Goal: Task Accomplishment & Management: Manage account settings

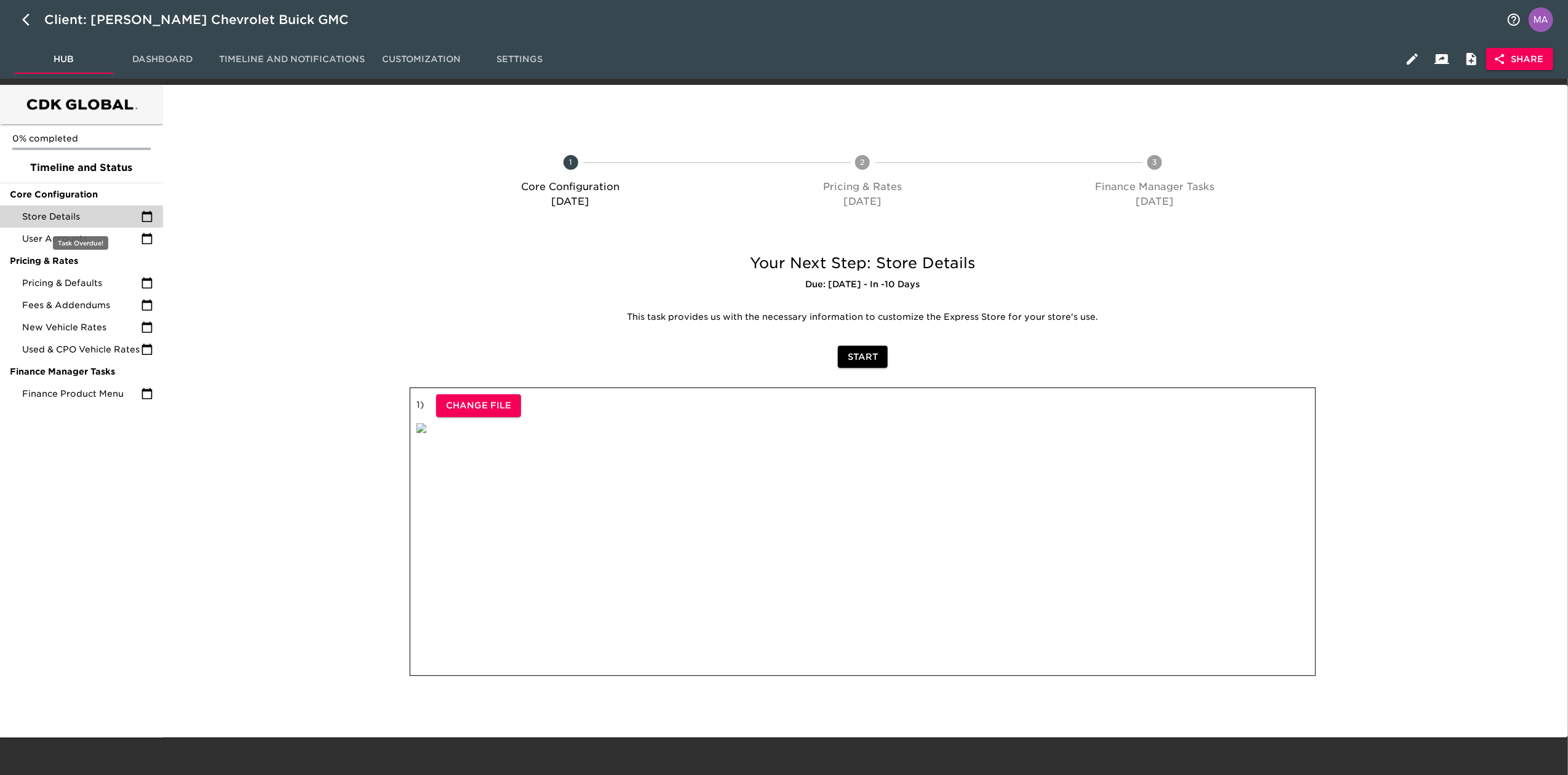
click at [70, 215] on span "Store Details" at bounding box center [81, 216] width 119 height 12
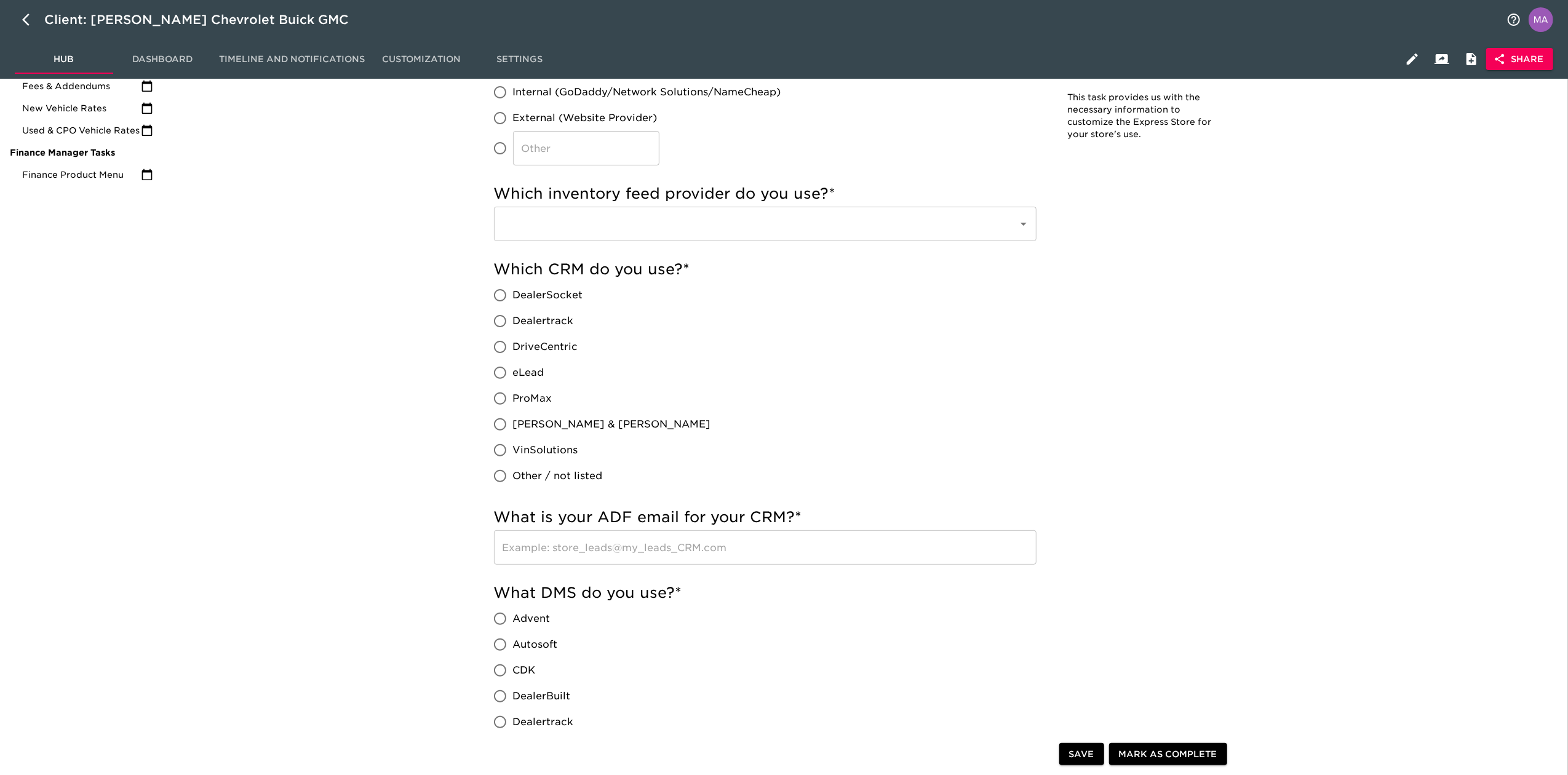
scroll to position [246, 0]
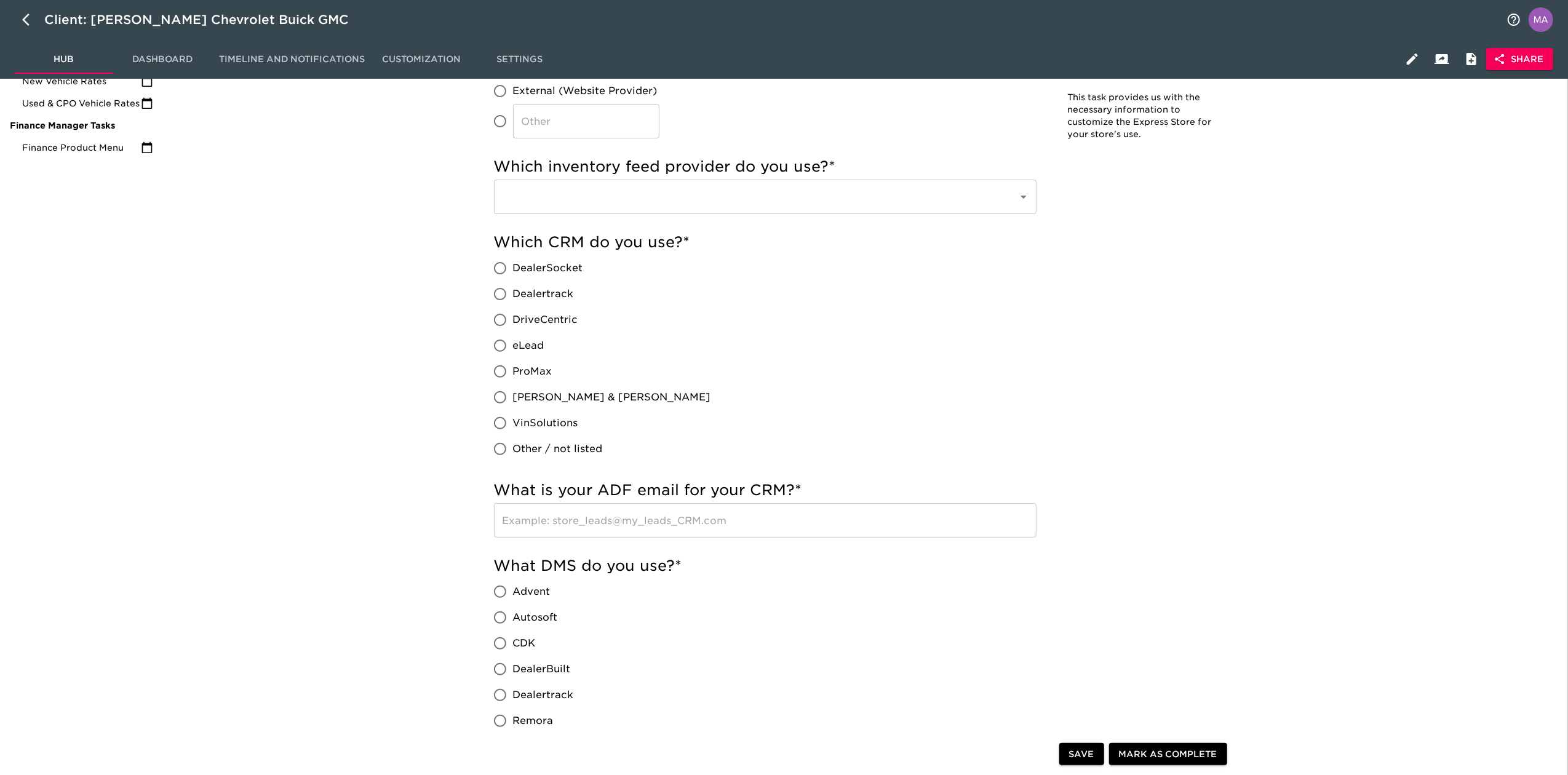
click at [503, 342] on input "eLead" at bounding box center [500, 346] width 26 height 26
radio input "true"
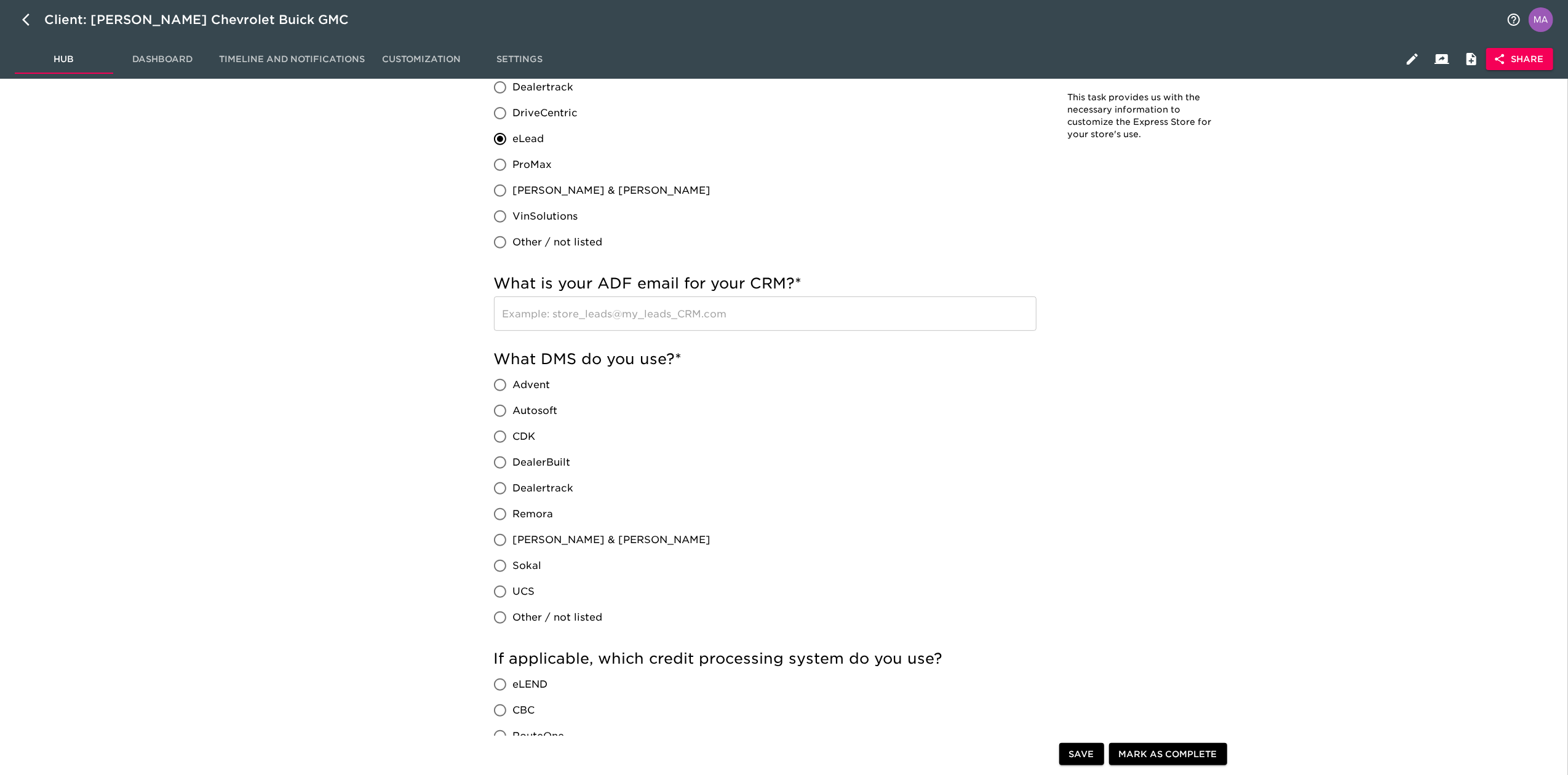
scroll to position [492, 0]
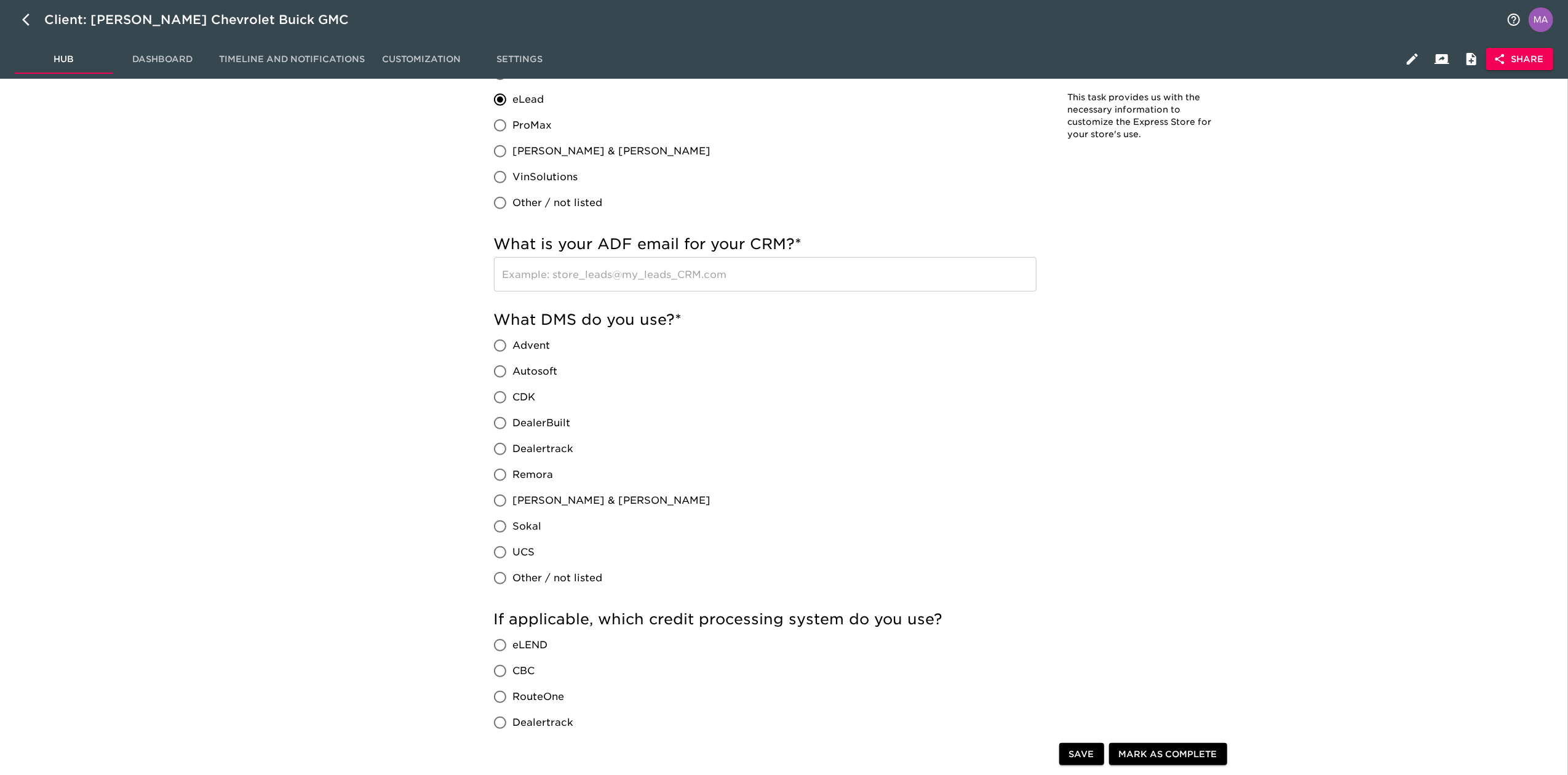
click at [493, 399] on input "CDK" at bounding box center [500, 397] width 26 height 26
radio input "true"
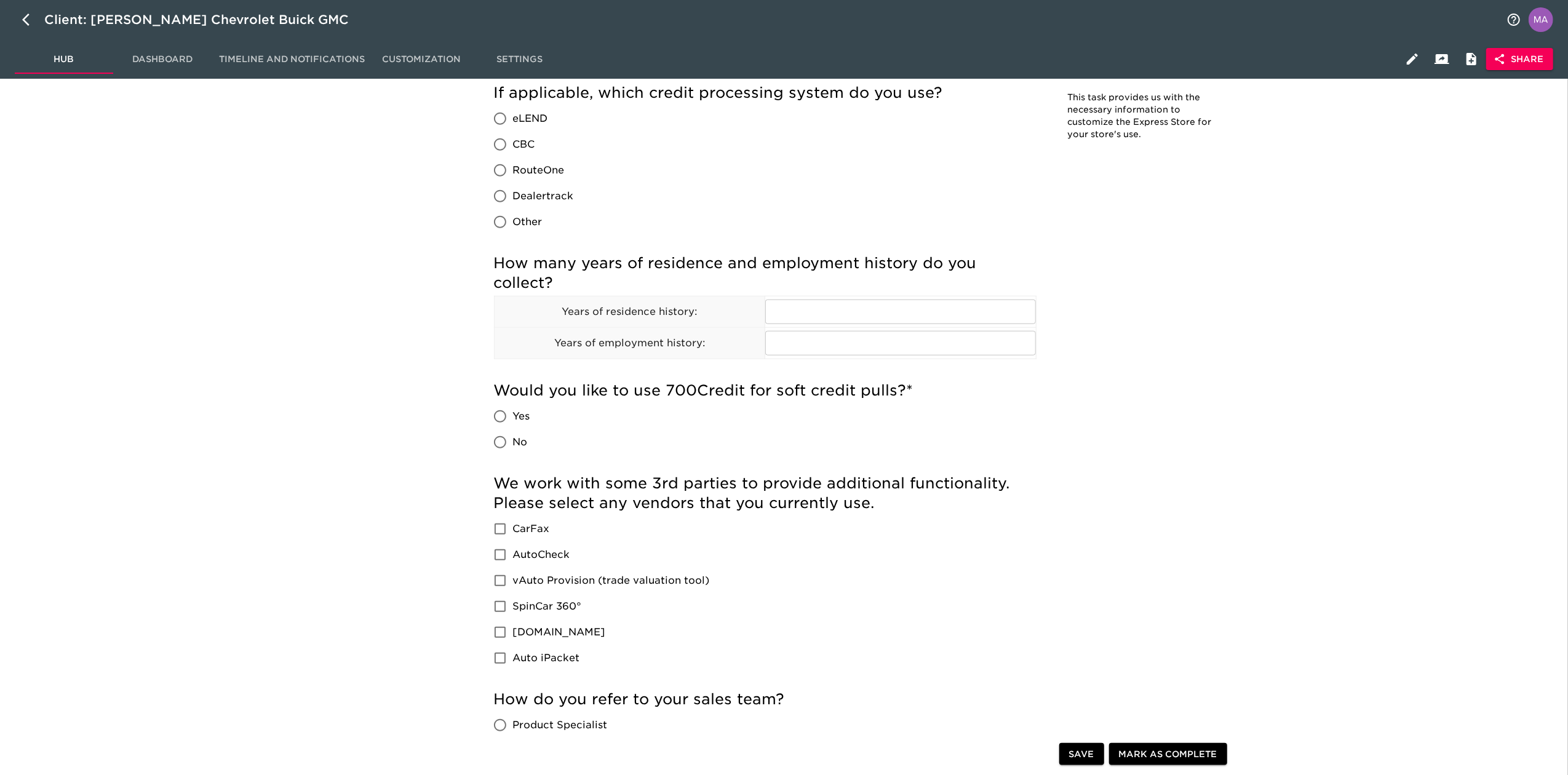
scroll to position [1066, 0]
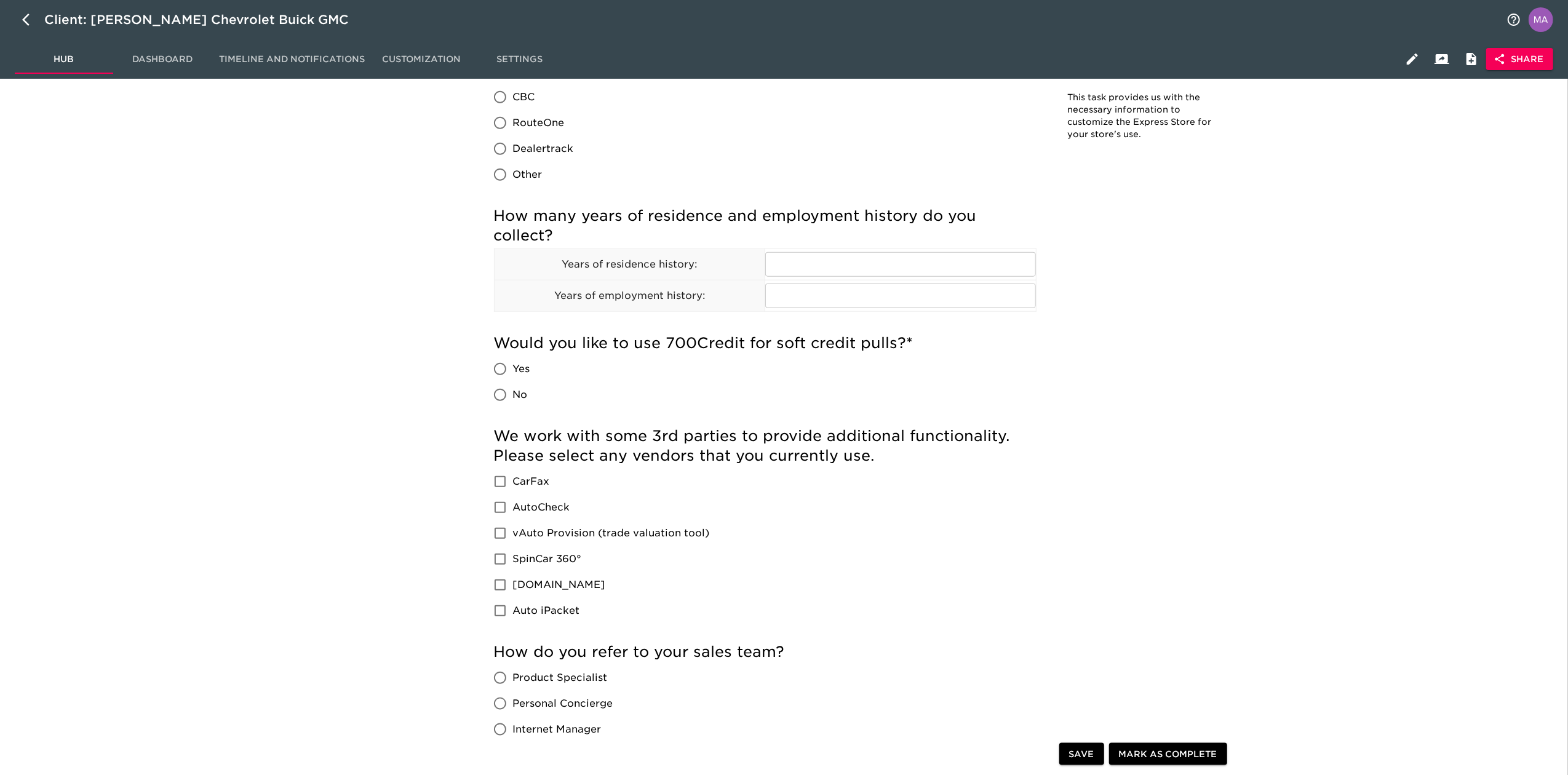
click at [341, 479] on div "Store Details Overdue! Note: This task provides us with the necessary informati…" at bounding box center [863, 373] width 1396 height 2694
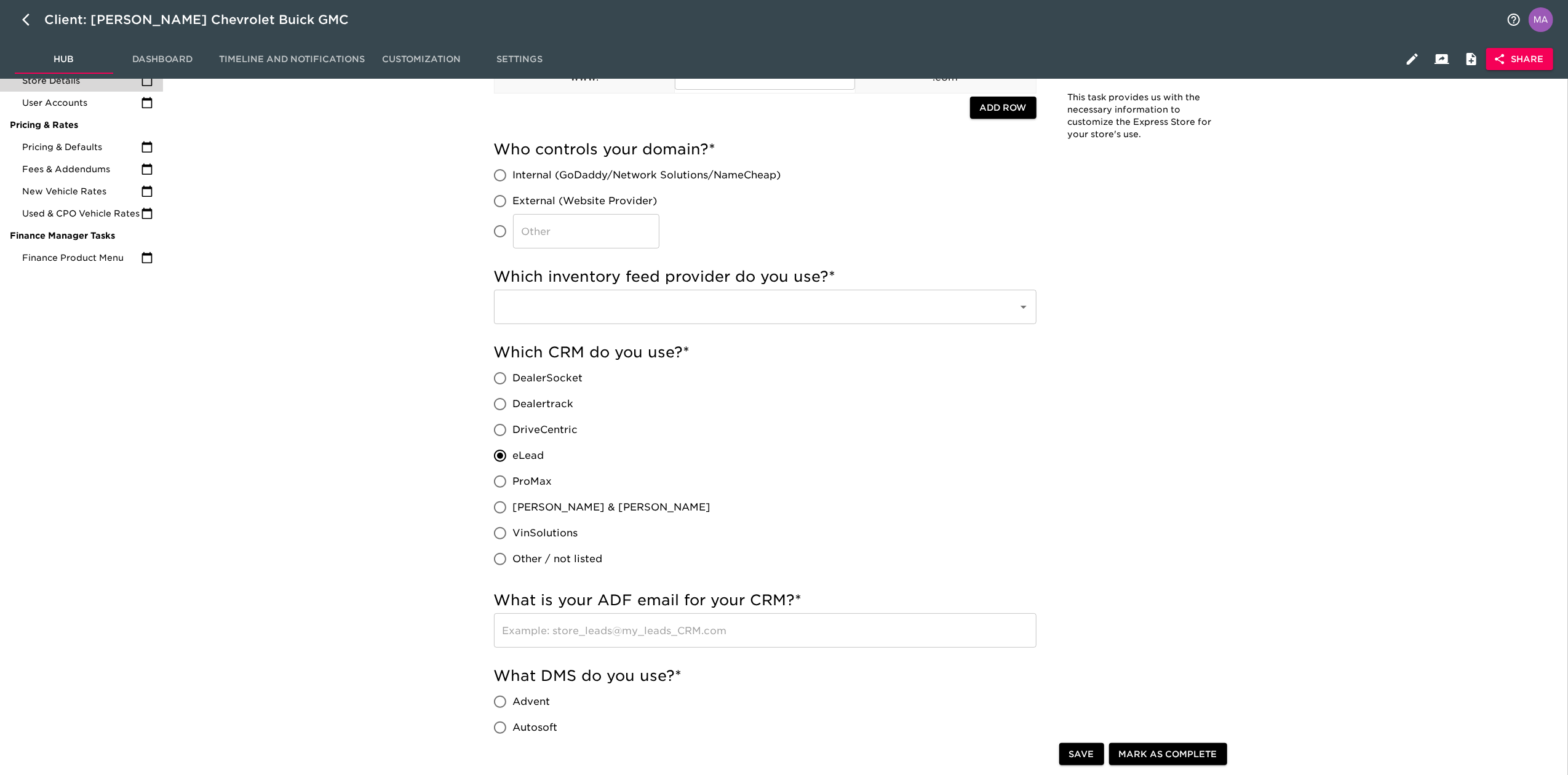
scroll to position [0, 0]
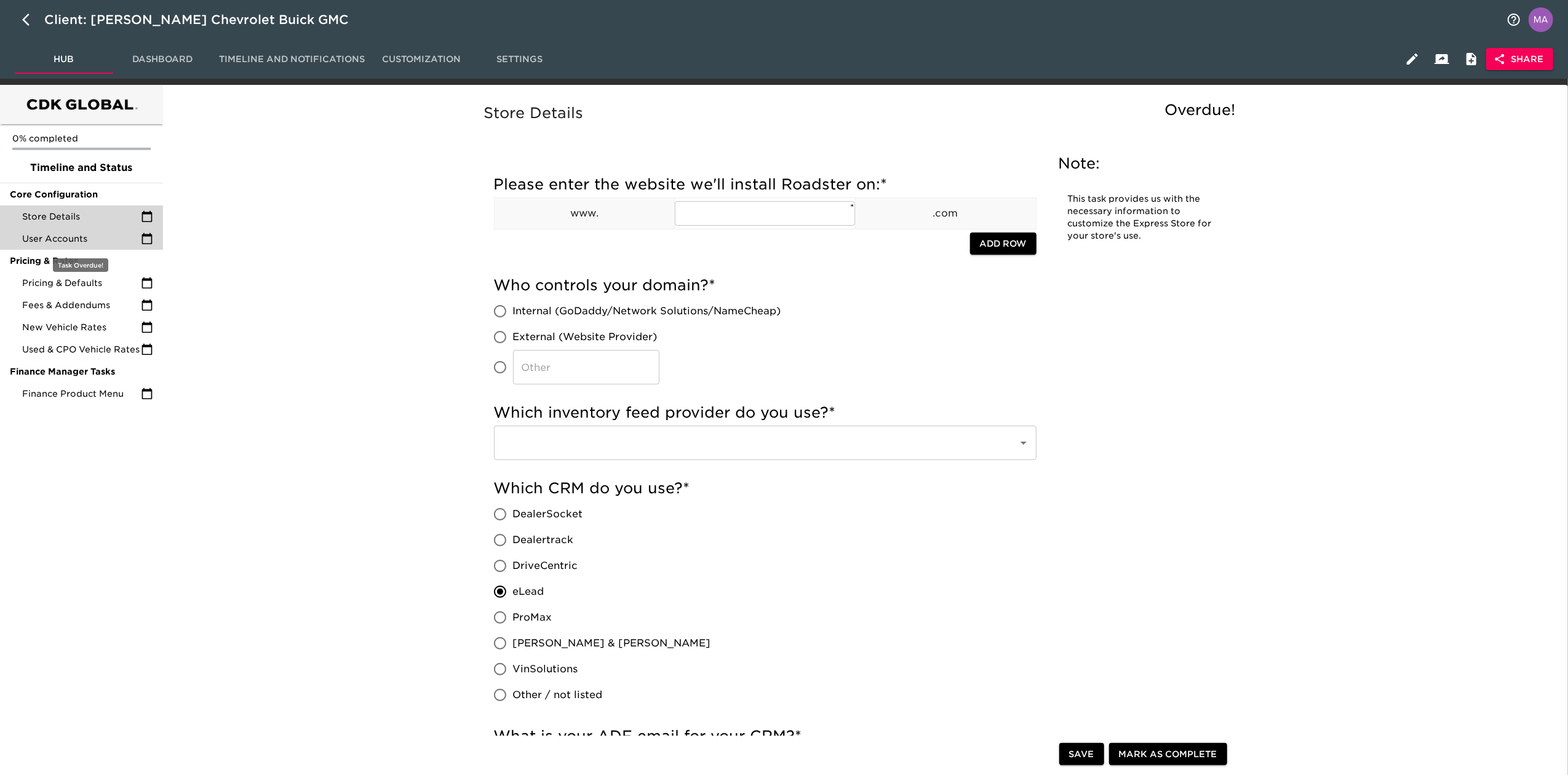
click at [87, 245] on div "User Accounts" at bounding box center [81, 239] width 163 height 22
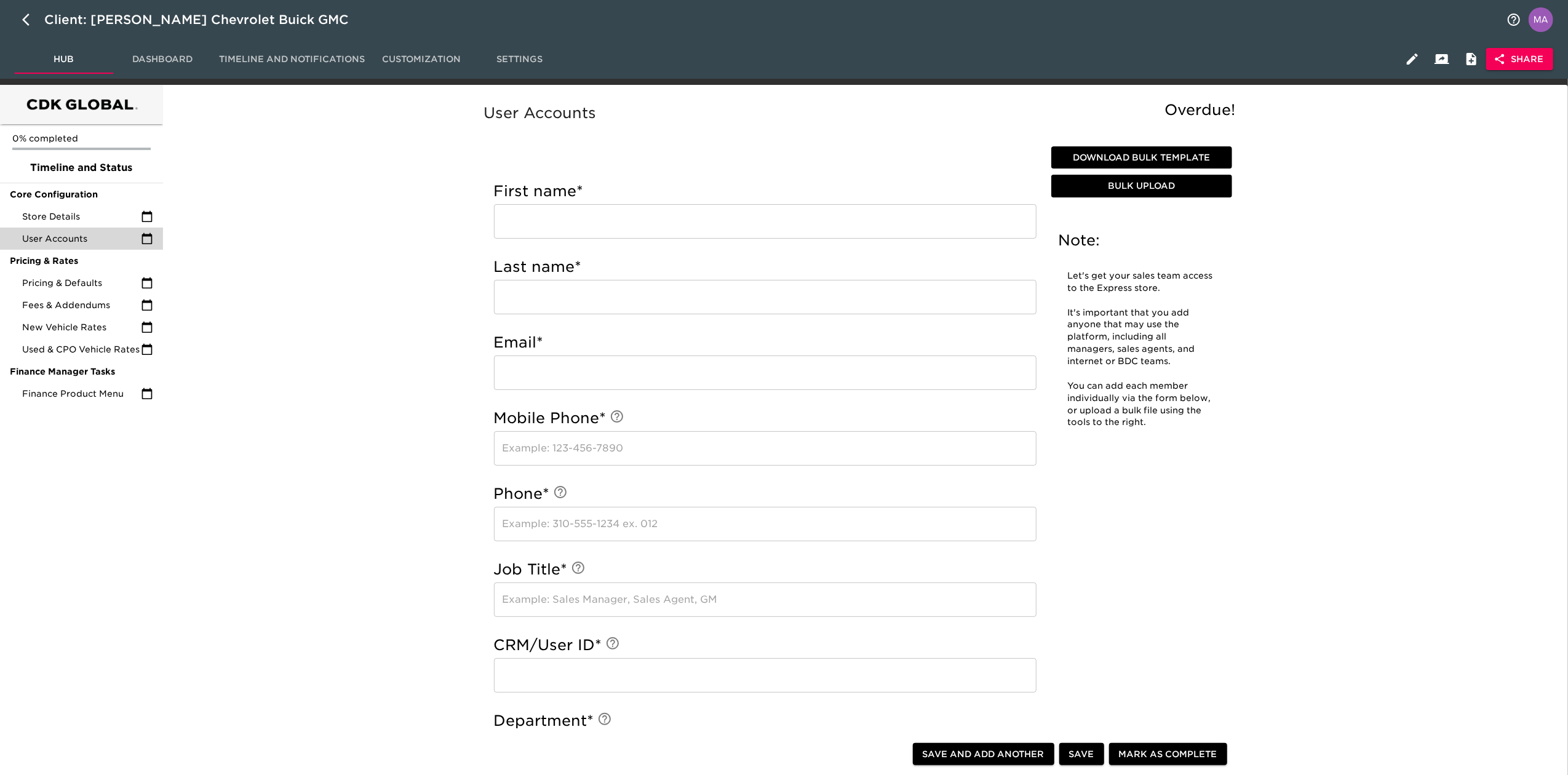
click at [323, 264] on div "User Accounts Overdue! Note: Let's get your sales team access to the Express st…" at bounding box center [863, 702] width 1396 height 1221
click at [101, 284] on span "Pricing & Defaults" at bounding box center [81, 283] width 119 height 12
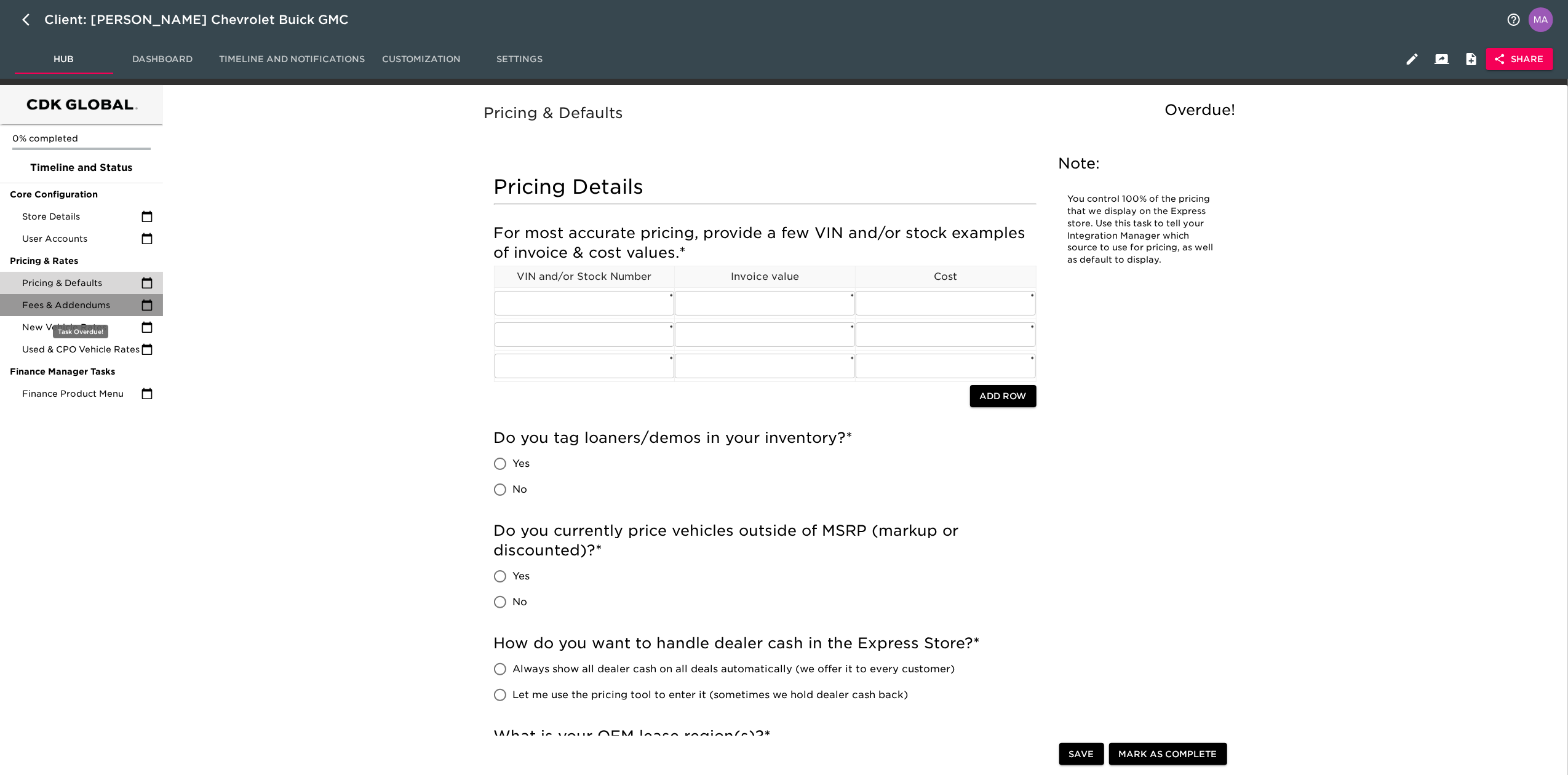
click at [101, 305] on span "Fees & Addendums" at bounding box center [81, 305] width 119 height 12
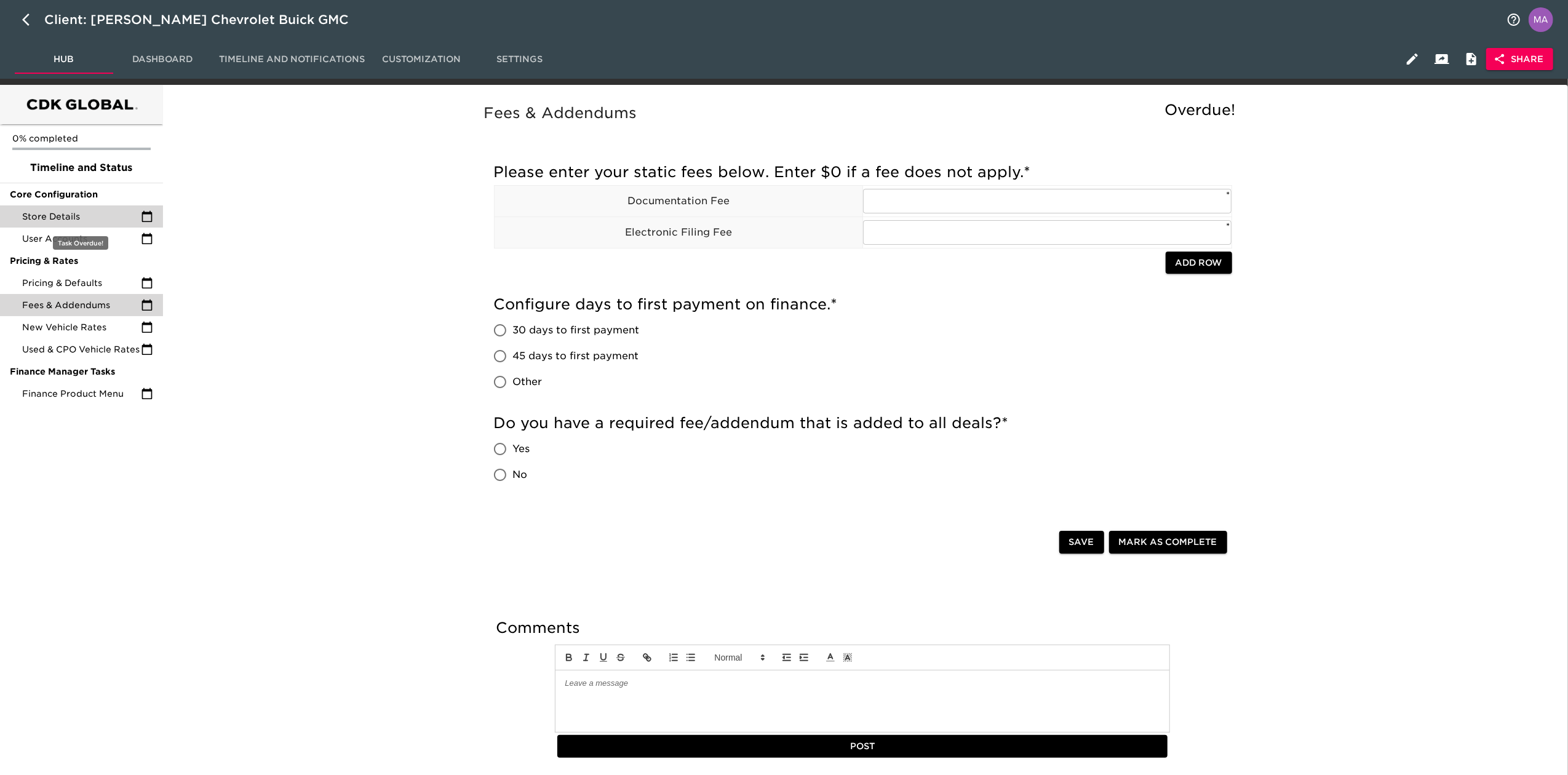
click at [81, 210] on span "Store Details" at bounding box center [81, 216] width 119 height 12
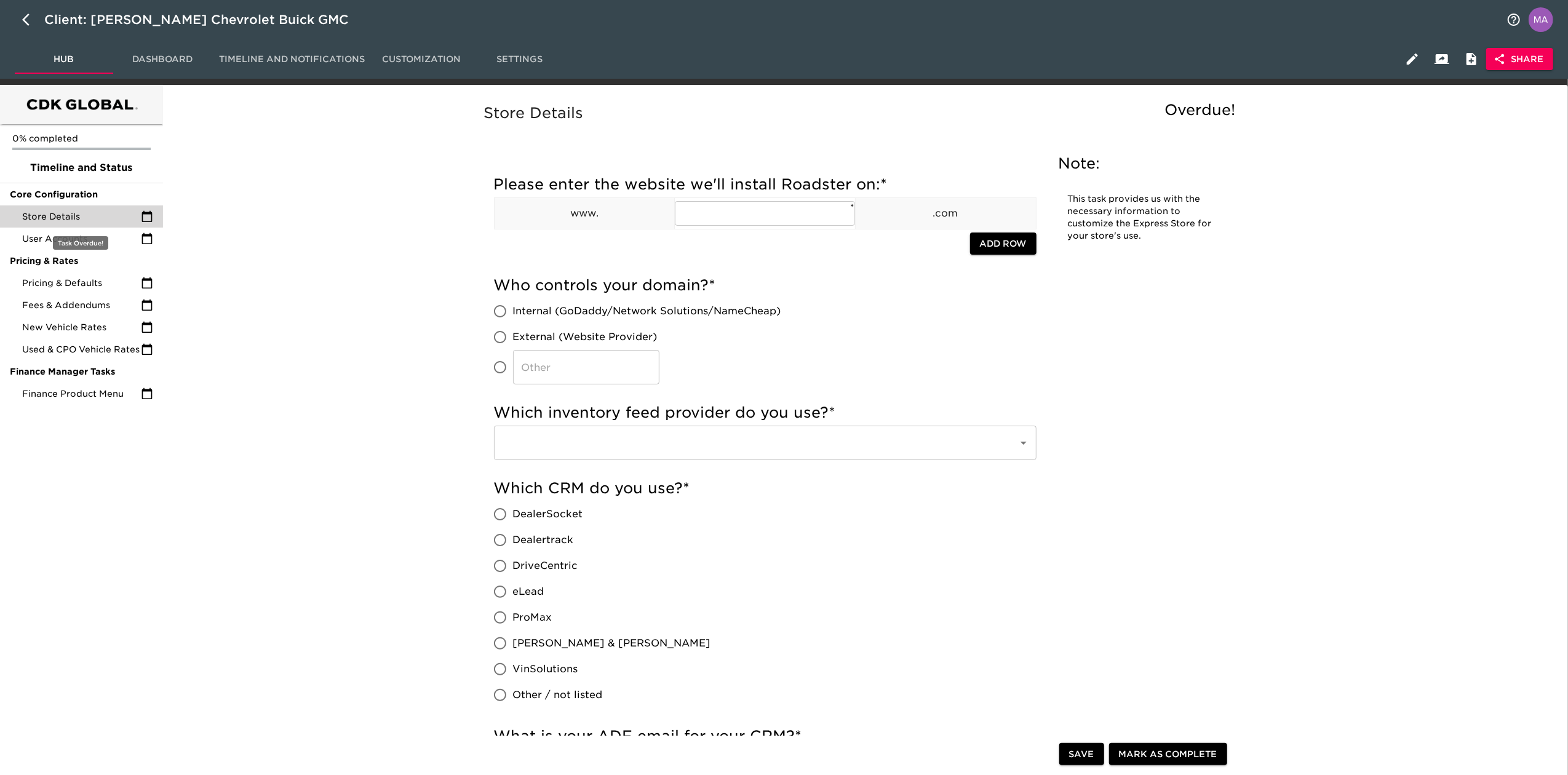
click at [57, 218] on span "Store Details" at bounding box center [81, 216] width 119 height 12
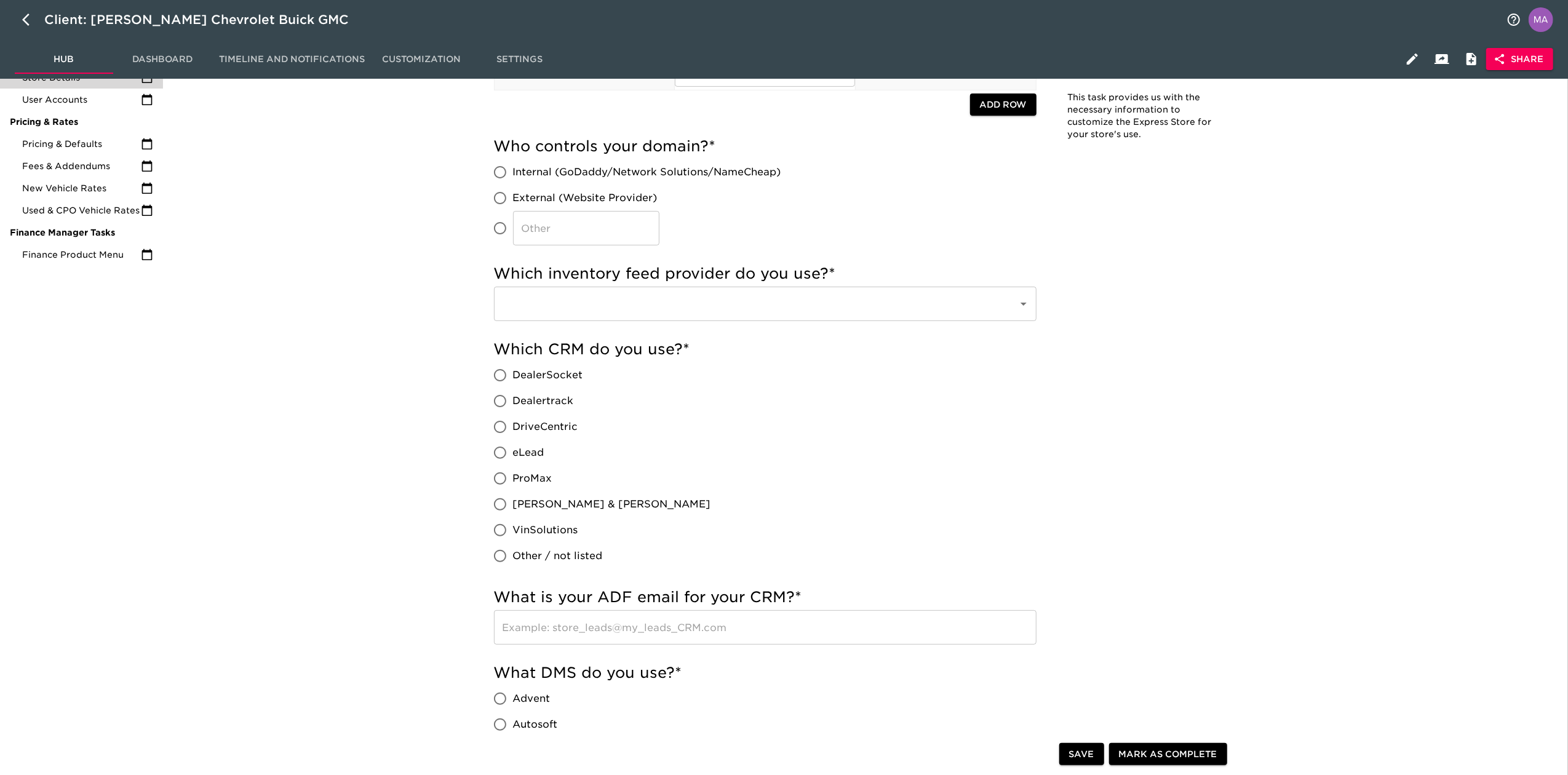
scroll to position [164, 0]
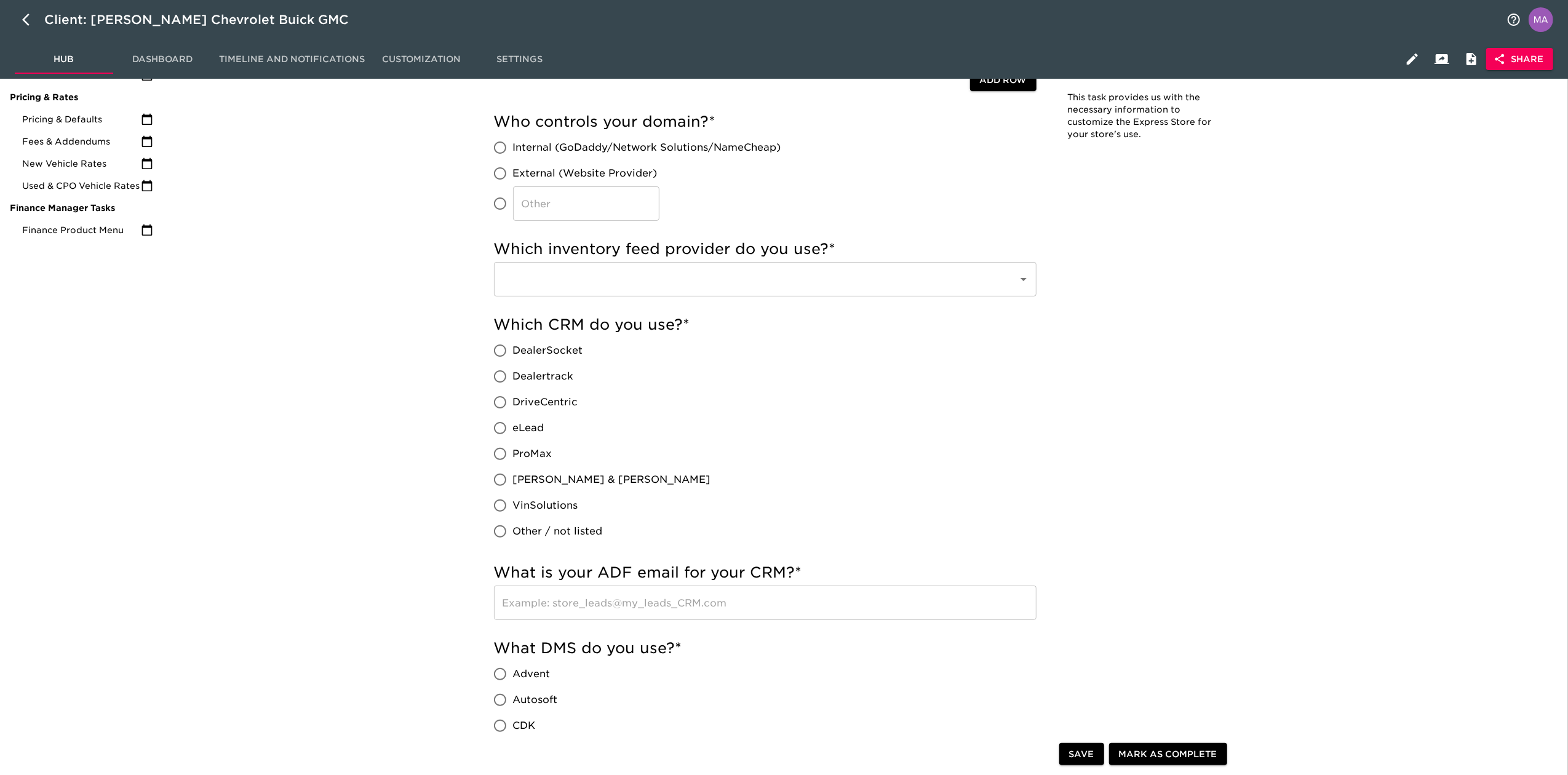
click at [1024, 279] on icon "Open" at bounding box center [1024, 279] width 6 height 3
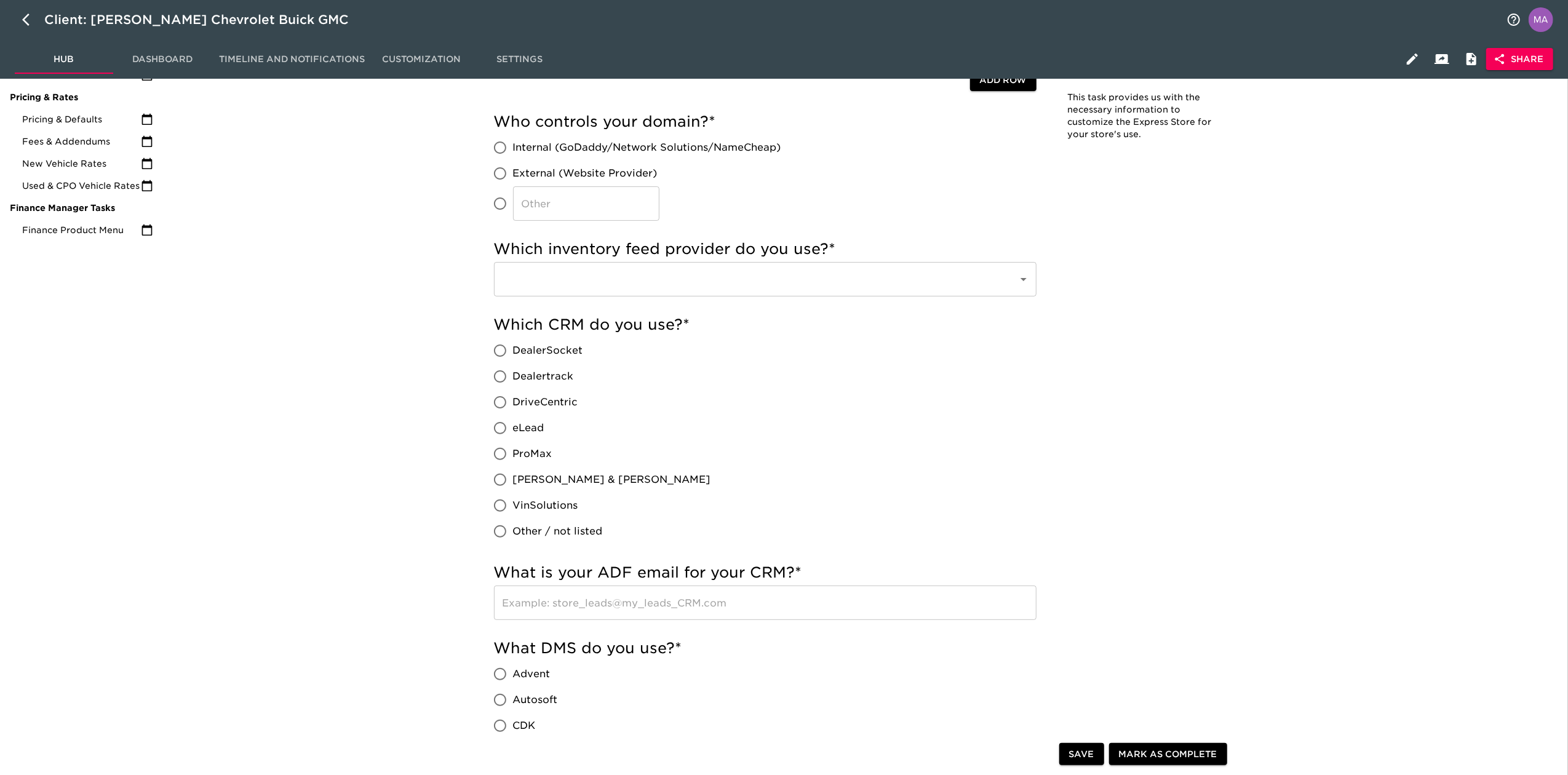
click at [1017, 279] on icon "Open" at bounding box center [1024, 279] width 15 height 15
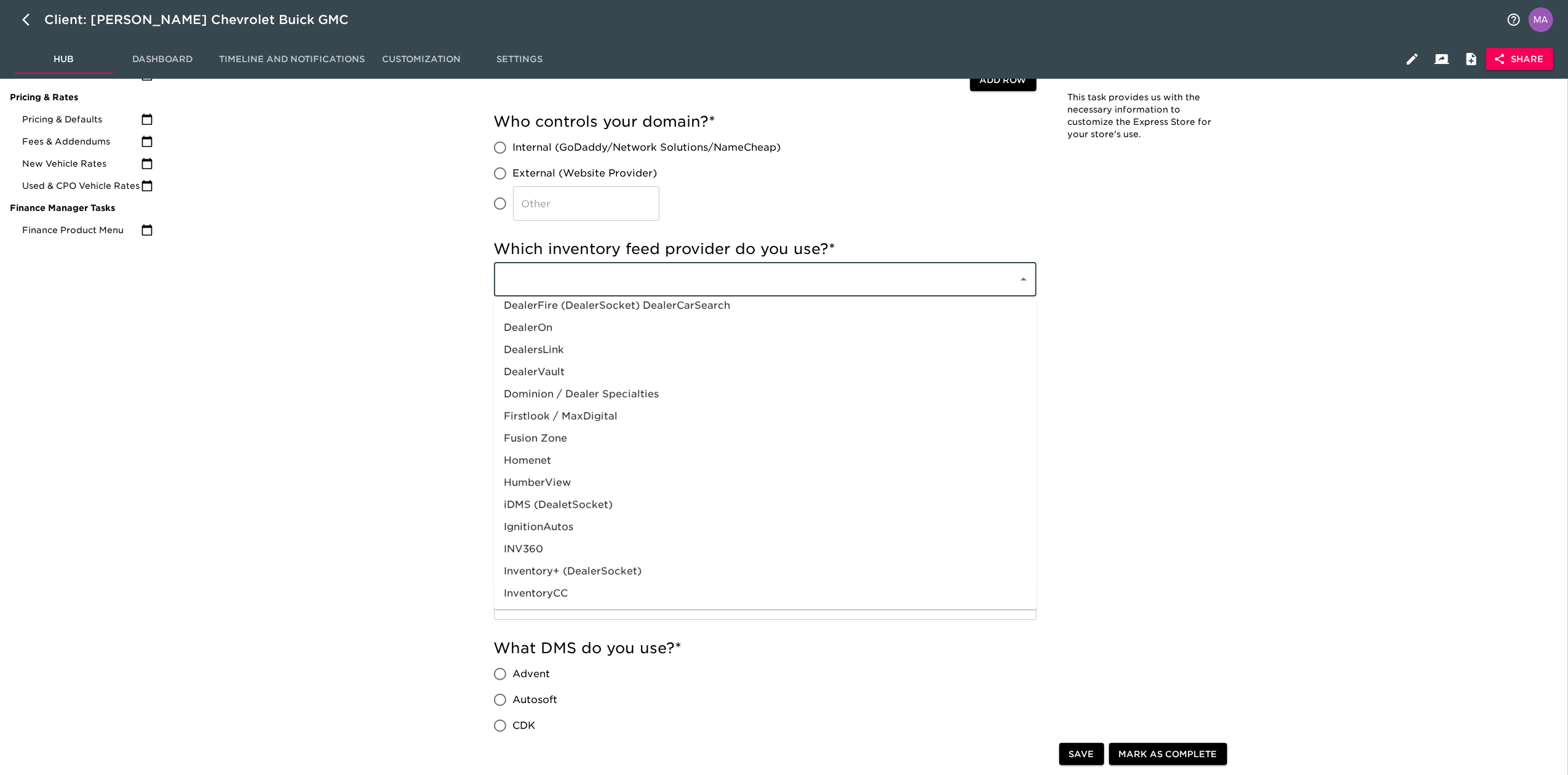
scroll to position [519, 0]
click at [589, 479] on li "vAuto" at bounding box center [765, 549] width 542 height 22
type input "vAuto"
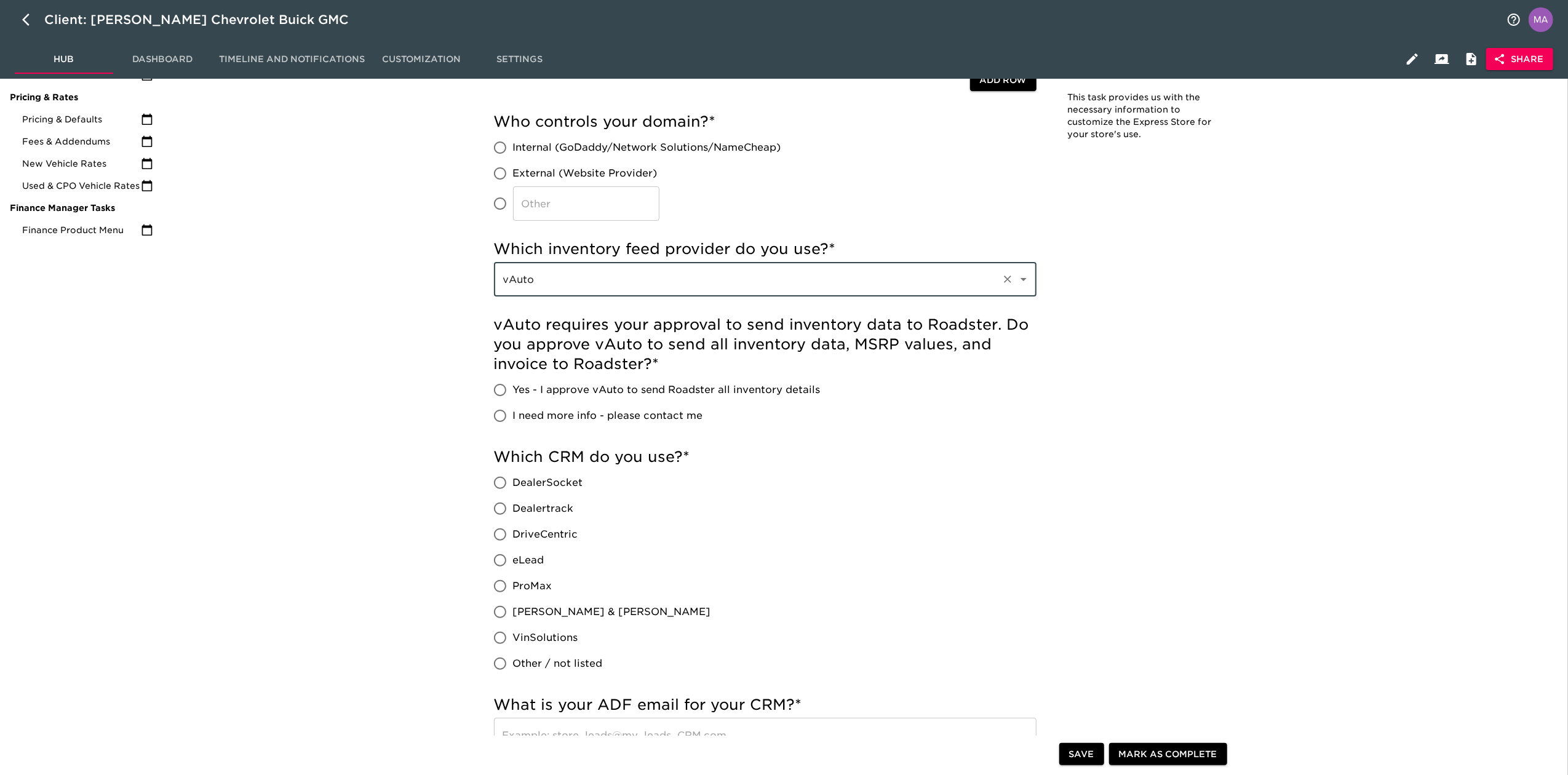
click at [763, 387] on span "Yes - I approve vAuto to send Roadster all inventory details" at bounding box center [667, 390] width 307 height 15
click at [513, 387] on input "Yes - I approve vAuto to send Roadster all inventory details" at bounding box center [500, 390] width 26 height 26
radio input "true"
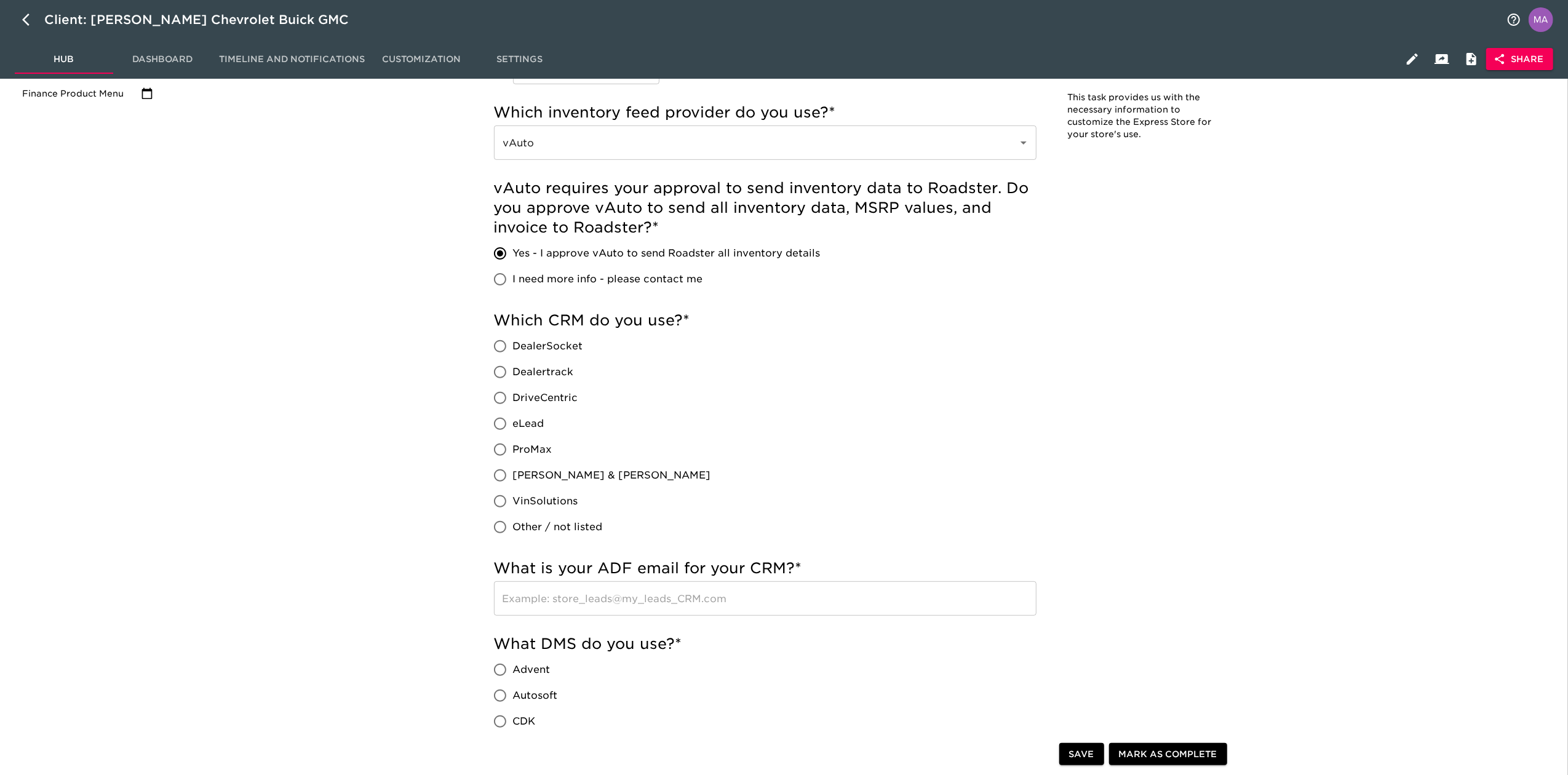
scroll to position [328, 0]
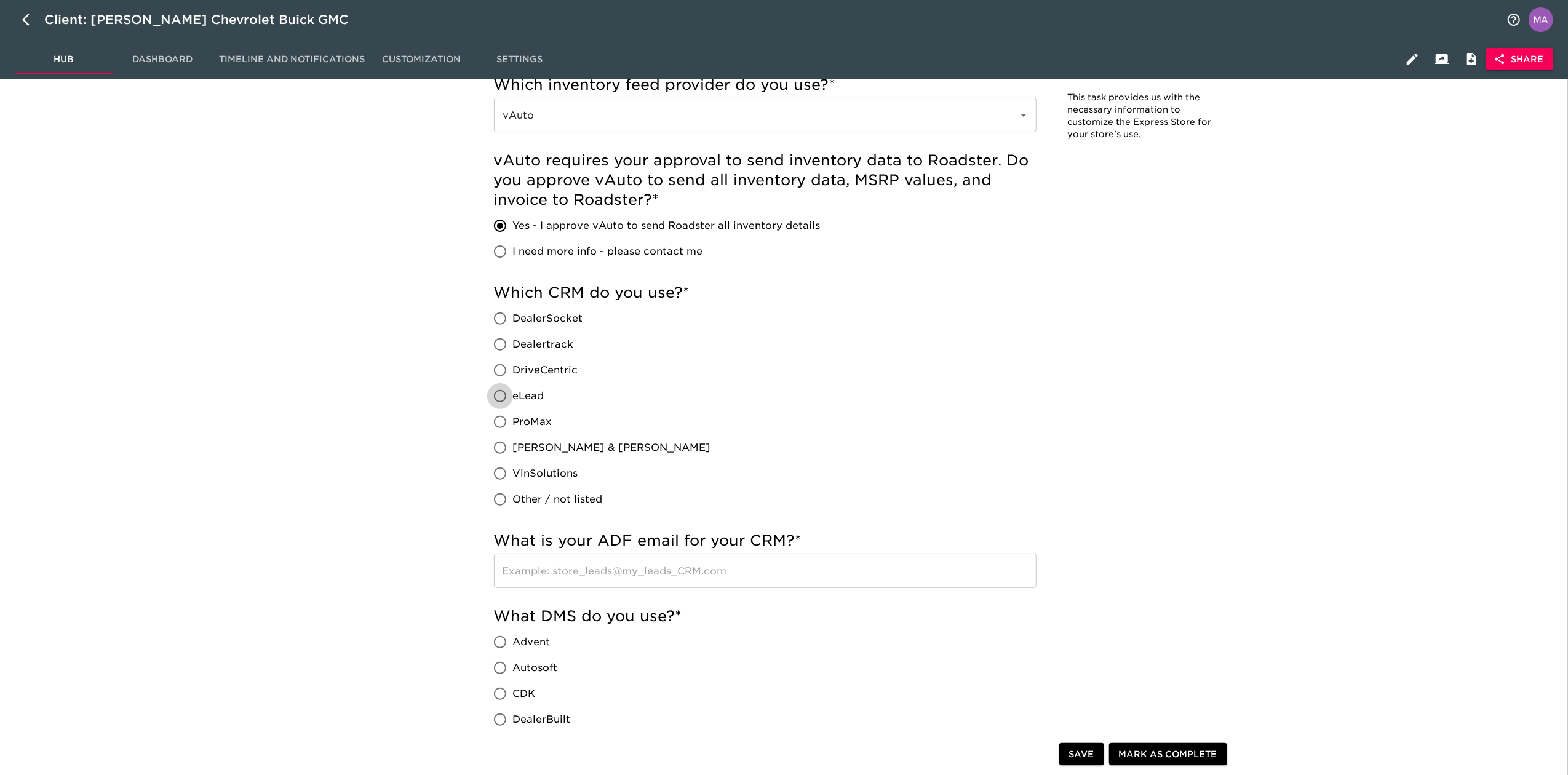
click at [493, 397] on input "eLead" at bounding box center [500, 396] width 26 height 26
radio input "true"
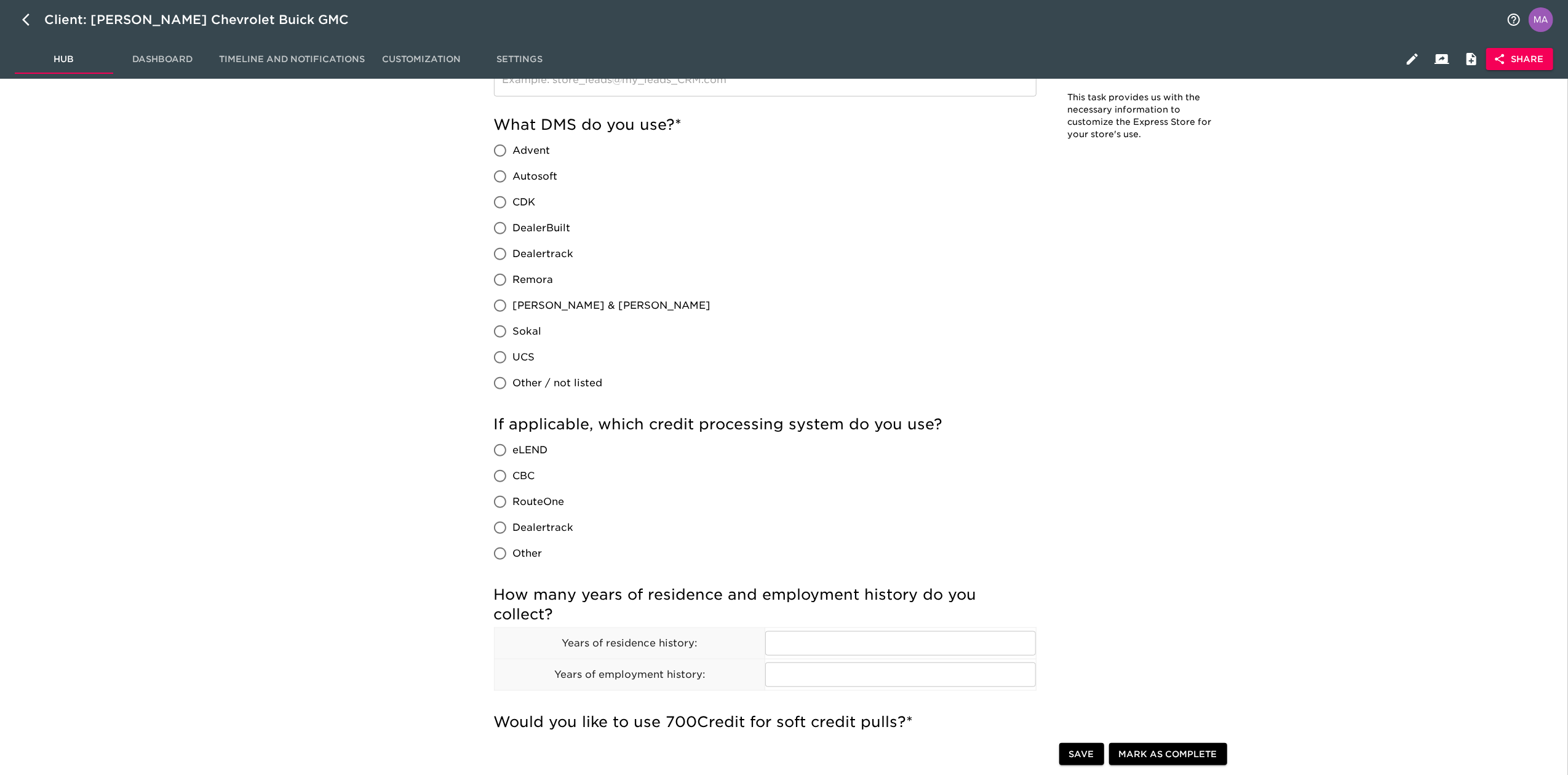
scroll to position [820, 0]
click at [495, 203] on input "CDK" at bounding box center [500, 202] width 26 height 26
radio input "true"
click at [432, 259] on div "Store Details Overdue! Note: This task provides us with the necessary informati…" at bounding box center [863, 685] width 1396 height 2826
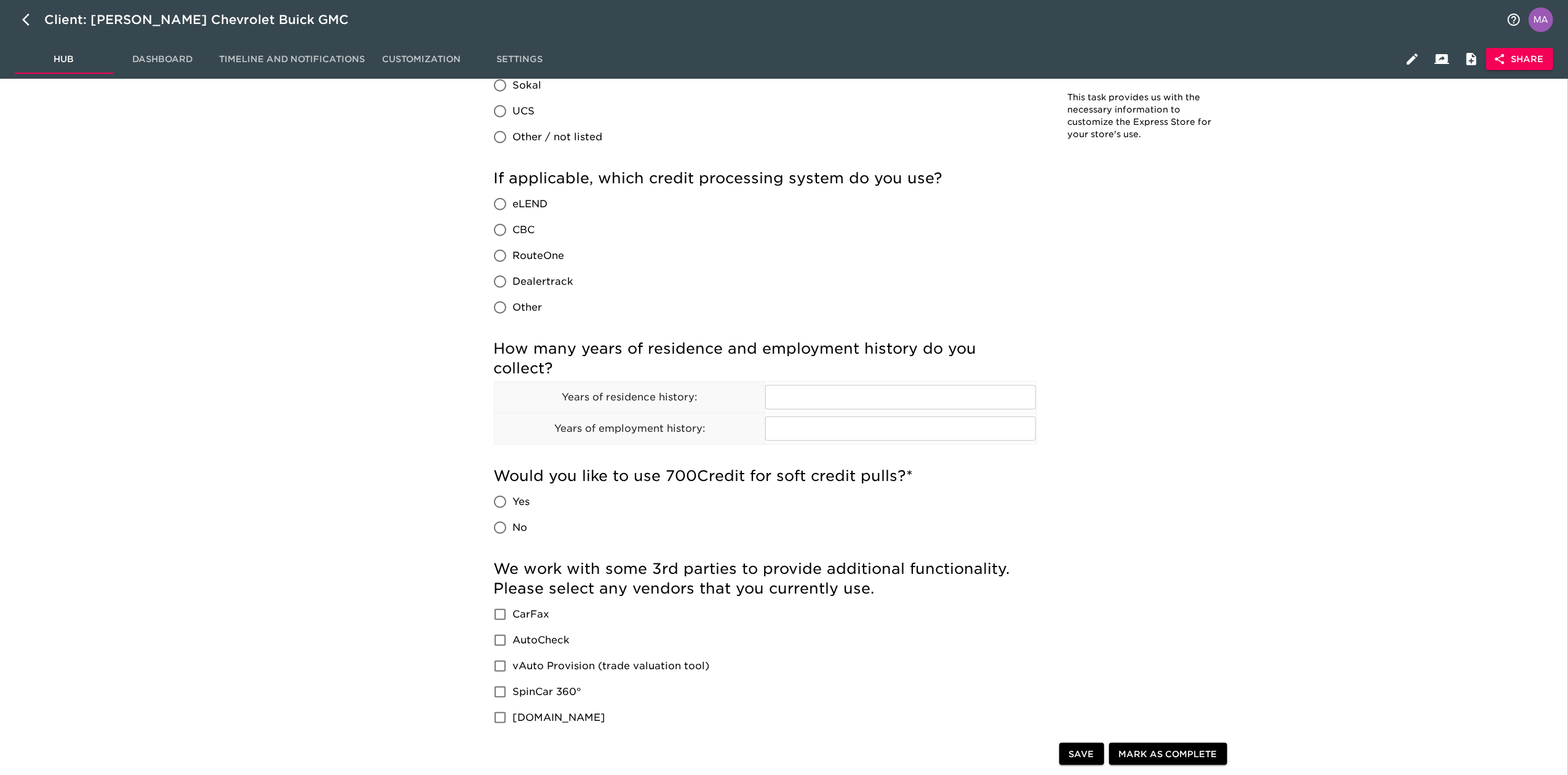
scroll to position [1066, 0]
click at [792, 399] on input "text" at bounding box center [900, 397] width 271 height 25
click at [170, 325] on div "Store Details Overdue! Note: This task provides us with the necessary informati…" at bounding box center [863, 439] width 1396 height 2826
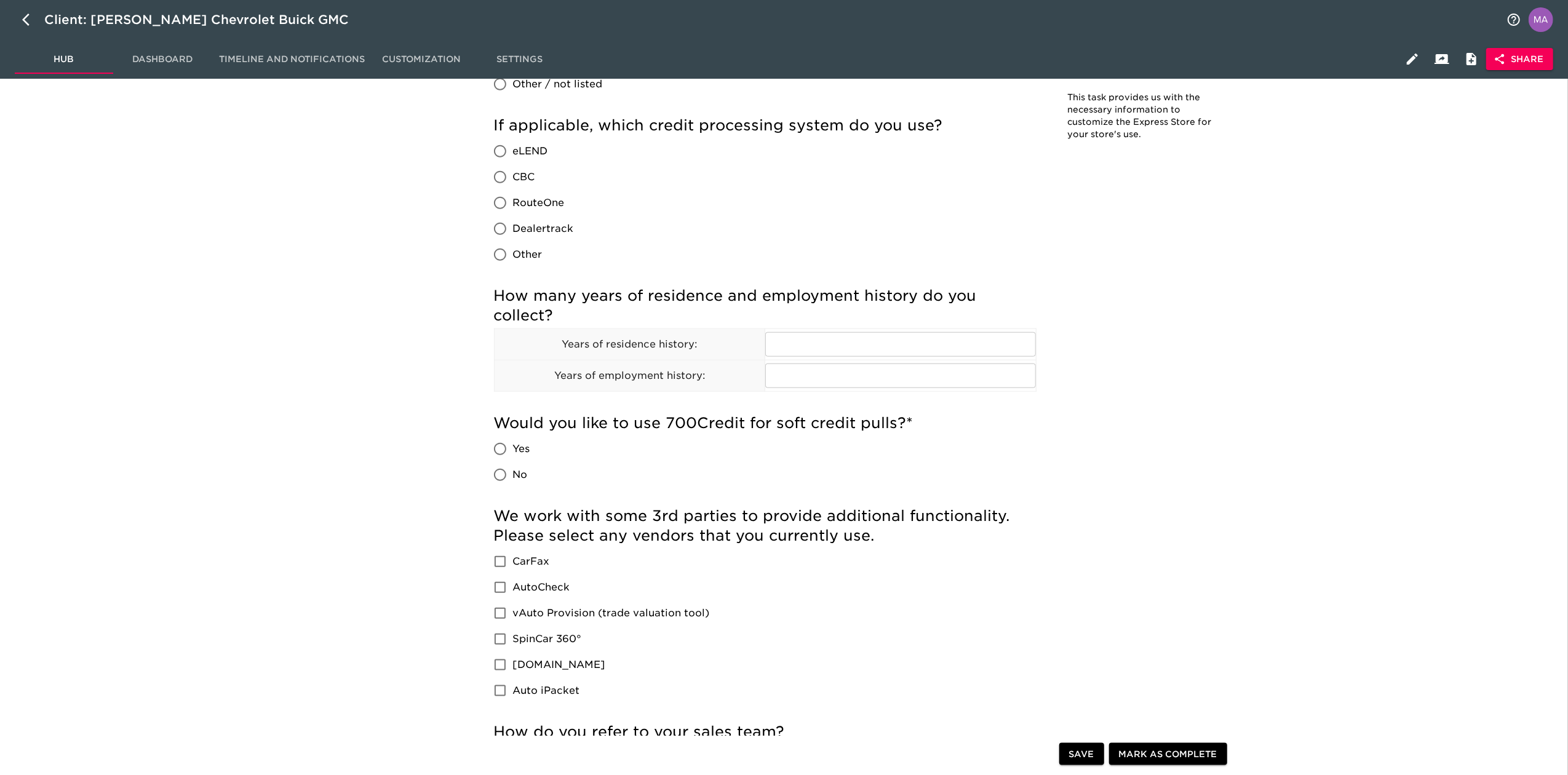
scroll to position [1148, 0]
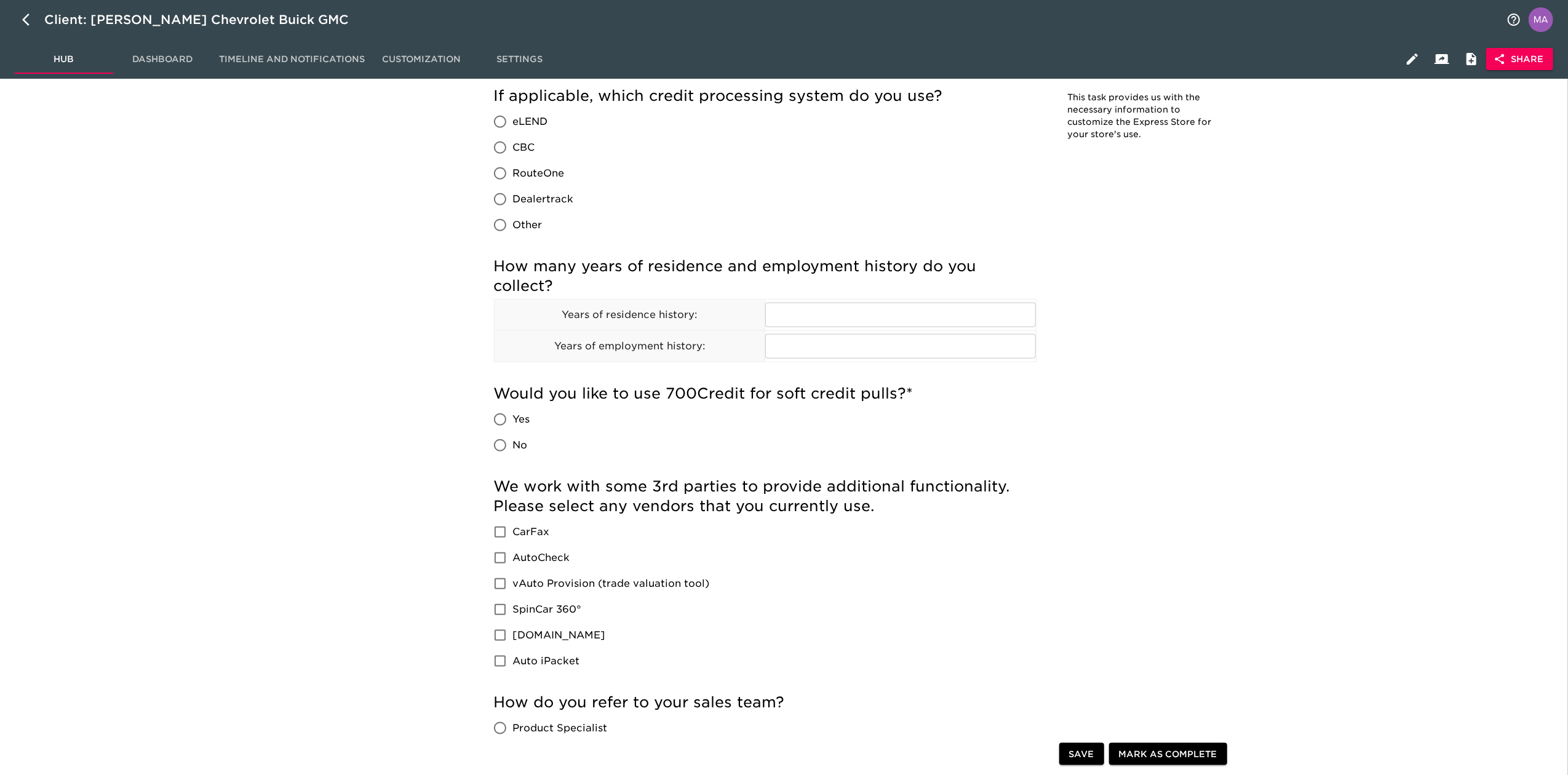
click at [412, 295] on div "Store Details Overdue! Note: This task provides us with the necessary informati…" at bounding box center [863, 357] width 1396 height 2826
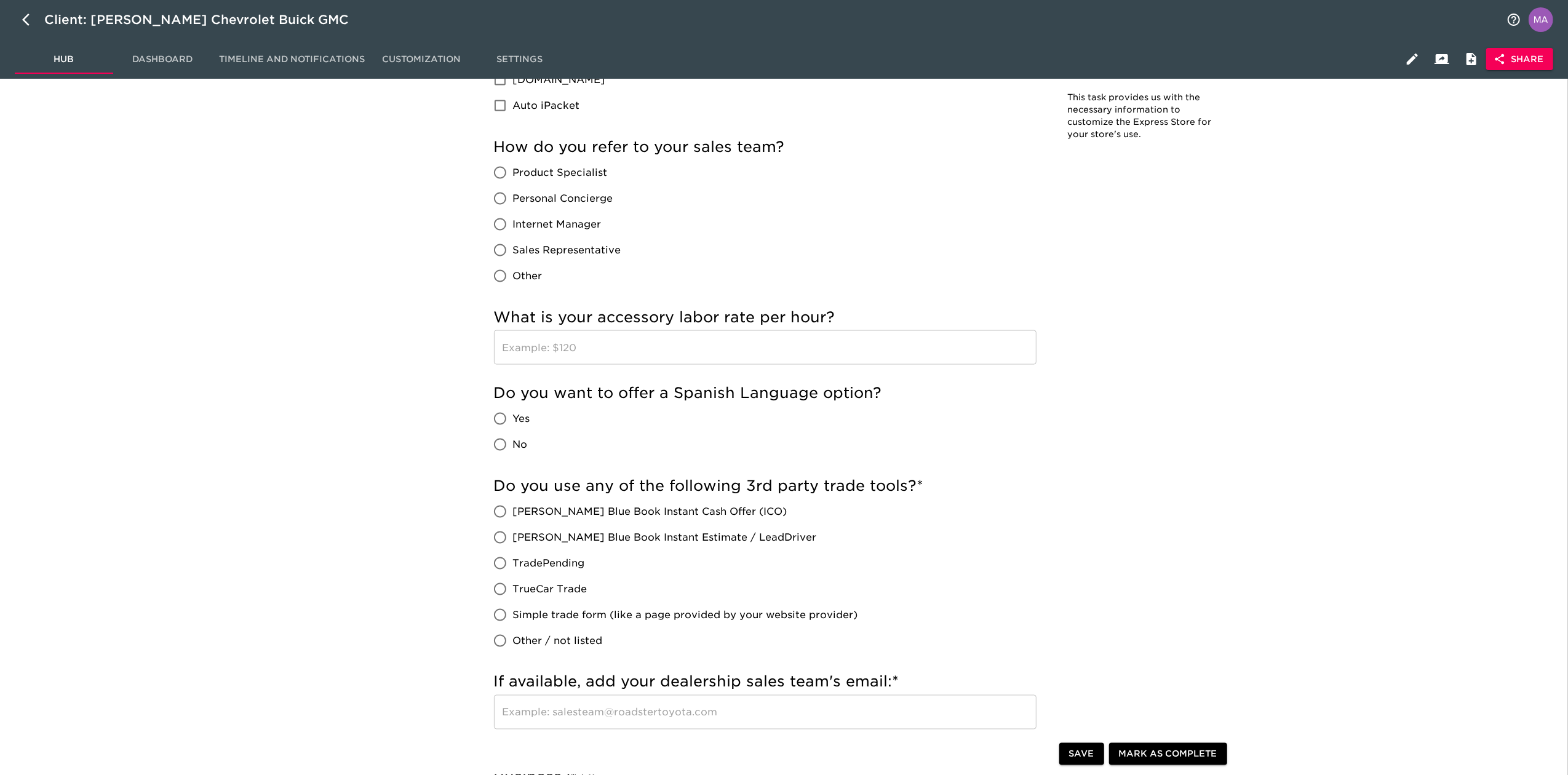
scroll to position [1722, 0]
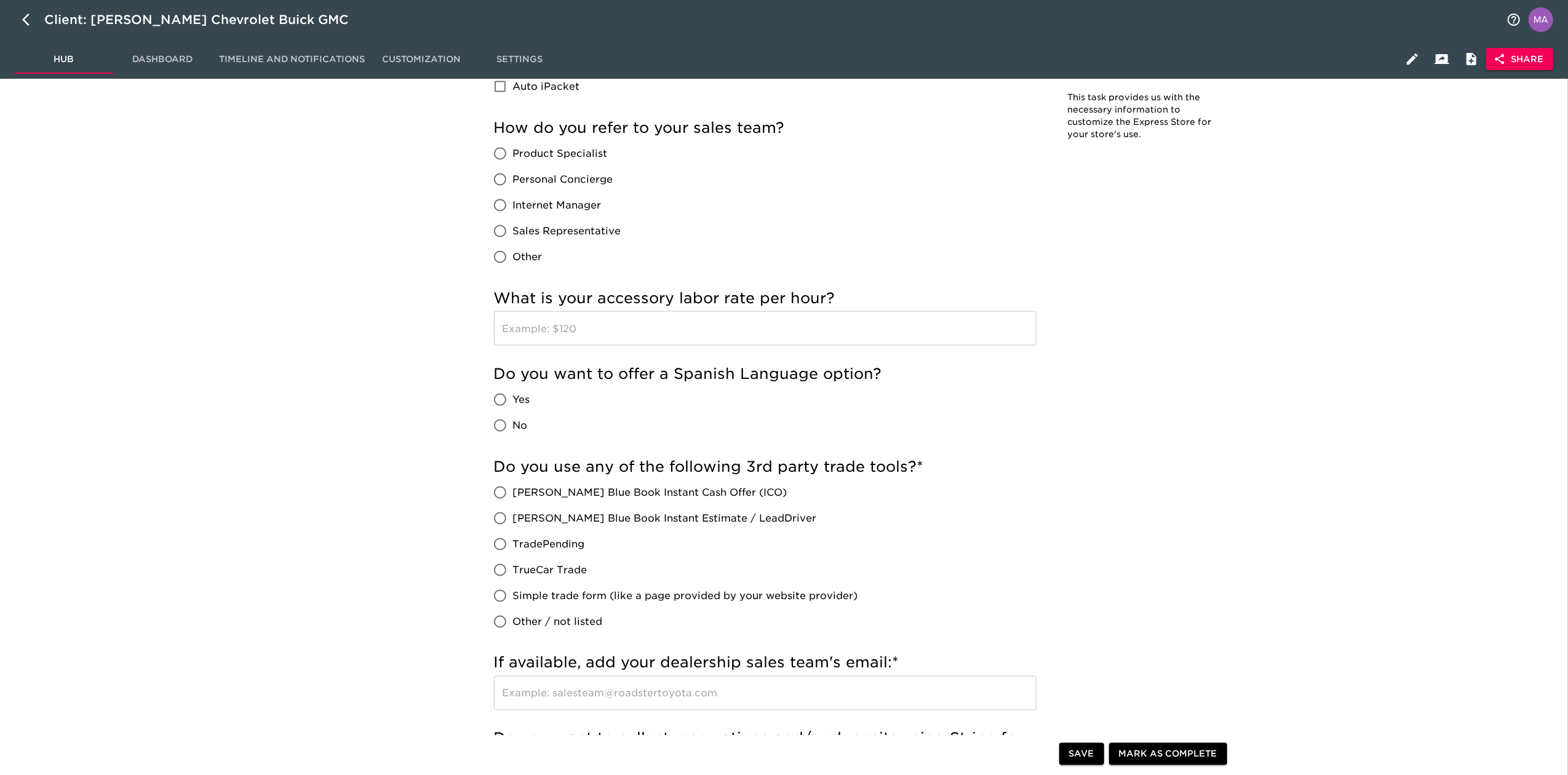
drag, startPoint x: 414, startPoint y: 508, endPoint x: 421, endPoint y: 507, distance: 7.1
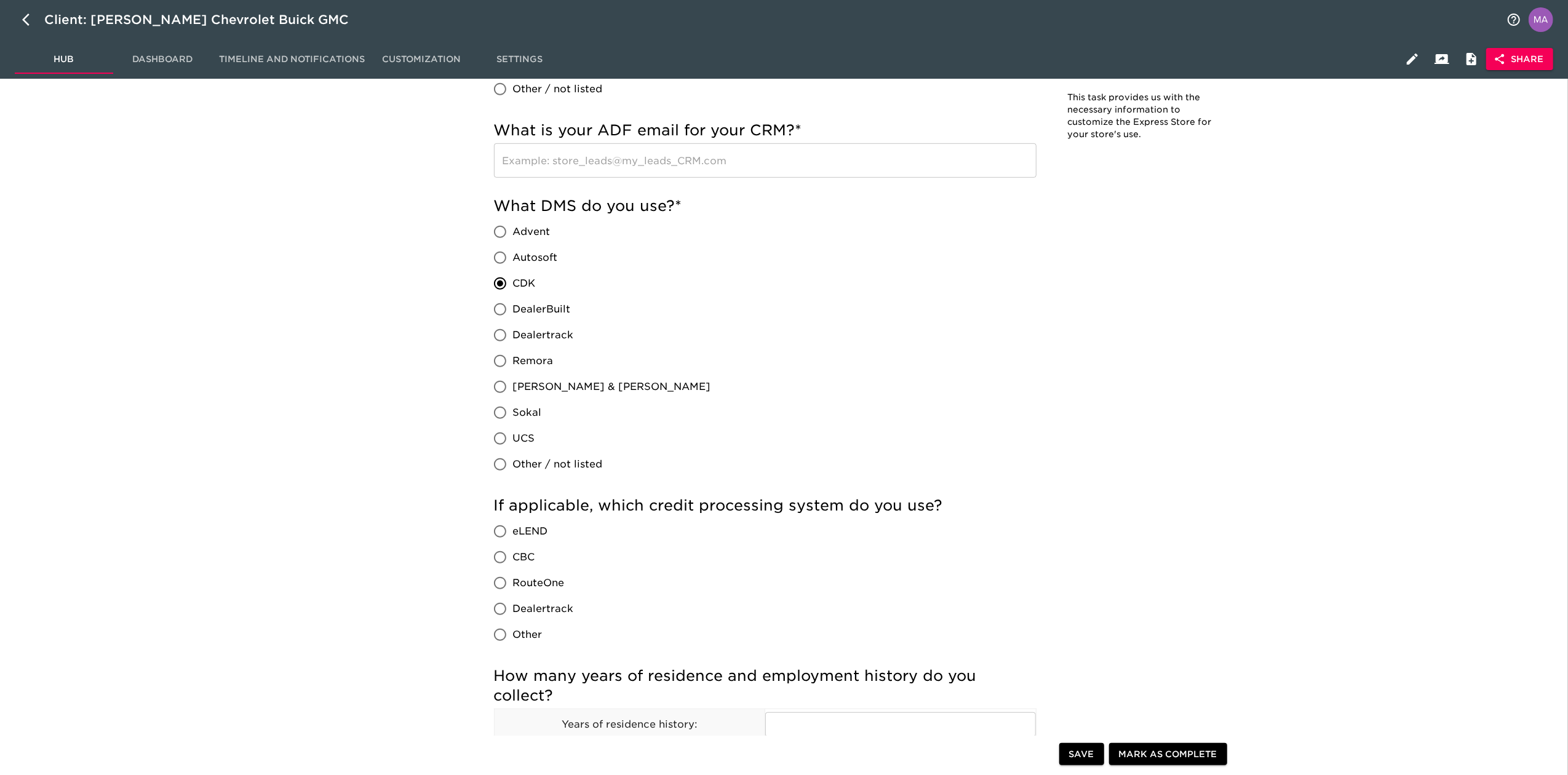
scroll to position [820, 0]
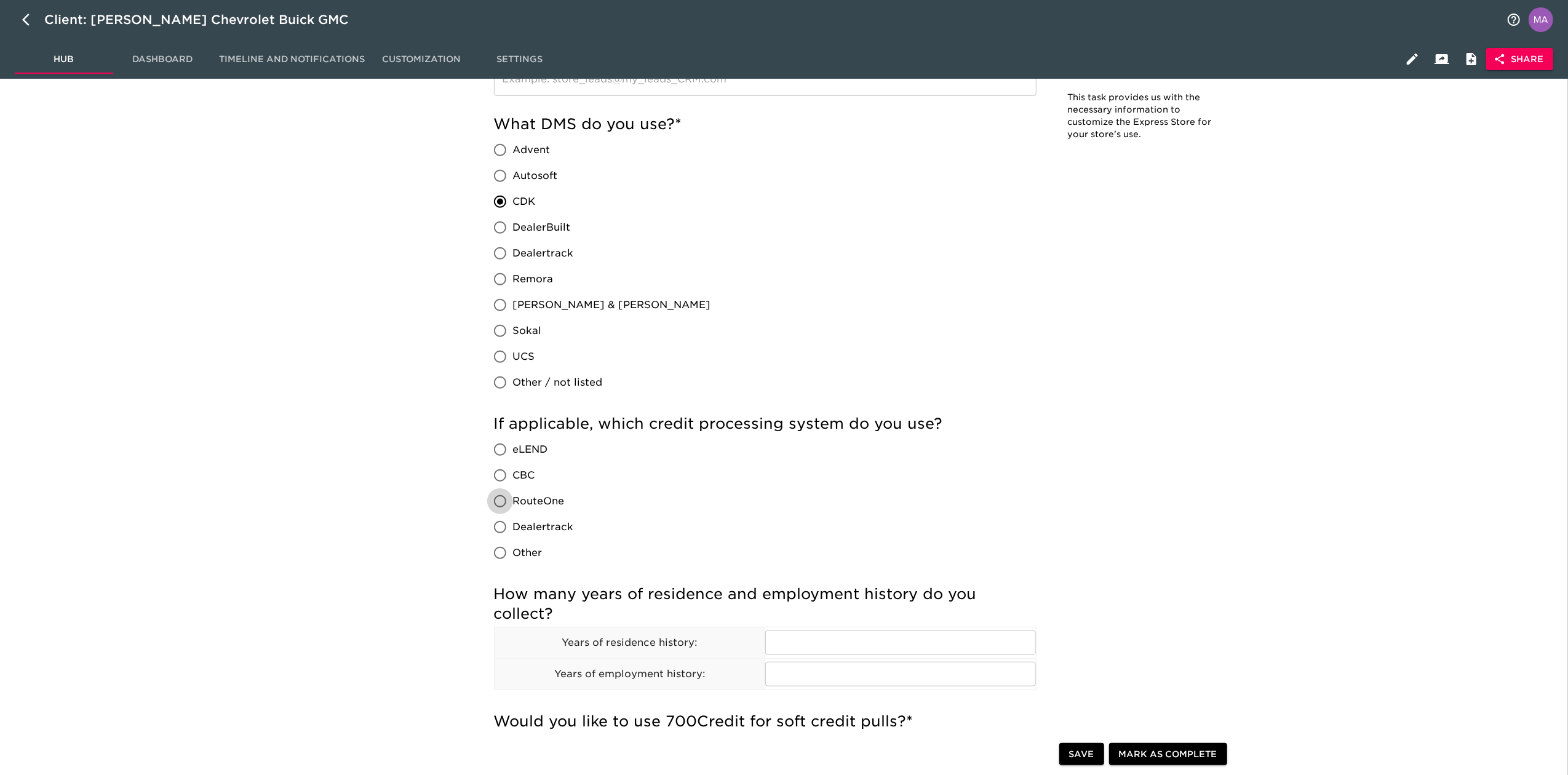
click at [489, 479] on input "RouteOne" at bounding box center [500, 501] width 26 height 26
radio input "true"
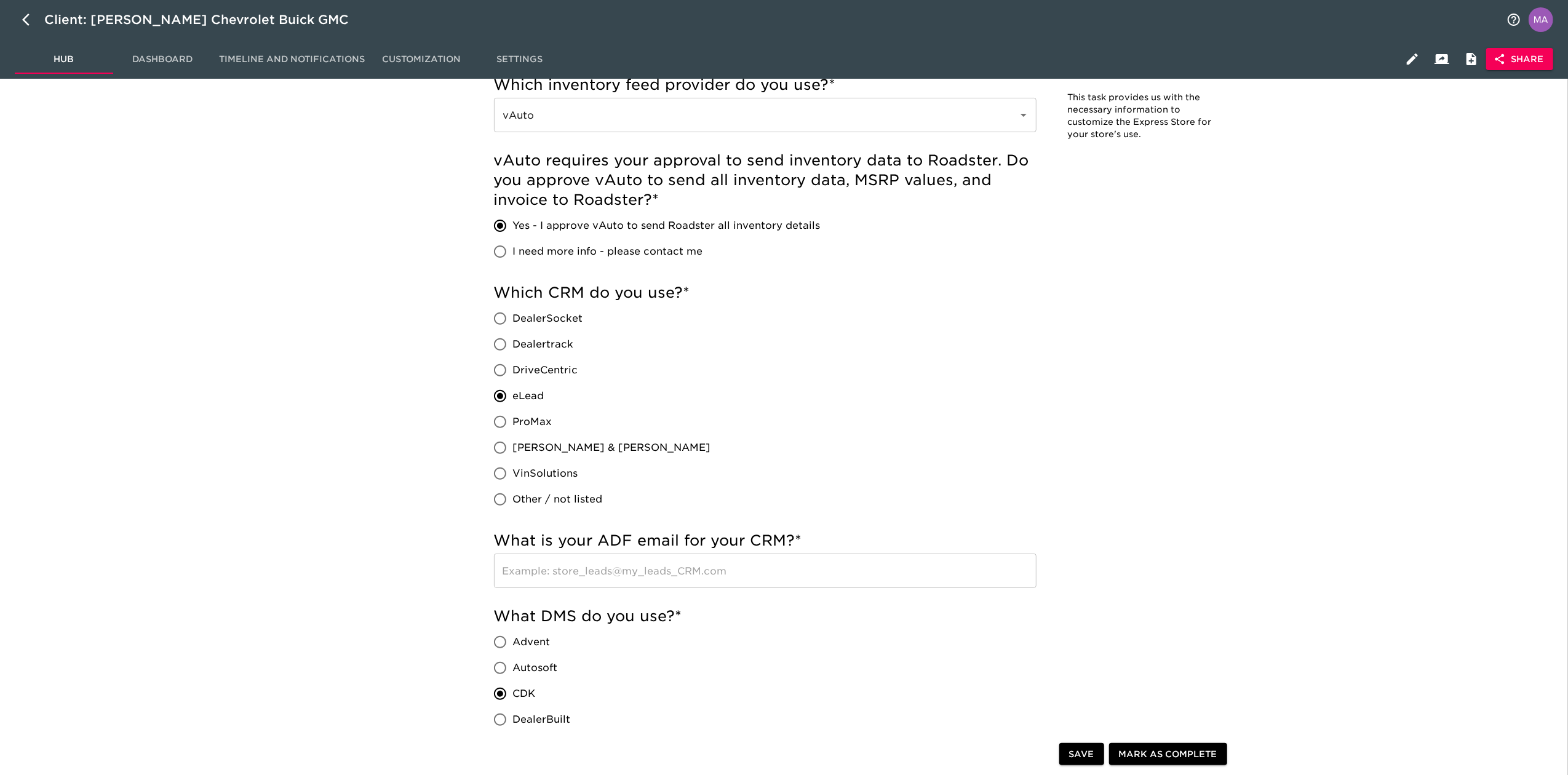
scroll to position [0, 0]
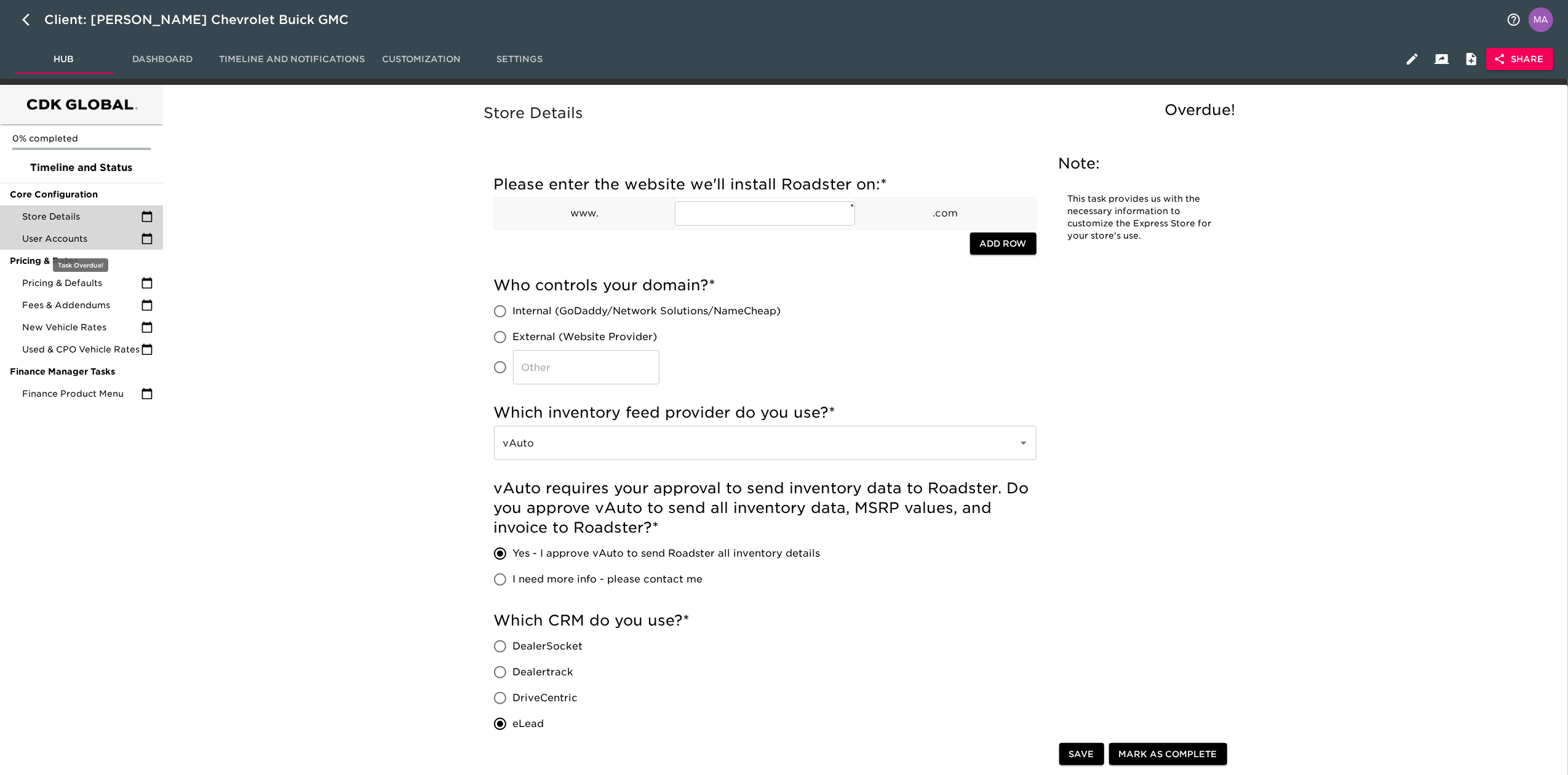
click at [93, 240] on span "User Accounts" at bounding box center [81, 239] width 119 height 12
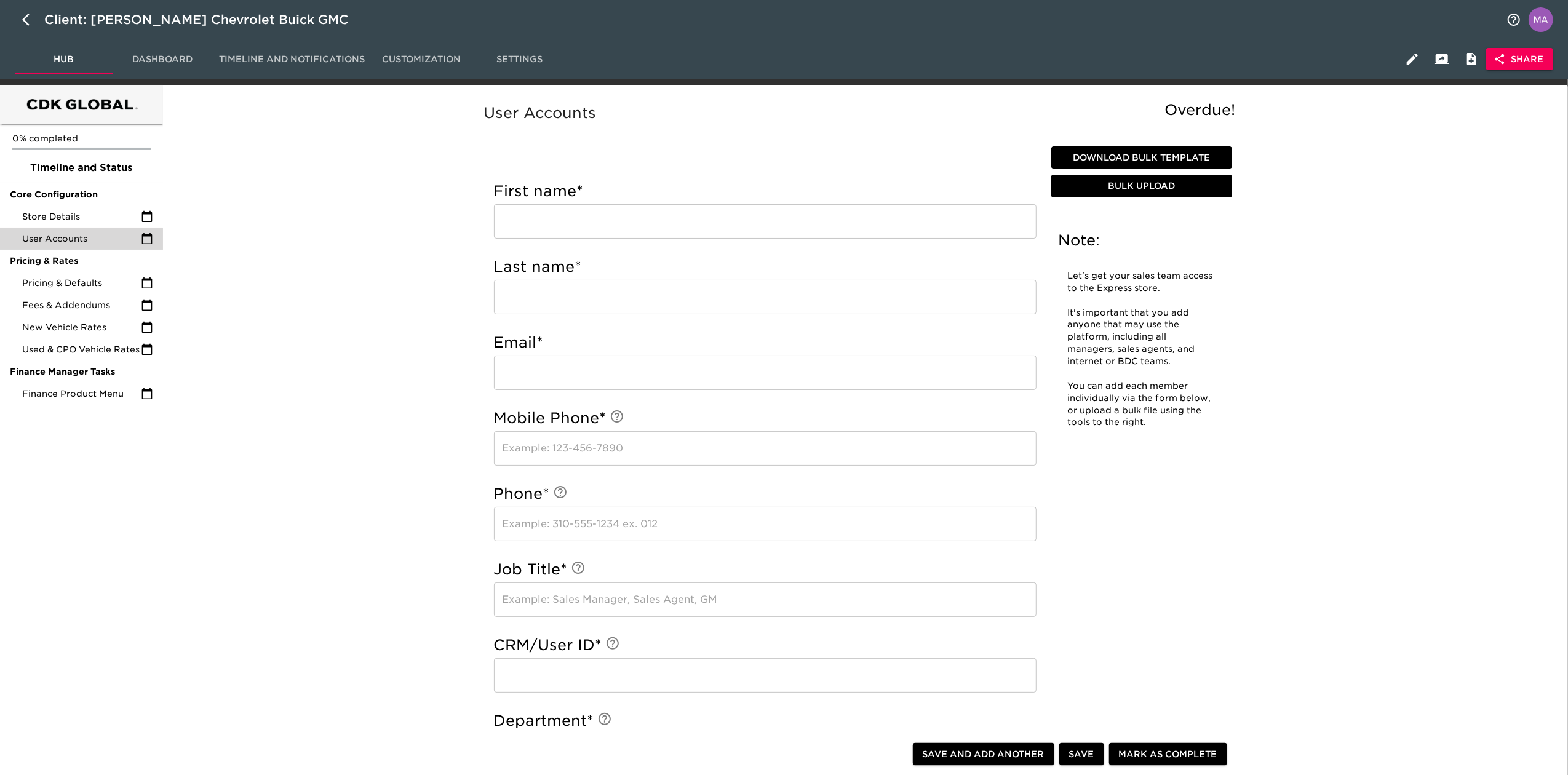
click at [377, 163] on div "User Accounts Overdue! Note: Let's get your sales team access to the Express st…" at bounding box center [863, 702] width 1396 height 1221
click at [112, 277] on span "Pricing & Defaults" at bounding box center [81, 283] width 119 height 12
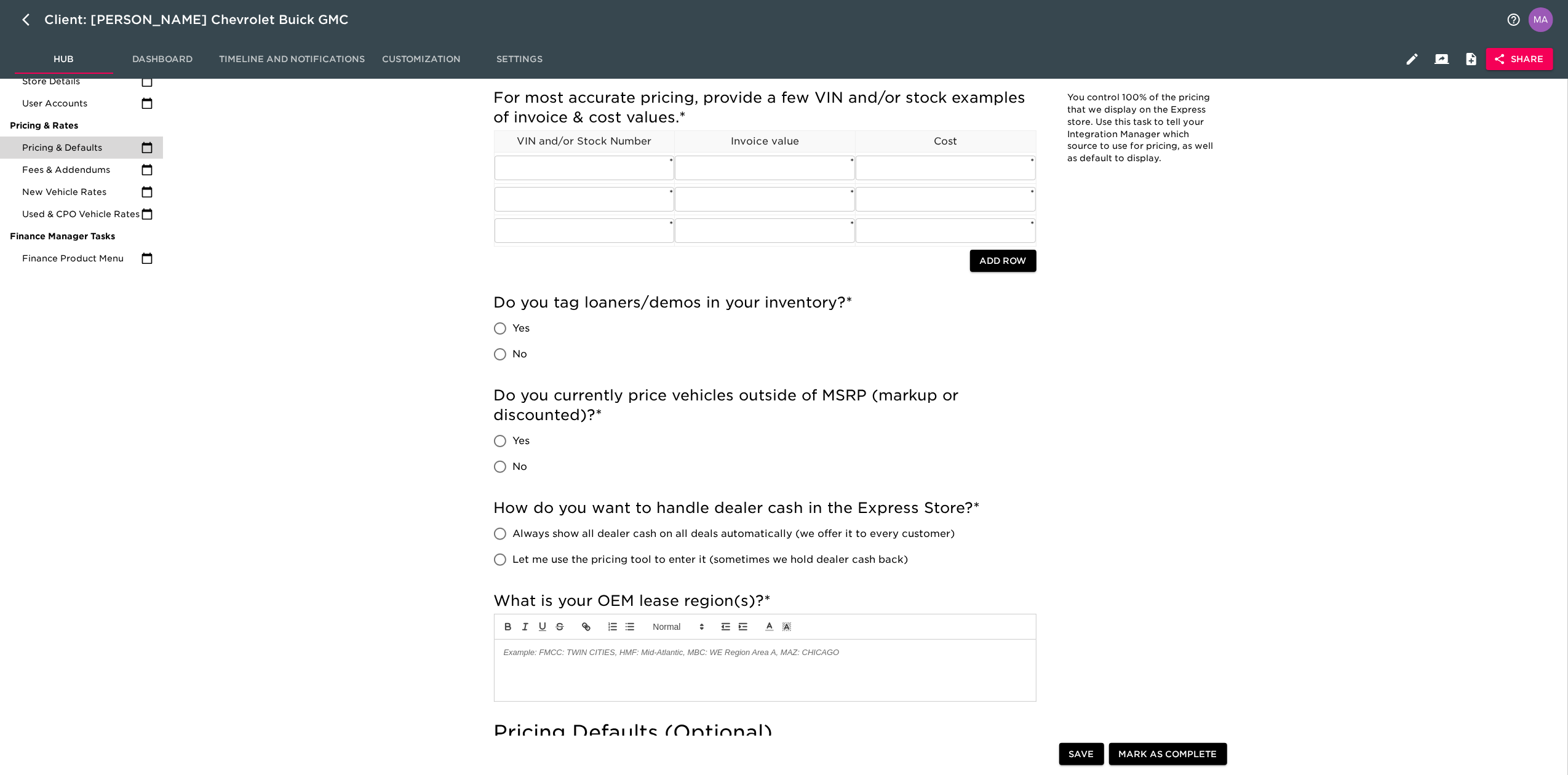
scroll to position [164, 0]
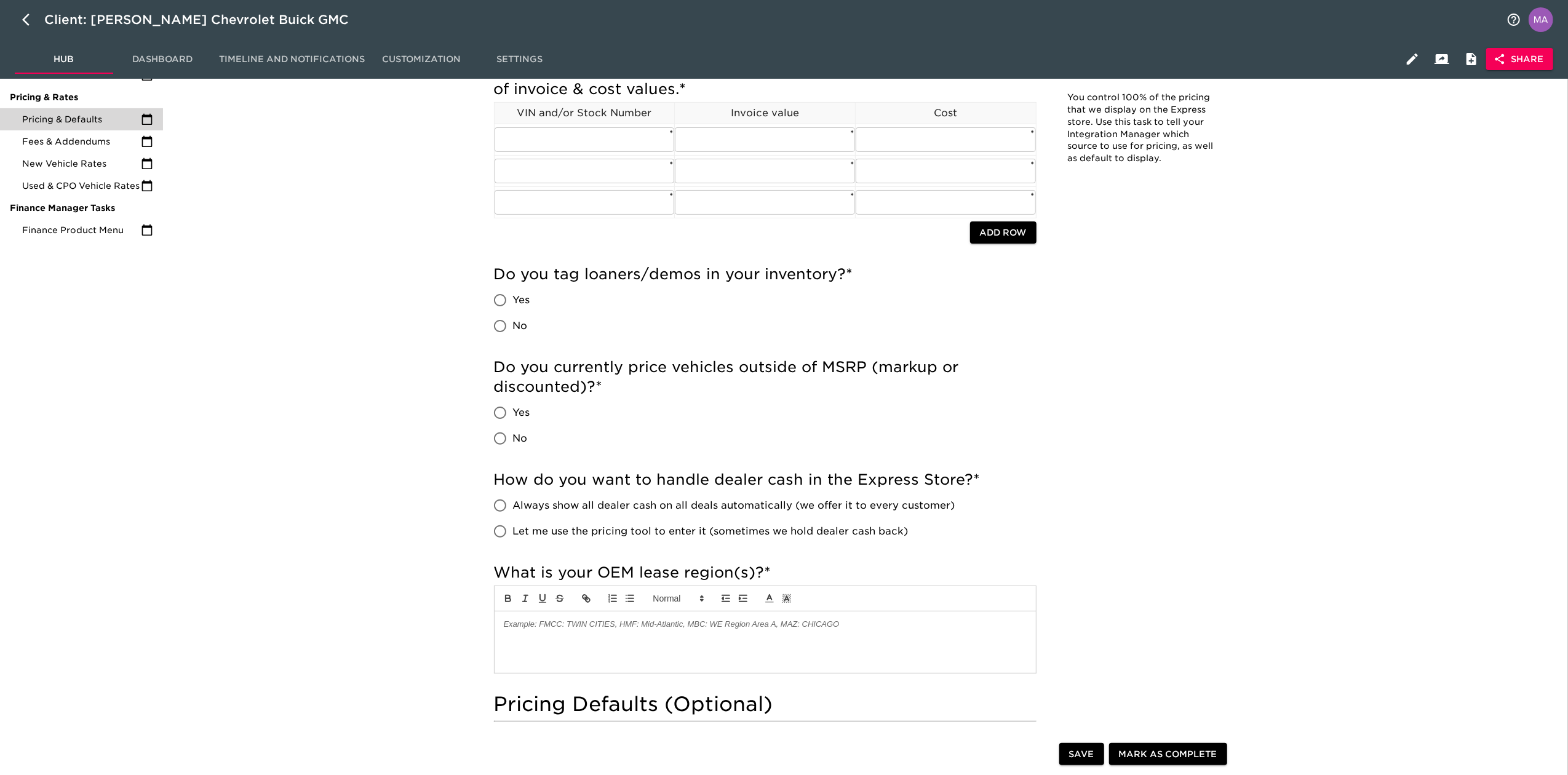
click at [494, 301] on input "Yes" at bounding box center [500, 300] width 26 height 26
radio input "true"
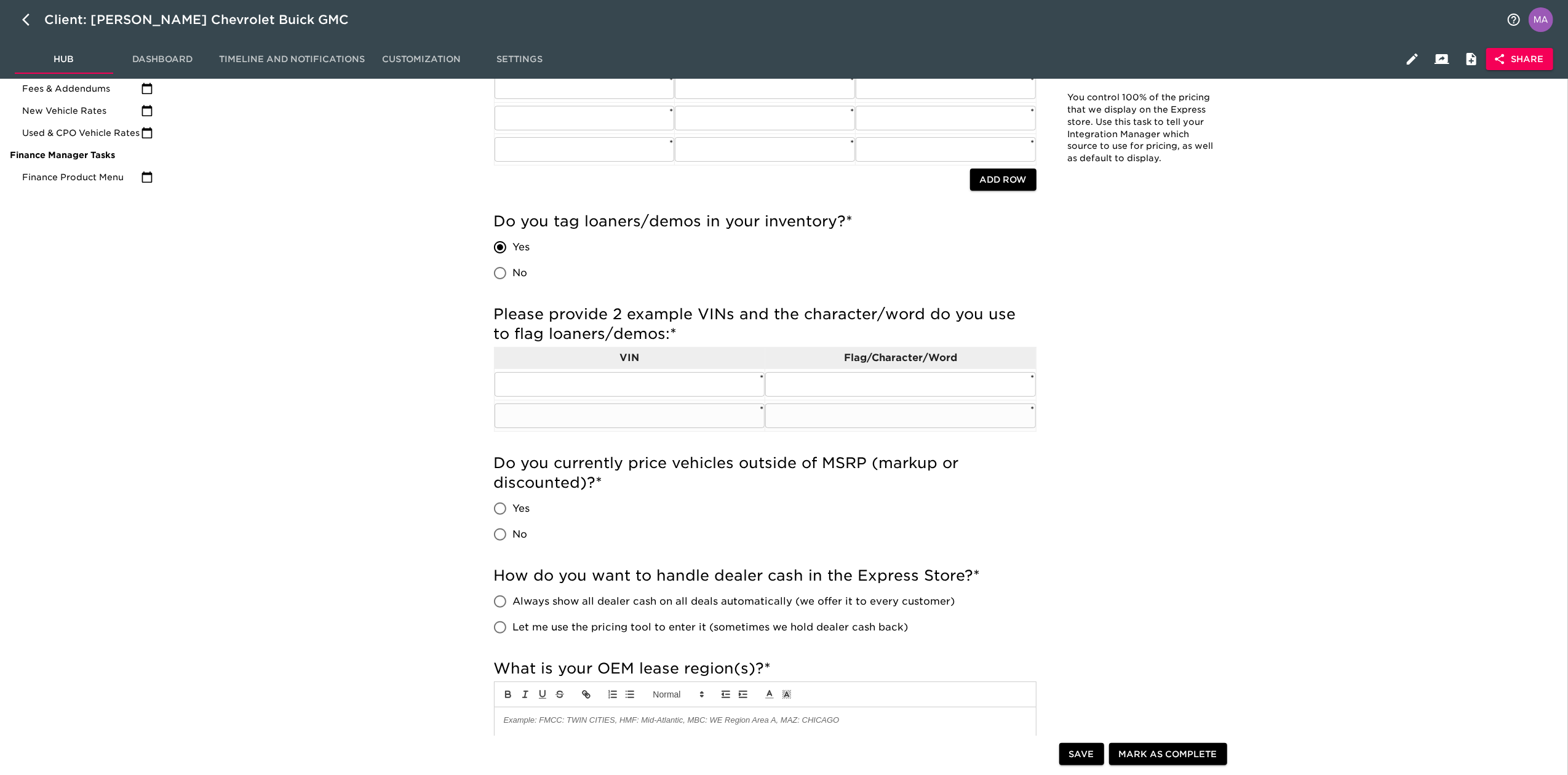
scroll to position [246, 0]
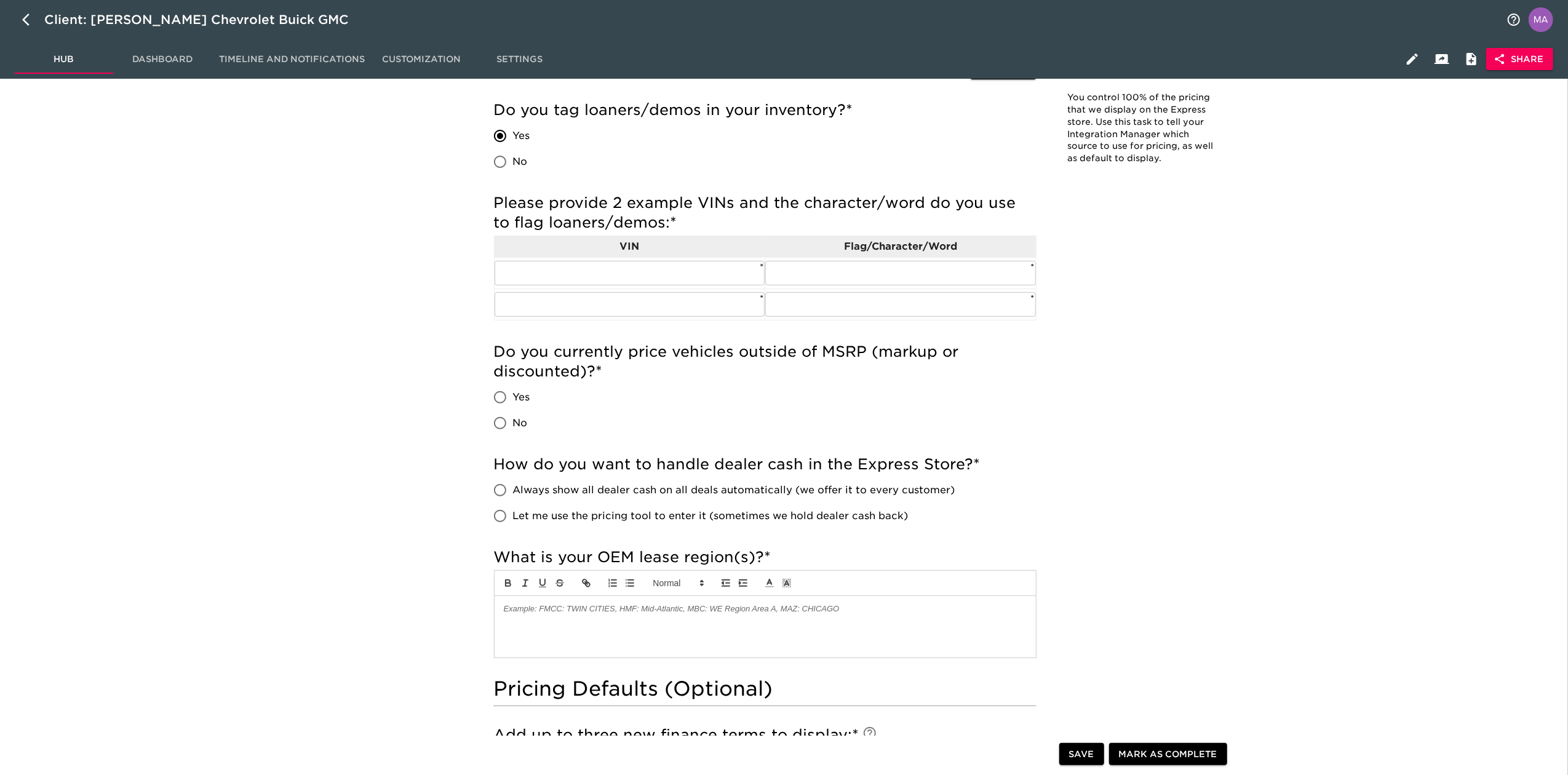
scroll to position [410, 0]
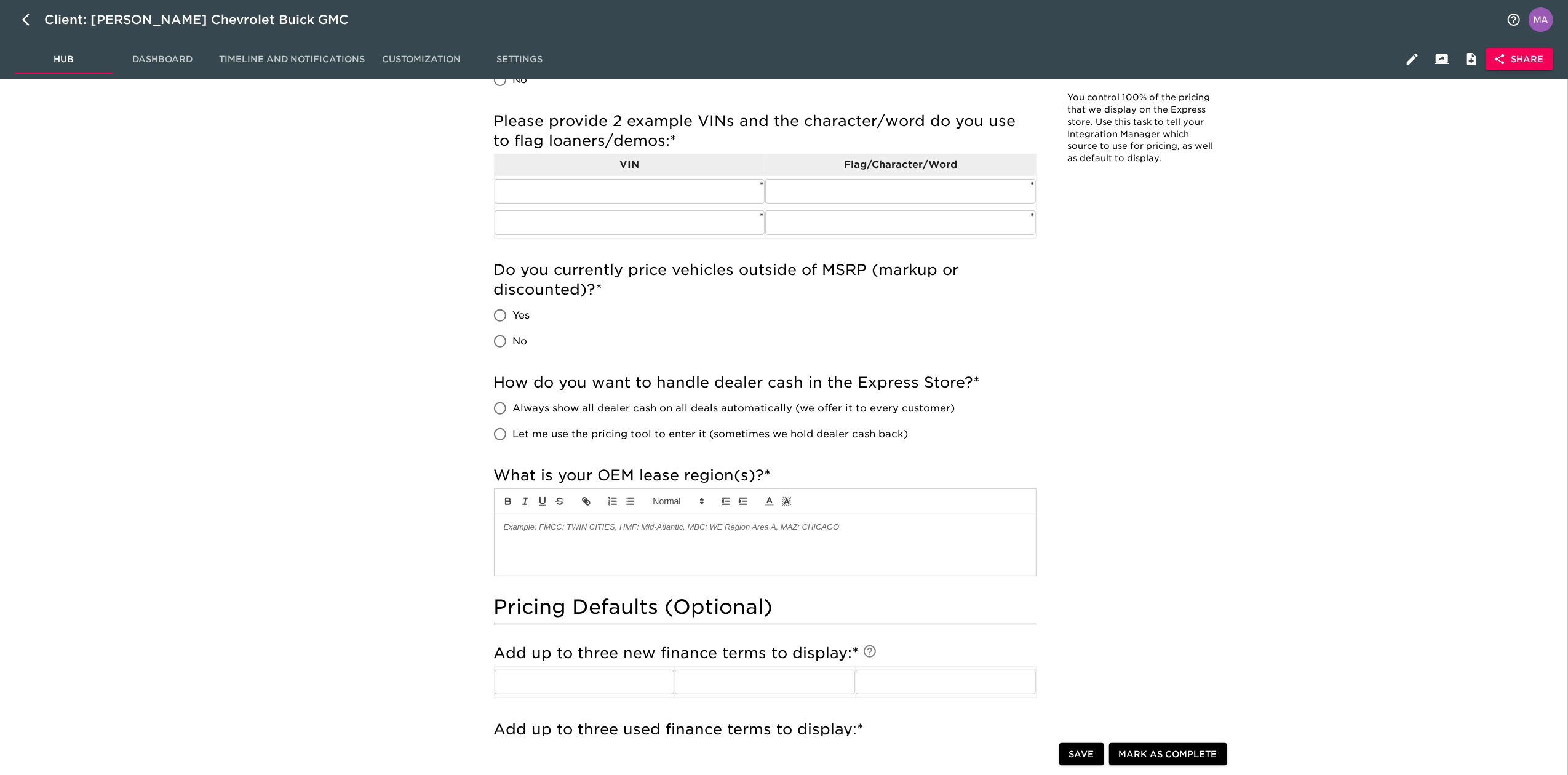
click at [498, 320] on input "Yes" at bounding box center [500, 316] width 26 height 26
radio input "true"
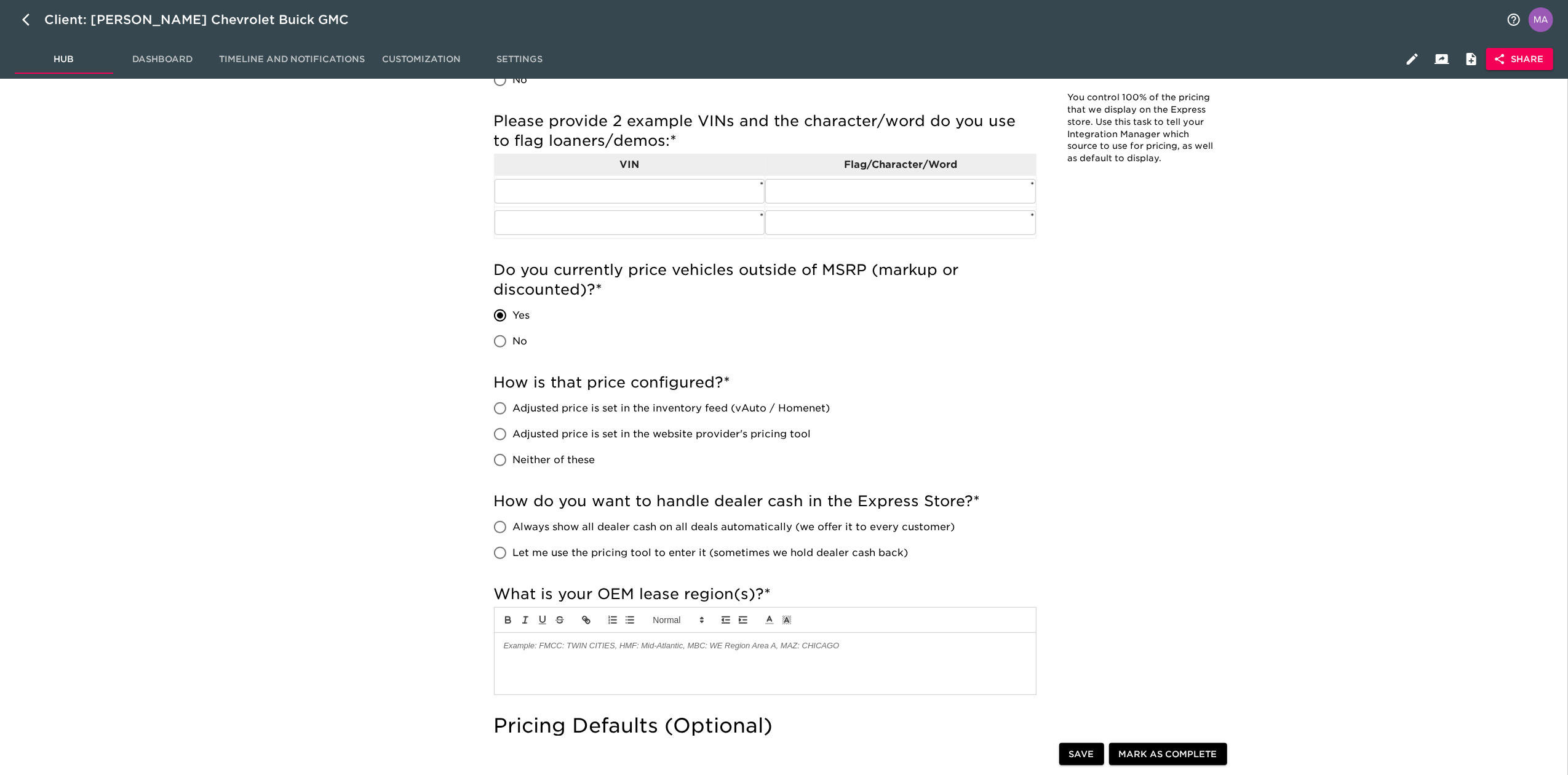
click at [459, 379] on div "Pricing & Defaults Overdue! Note: You control 100% of the pricing that we displ…" at bounding box center [863, 726] width 1396 height 2087
click at [489, 414] on input "Adjusted price is set in the inventory feed (vAuto / Homenet)" at bounding box center [500, 409] width 26 height 26
radio input "true"
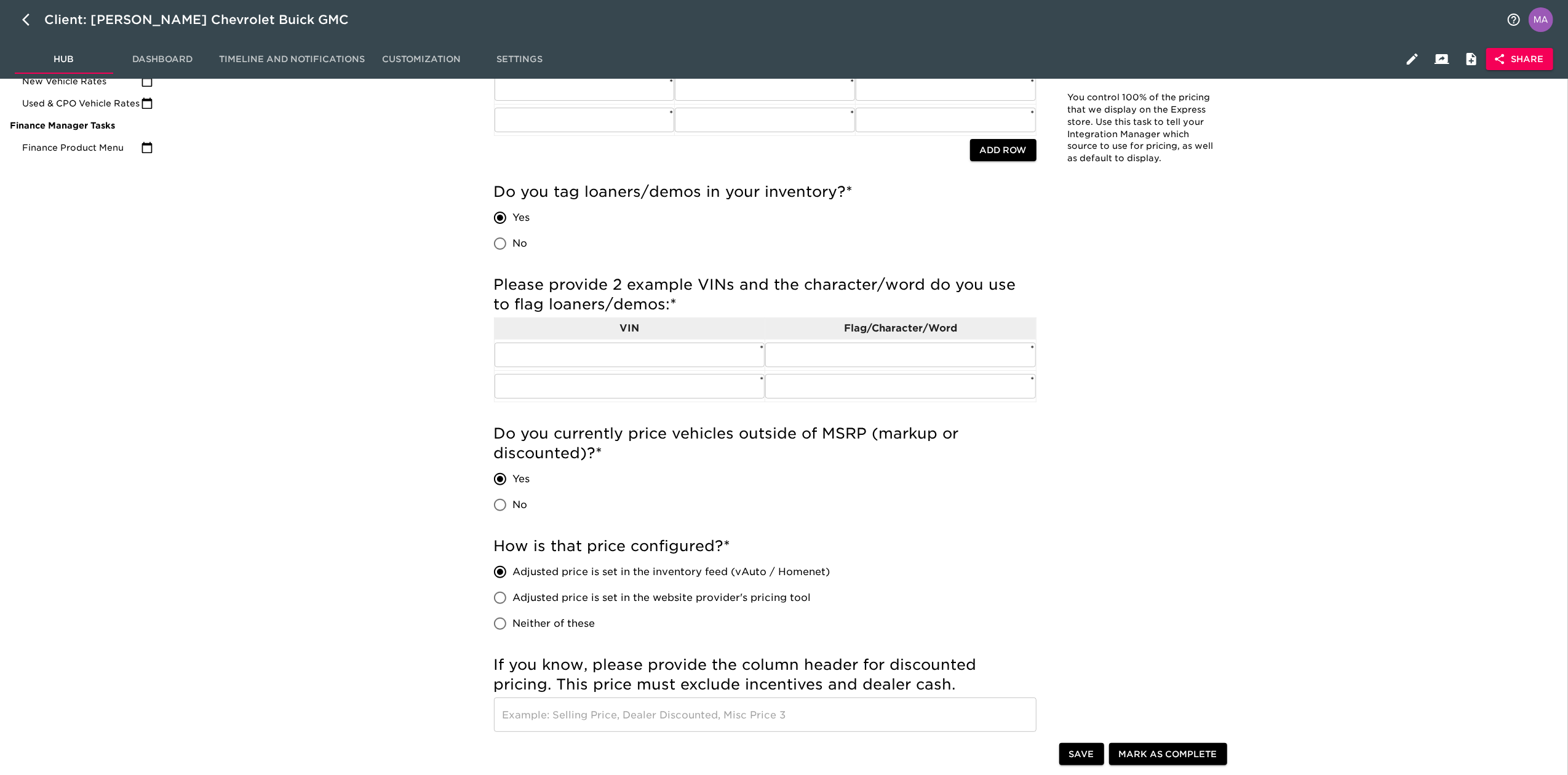
scroll to position [328, 0]
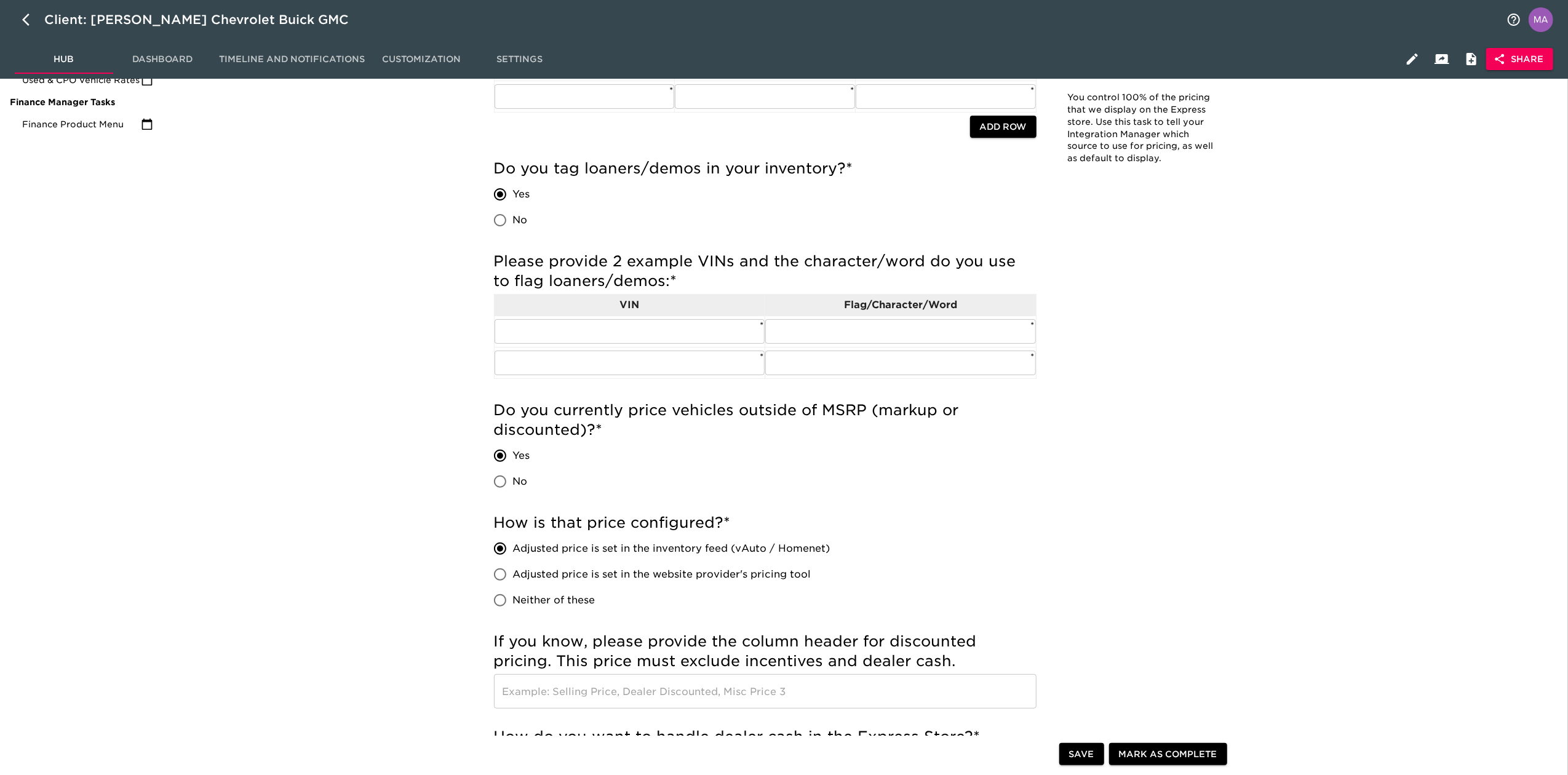
scroll to position [246, 0]
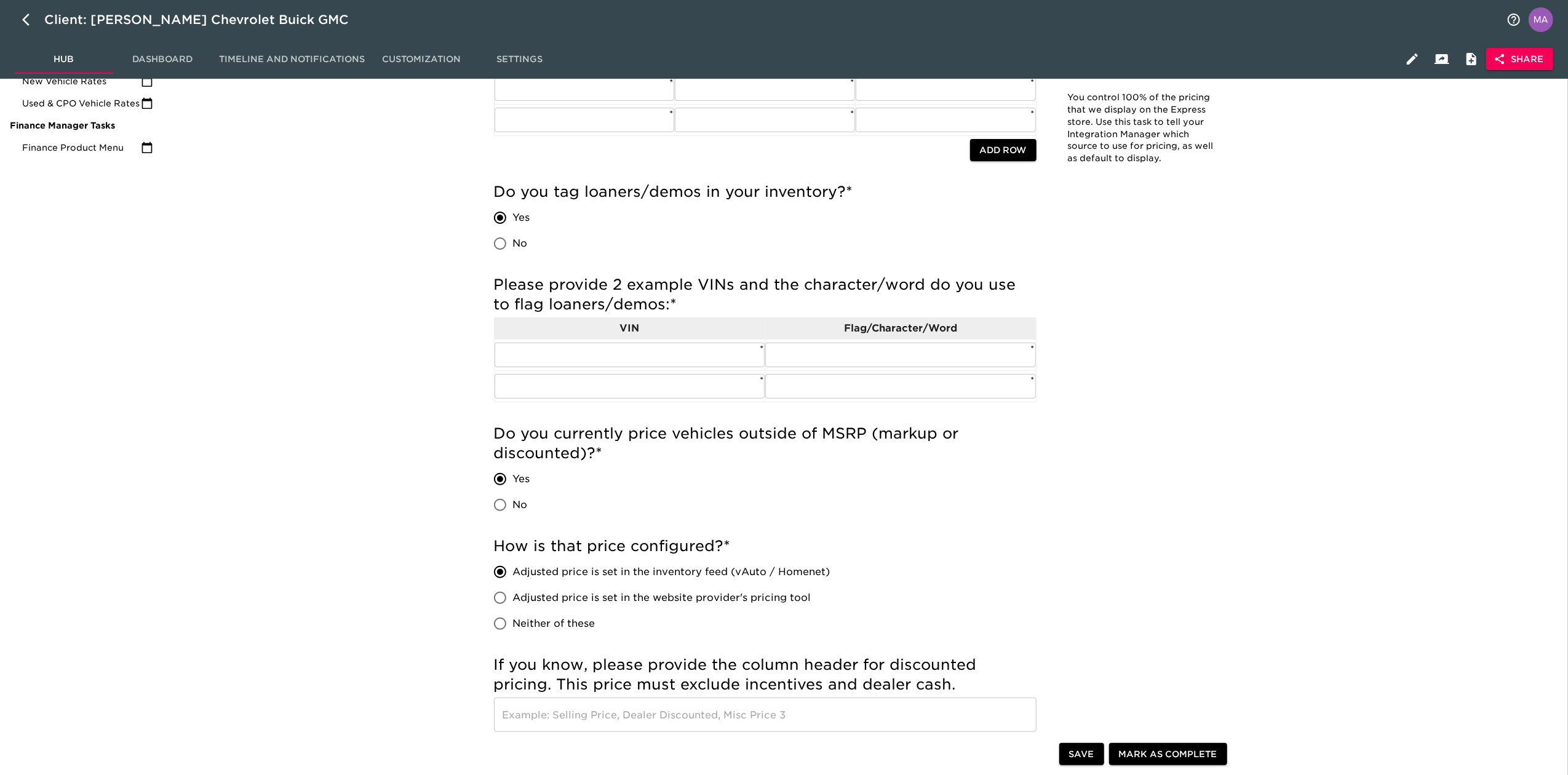
click at [502, 479] on input "No" at bounding box center [500, 505] width 26 height 26
radio input "true"
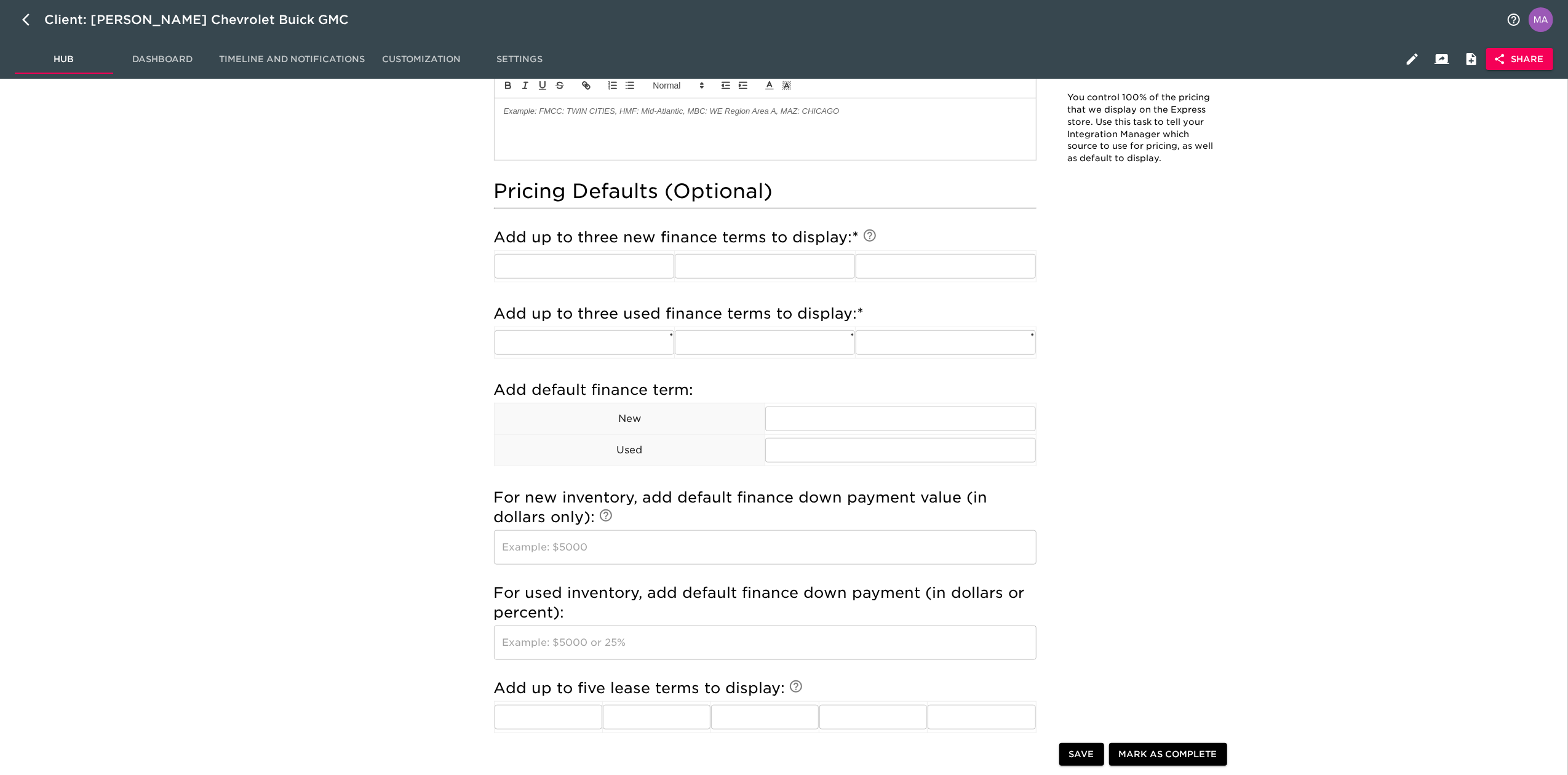
scroll to position [902, 0]
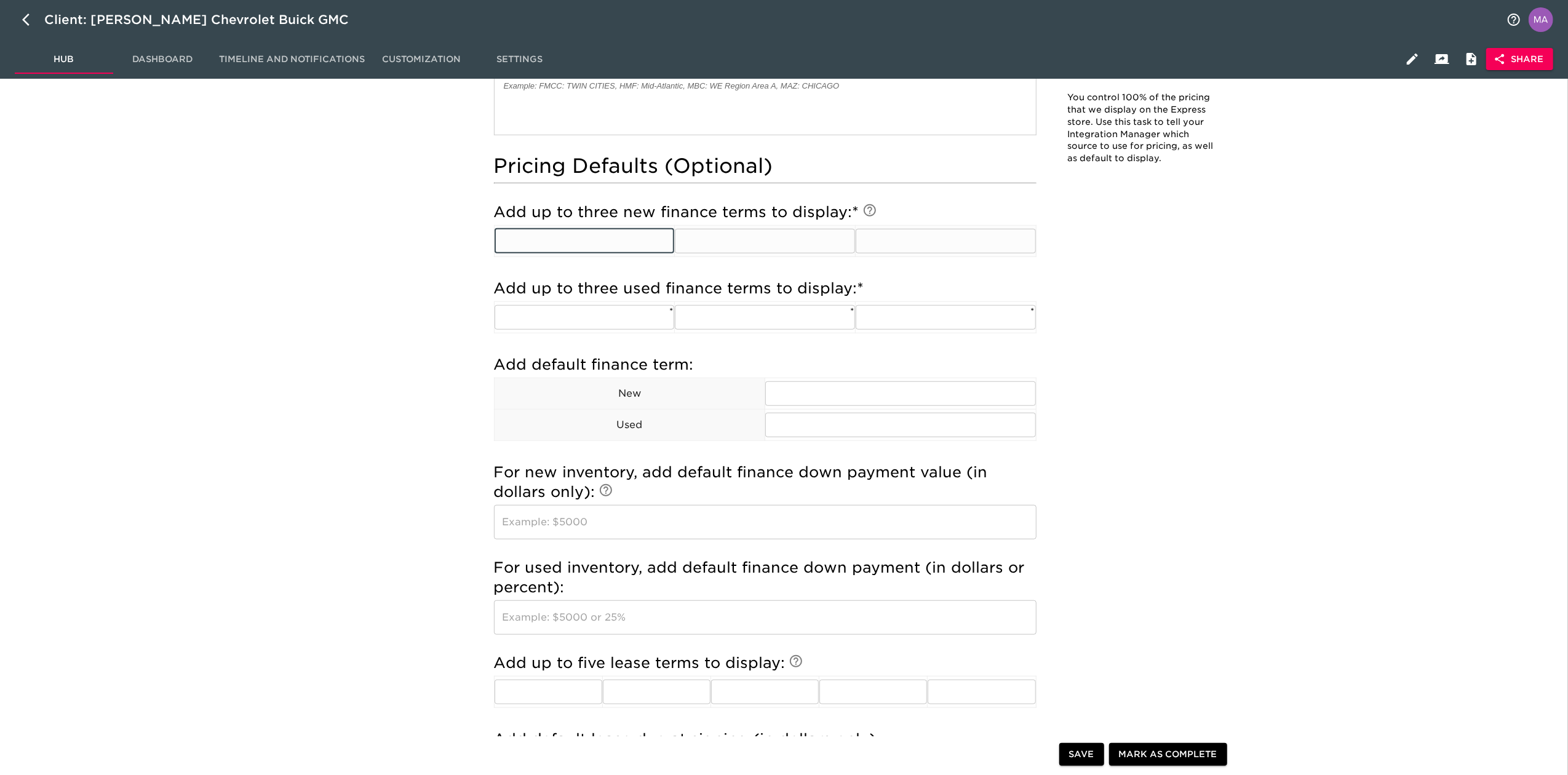
click at [572, 245] on input "text" at bounding box center [585, 241] width 180 height 25
click at [434, 325] on div "Pricing & Defaults Overdue! Note: You control 100% of the pricing that we displ…" at bounding box center [863, 200] width 1396 height 2019
click at [473, 297] on div "Pricing & Defaults Overdue! Note: You control 100% of the pricing that we displ…" at bounding box center [863, 205] width 787 height 2008
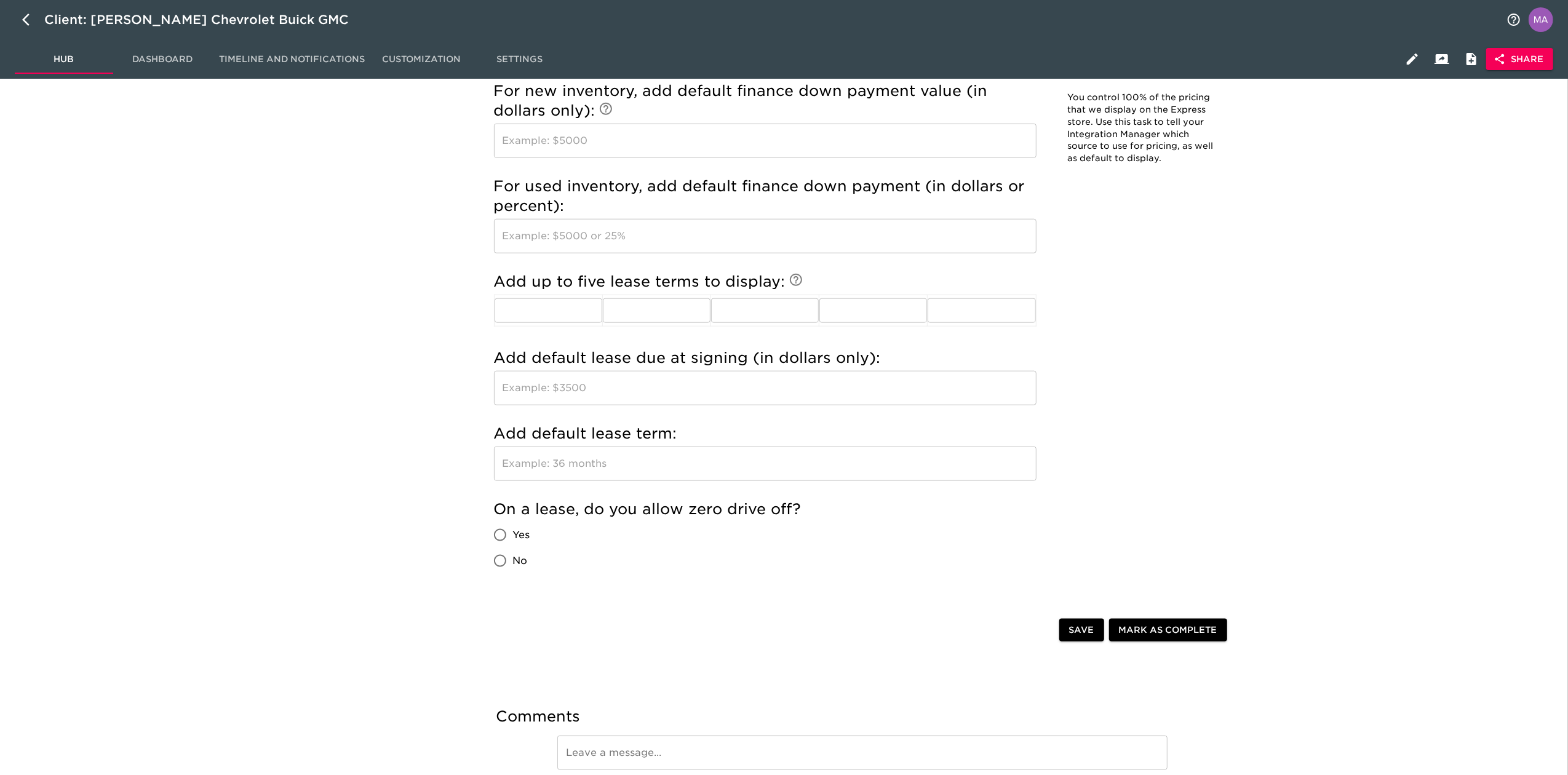
scroll to position [1312, 0]
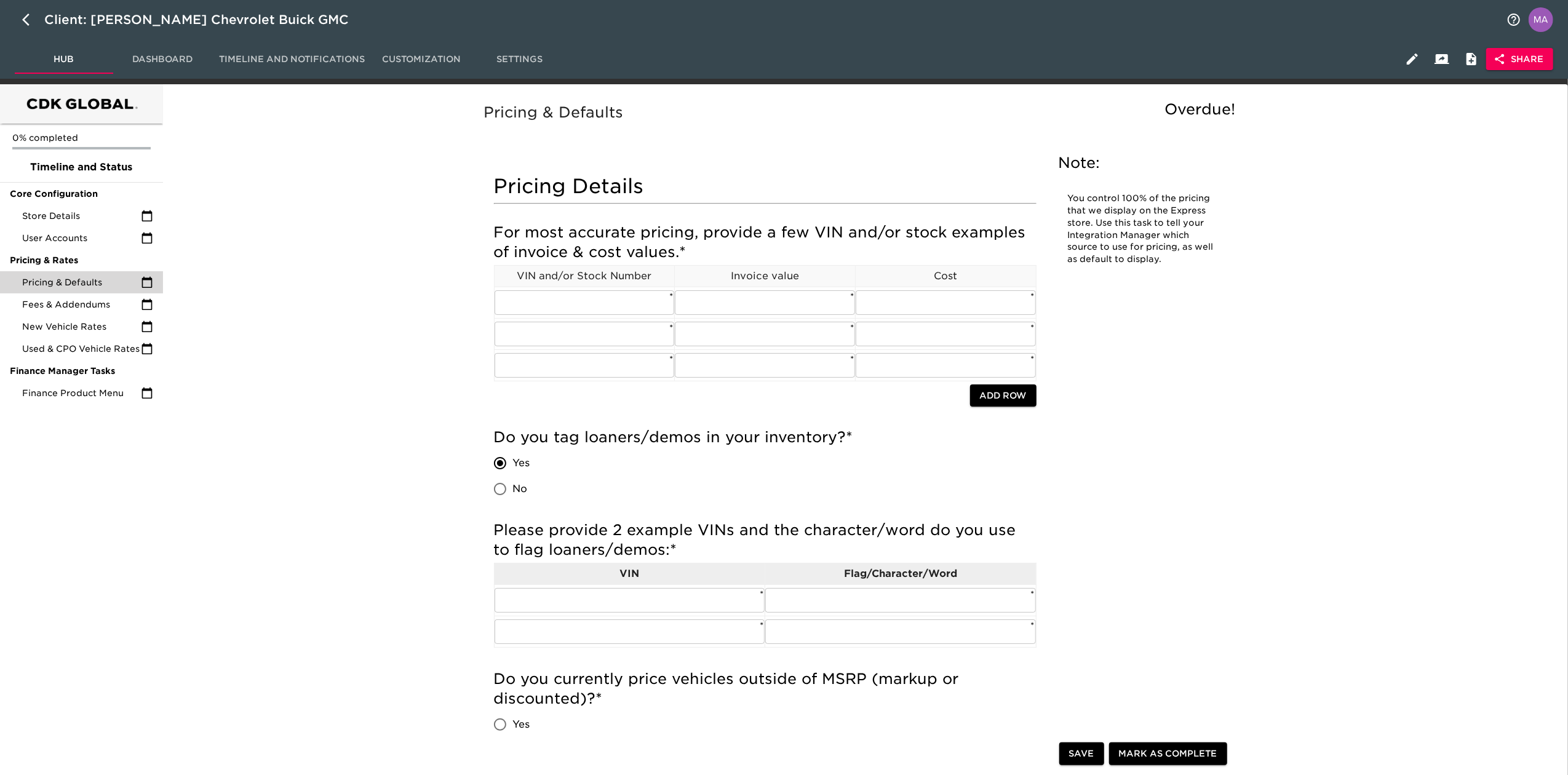
scroll to position [0, 0]
click at [62, 304] on span "Fees & Addendums" at bounding box center [81, 305] width 119 height 12
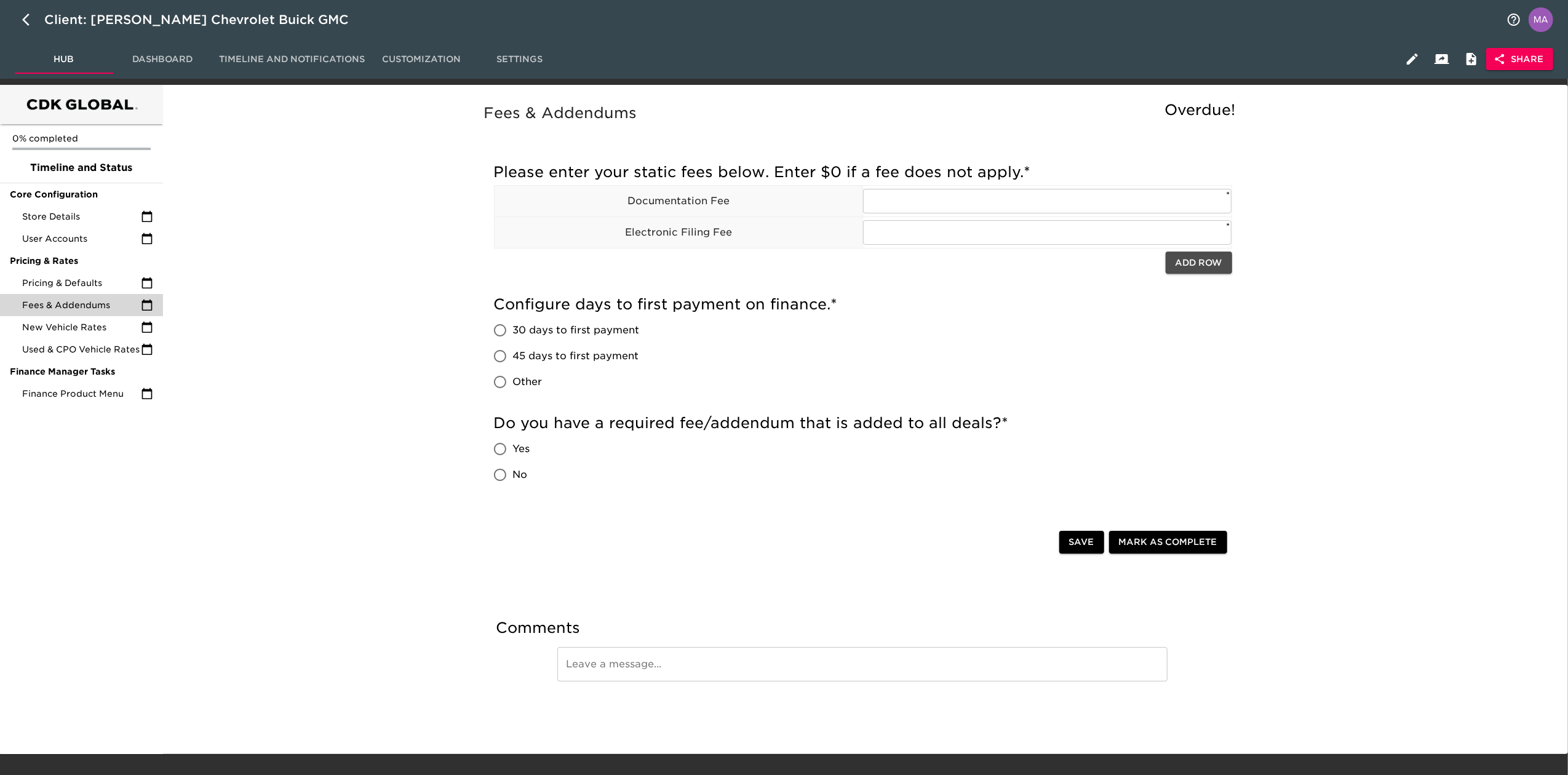
click at [1042, 268] on span "Add Row" at bounding box center [1199, 262] width 47 height 16
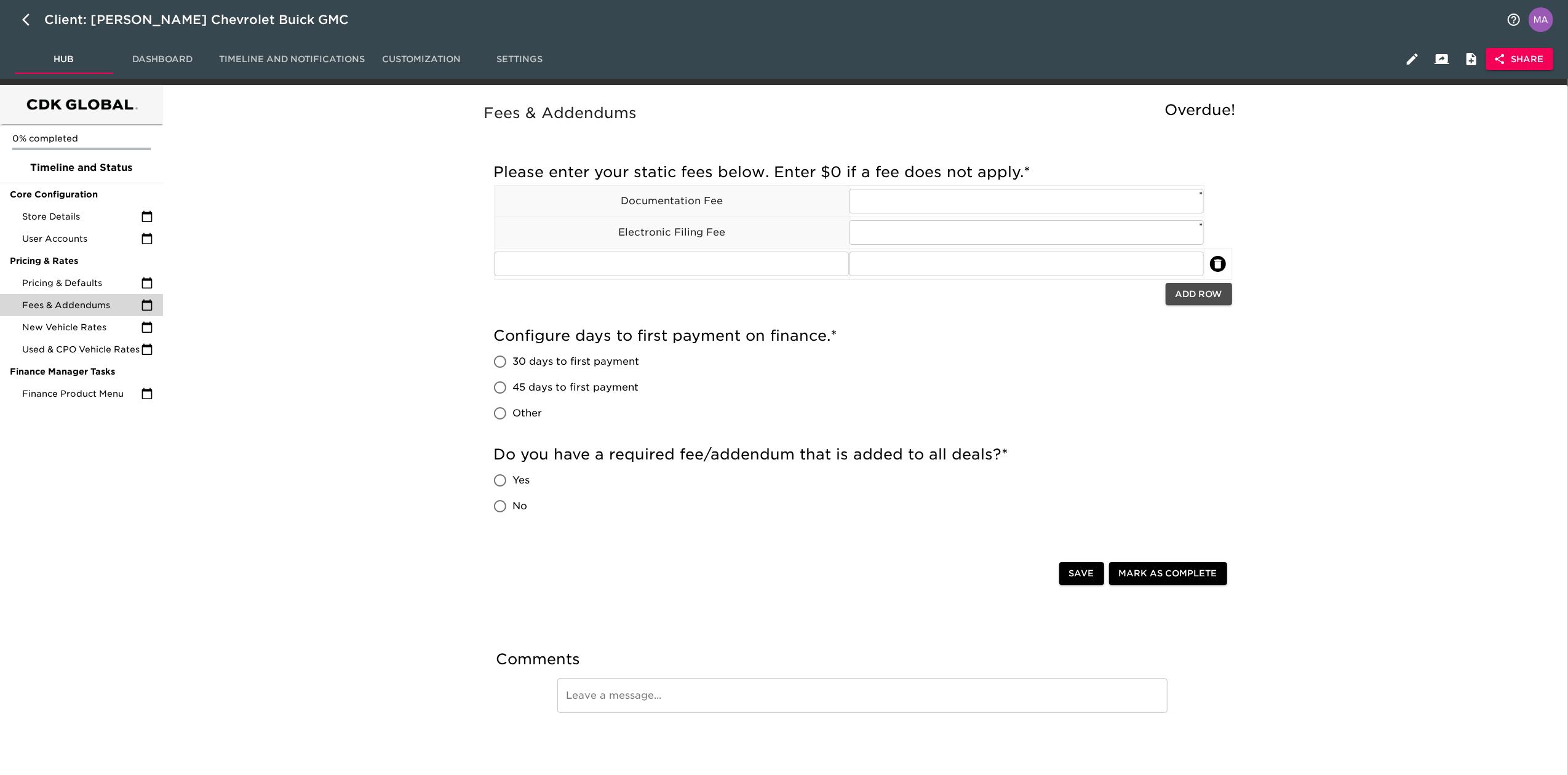
click at [1042, 298] on span "Add Row" at bounding box center [1199, 294] width 47 height 16
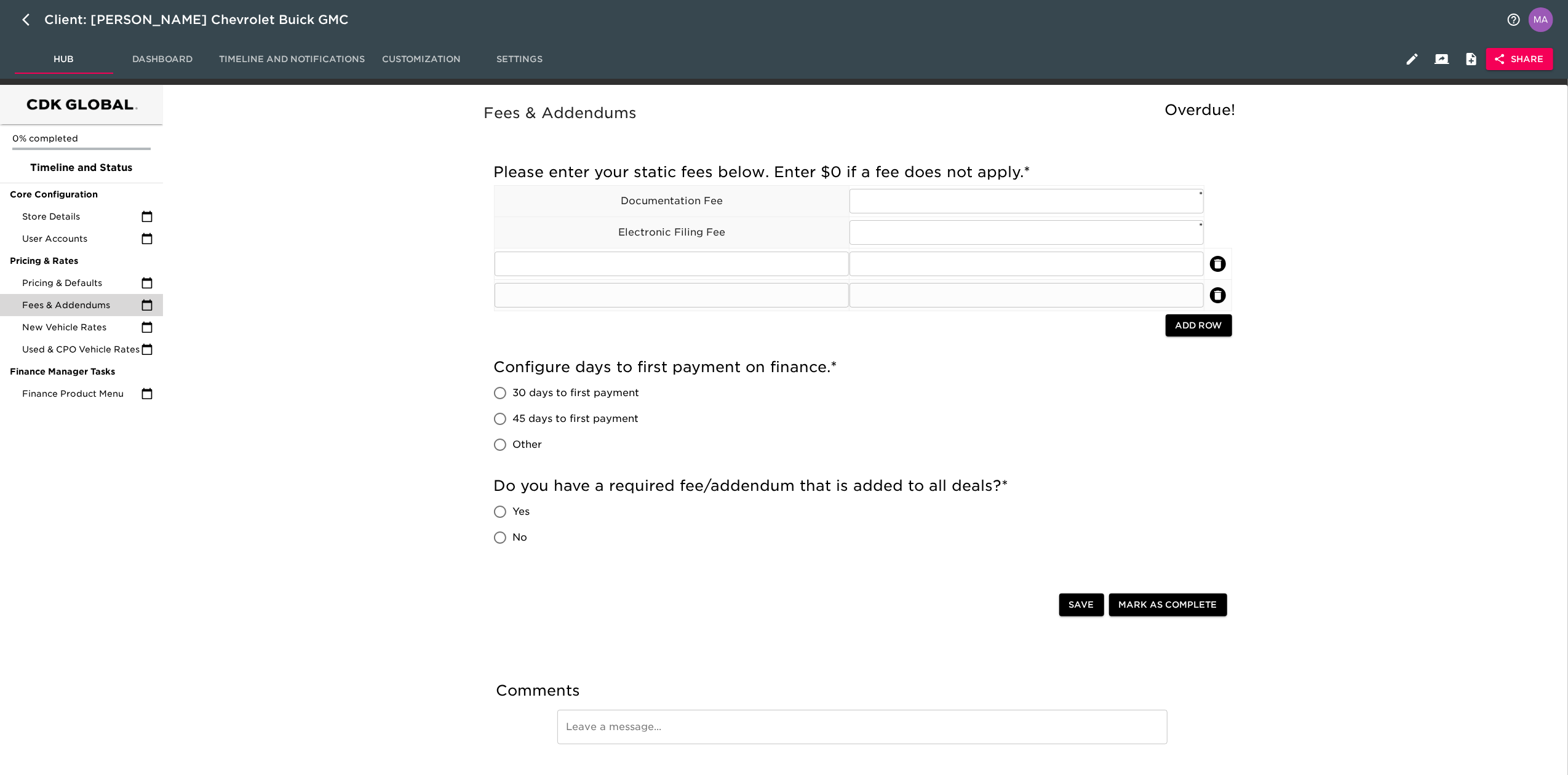
click at [1042, 293] on icon "delete" at bounding box center [1218, 295] width 7 height 9
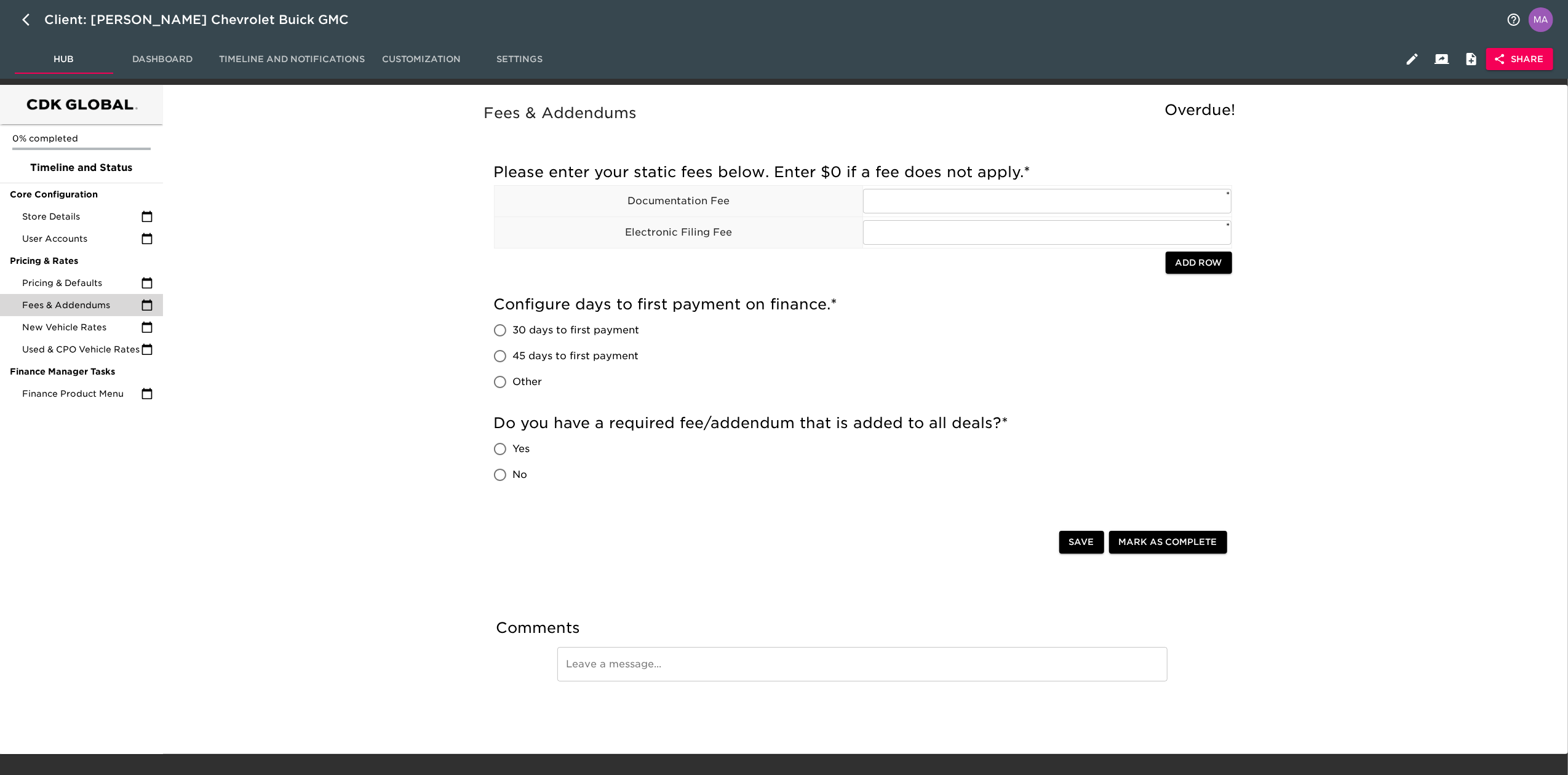
click at [526, 456] on span "Yes" at bounding box center [522, 449] width 17 height 15
click at [513, 456] on input "Yes" at bounding box center [500, 449] width 26 height 26
radio input "true"
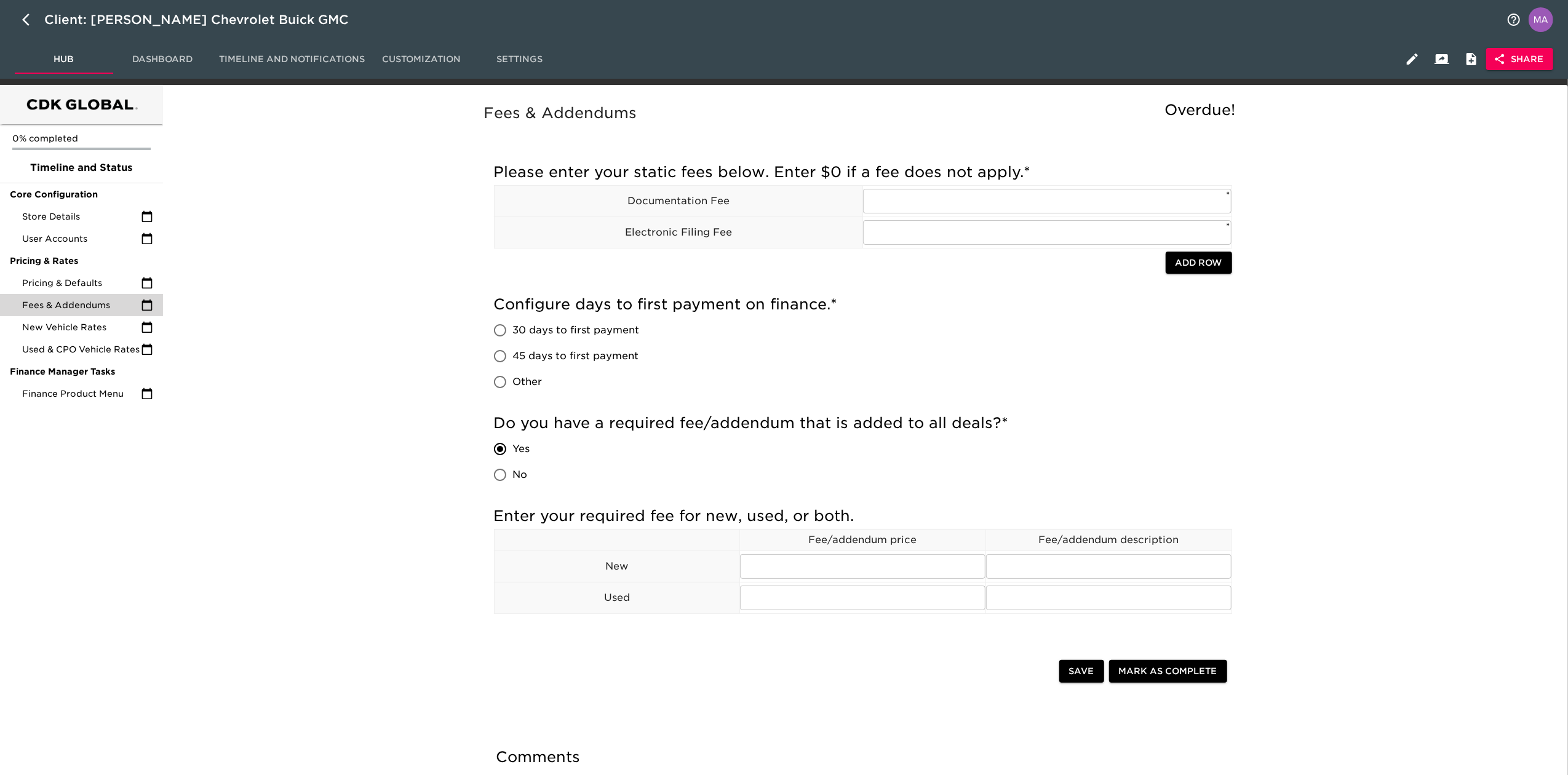
click at [335, 434] on div "Fees & Addendums Overdue! Please enter your static fees below. Enter $0 if a fe…" at bounding box center [863, 480] width 1396 height 776
click at [70, 323] on span "New Vehicle Rates" at bounding box center [81, 327] width 119 height 12
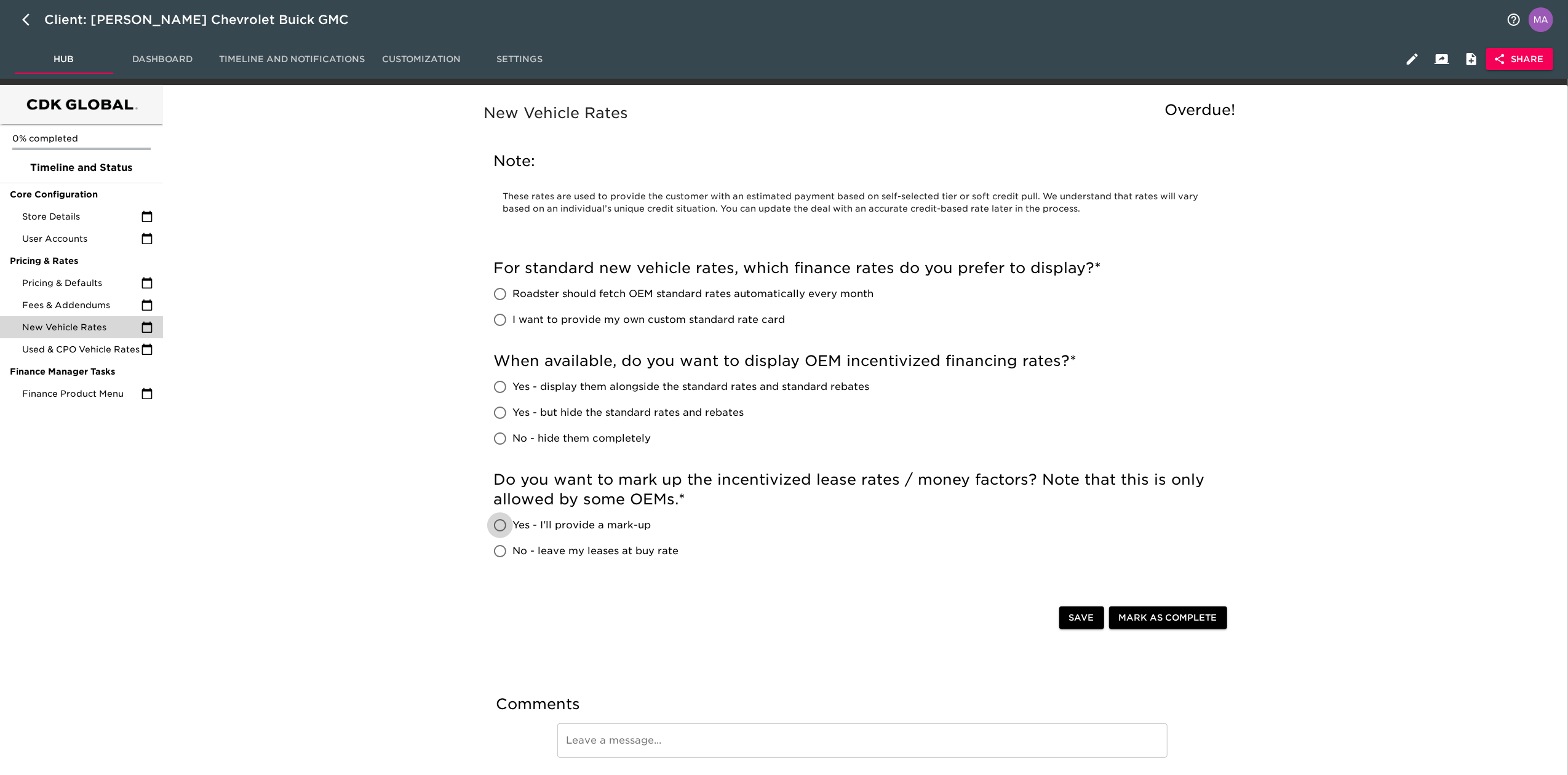
click at [495, 479] on input "Yes - I'll provide a mark-up" at bounding box center [500, 526] width 26 height 26
radio input "true"
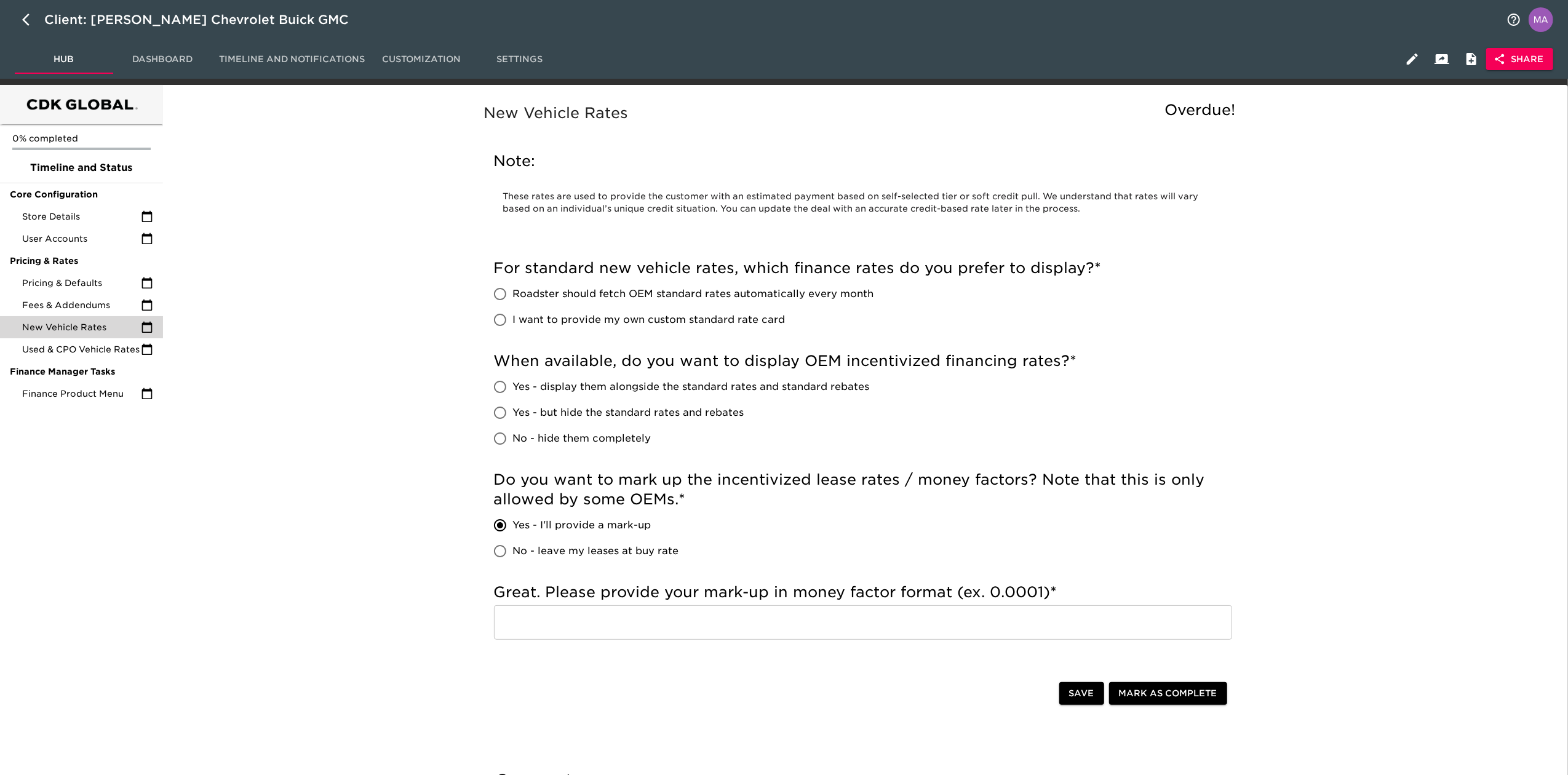
click at [346, 340] on div "New Vehicle Rates Overdue! Note: These rates are used to provide the customer w…" at bounding box center [863, 491] width 1396 height 799
click at [121, 353] on span "Used & CPO Vehicle Rates" at bounding box center [81, 350] width 119 height 12
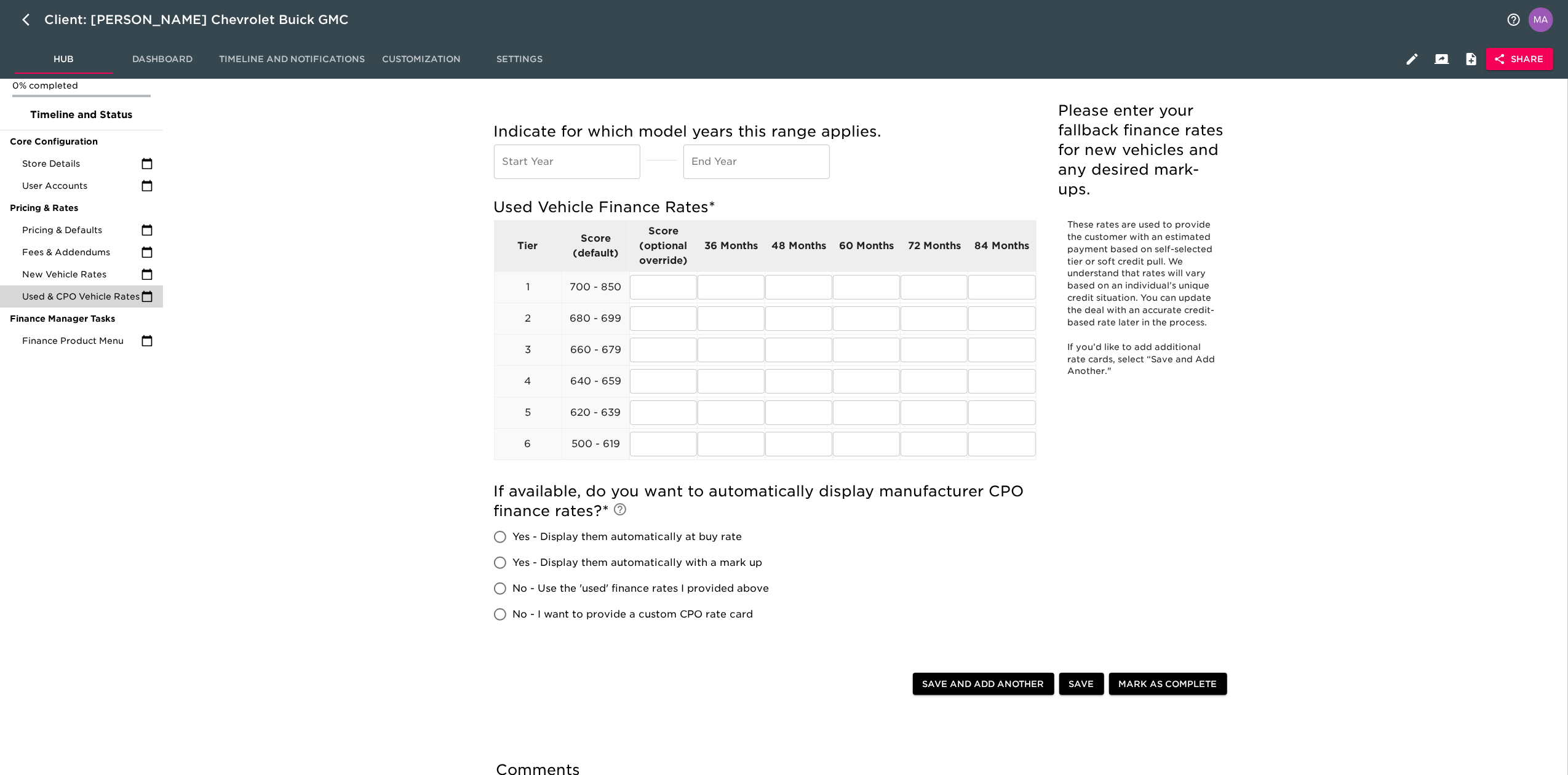
scroll to position [82, 0]
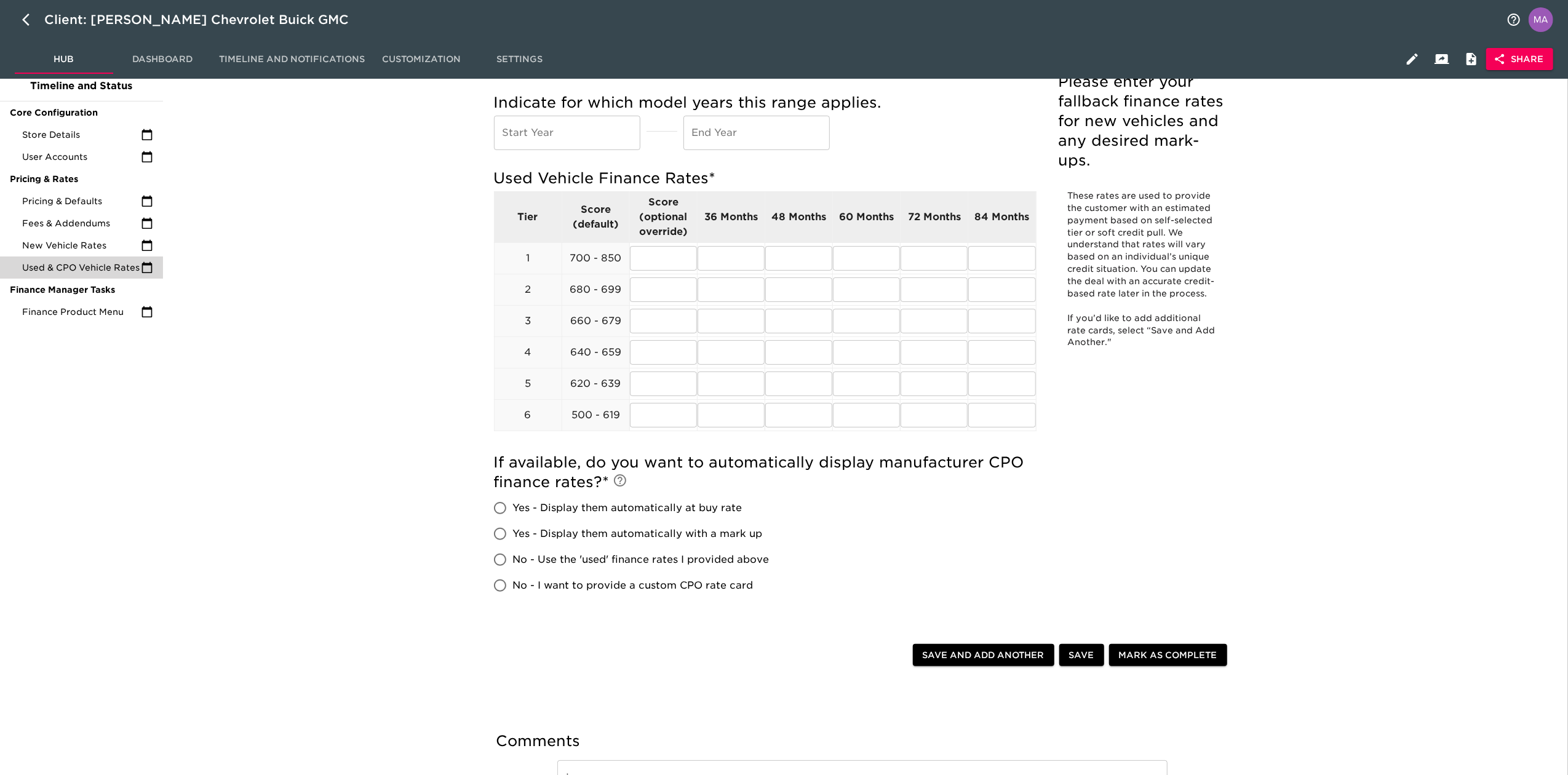
click at [244, 363] on div "Used & CPO Vehicle Rates Overdue! Please enter your fallback finance rates for …" at bounding box center [863, 432] width 1396 height 842
click at [32, 317] on span "Finance Product Menu" at bounding box center [81, 312] width 119 height 12
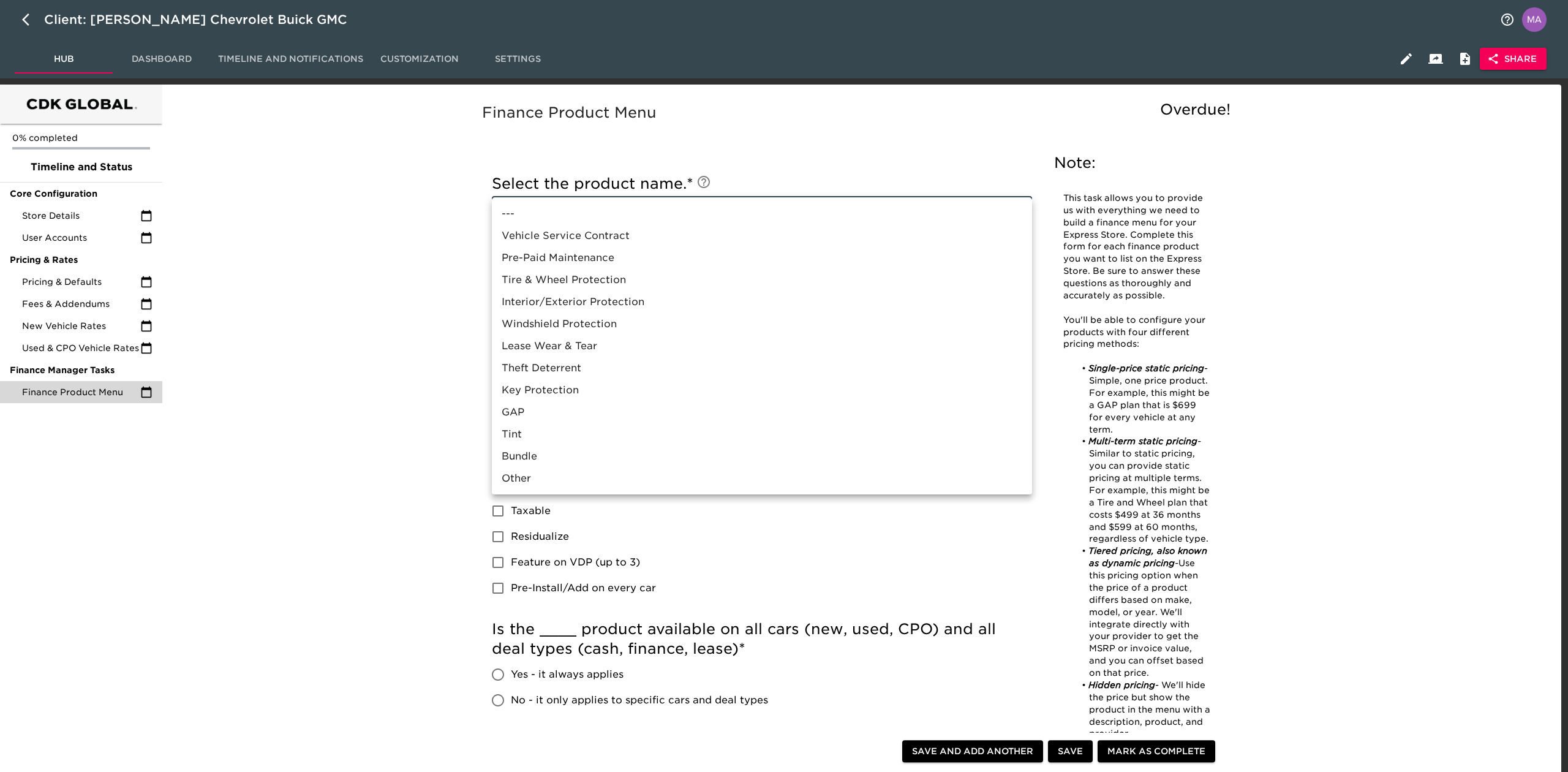
click at [523, 204] on body "Client: [PERSON_NAME] Chevrolet Buick GMC Hub Dashboard Timeline and Notificati…" at bounding box center [784, 626] width 1568 height 1253
click at [390, 376] on div at bounding box center [784, 386] width 1568 height 772
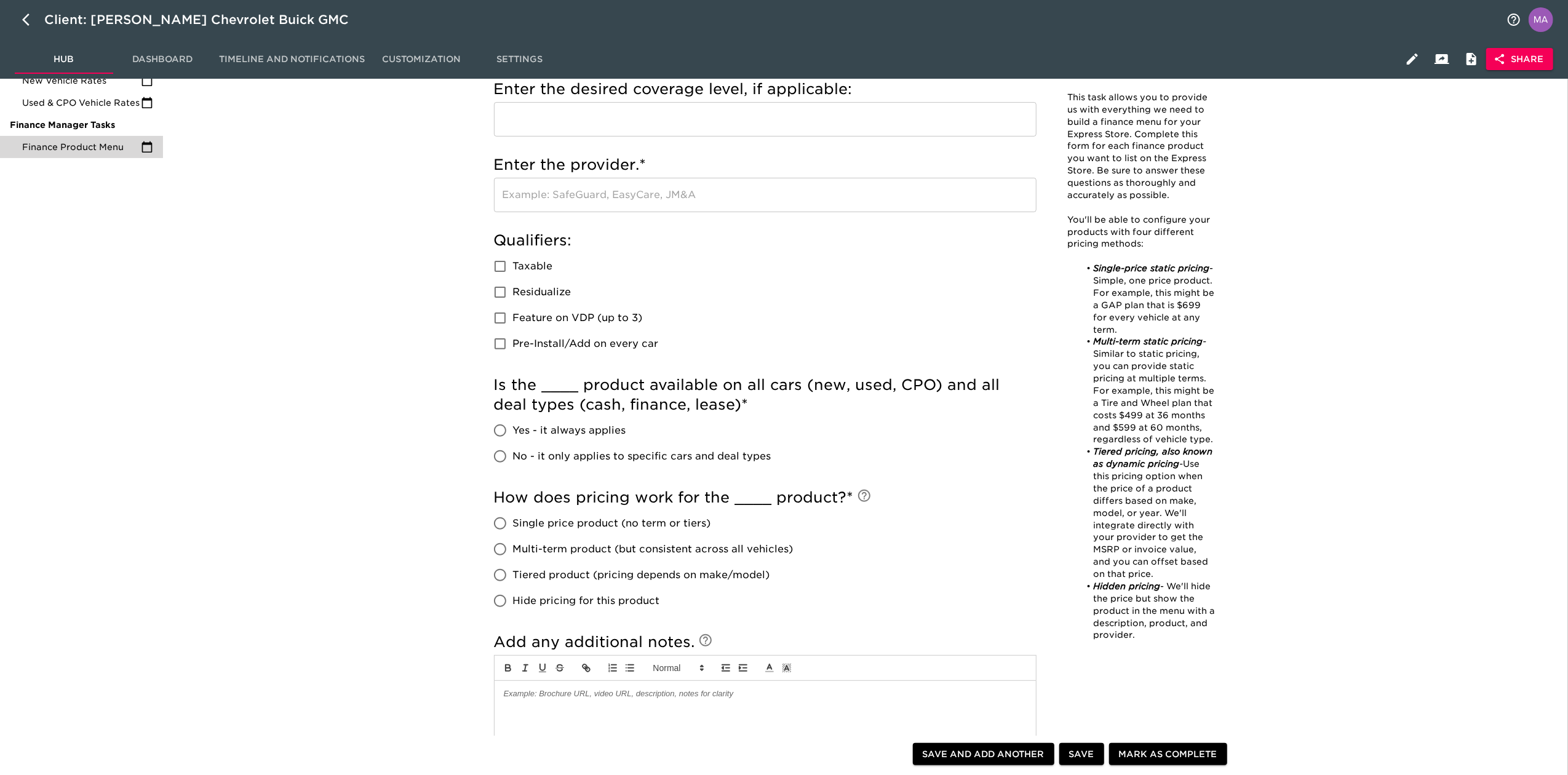
scroll to position [328, 0]
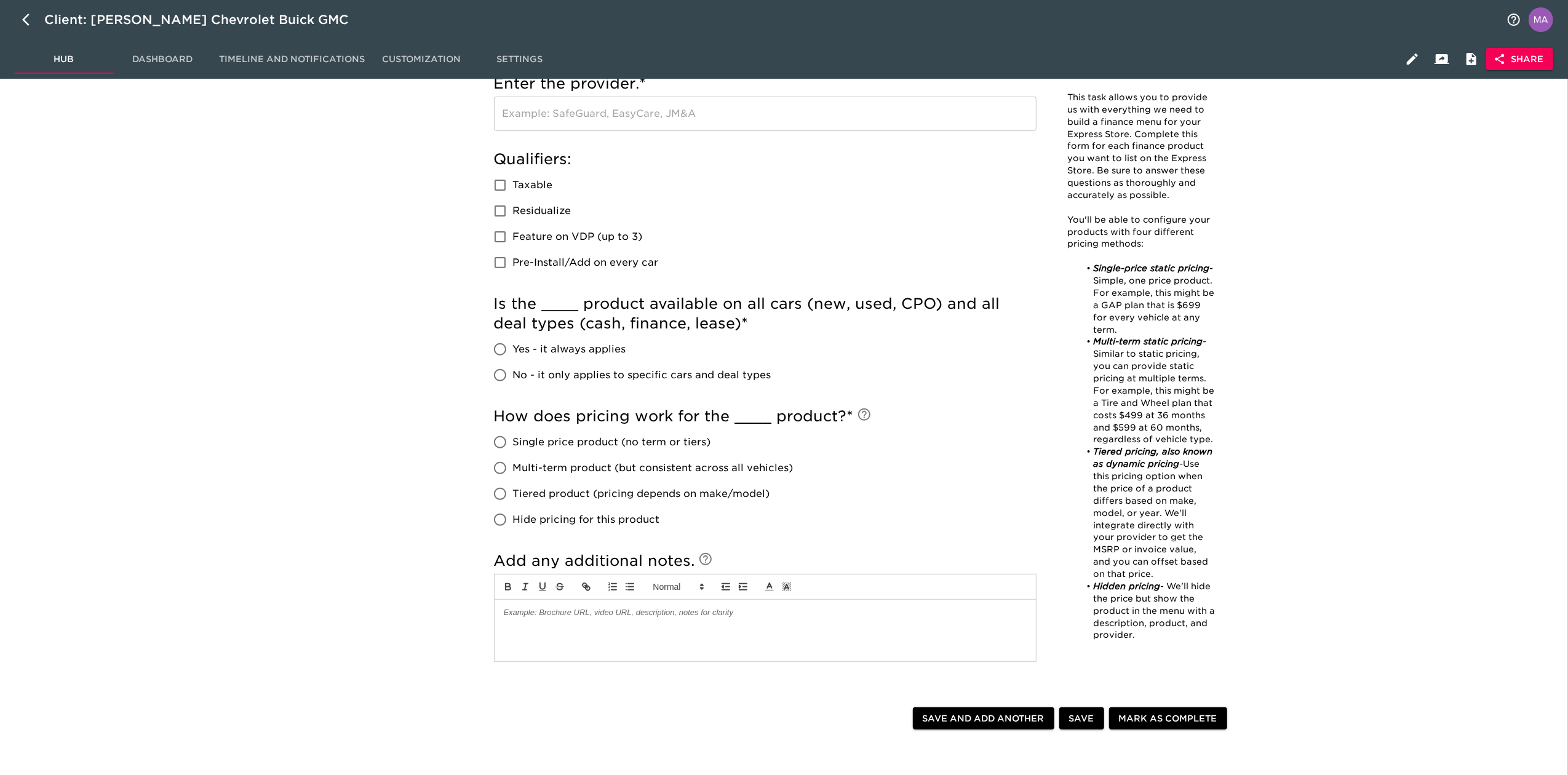
click at [503, 375] on input "No - it only applies to specific cars and deal types" at bounding box center [500, 376] width 26 height 26
radio input "true"
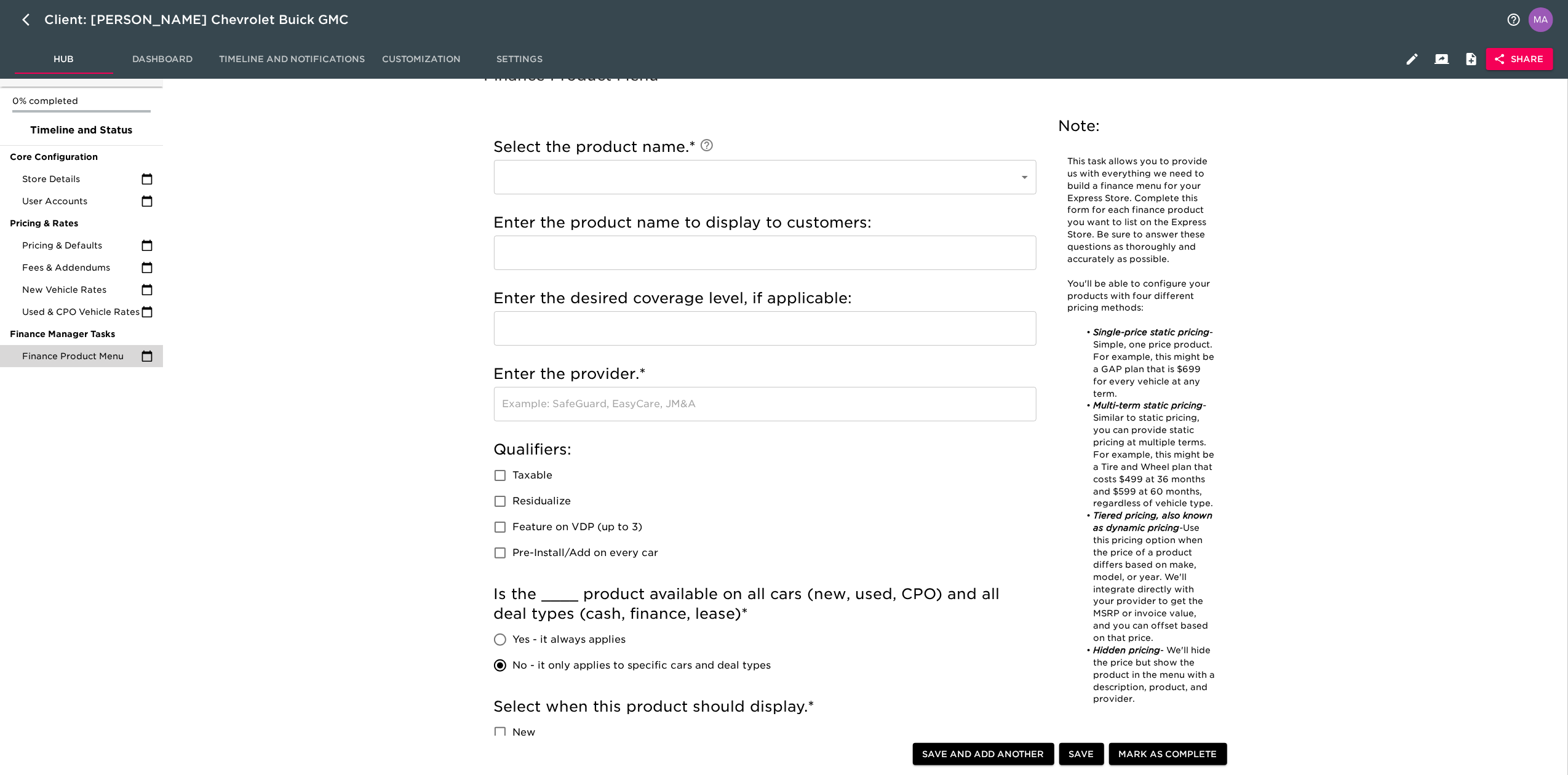
scroll to position [0, 0]
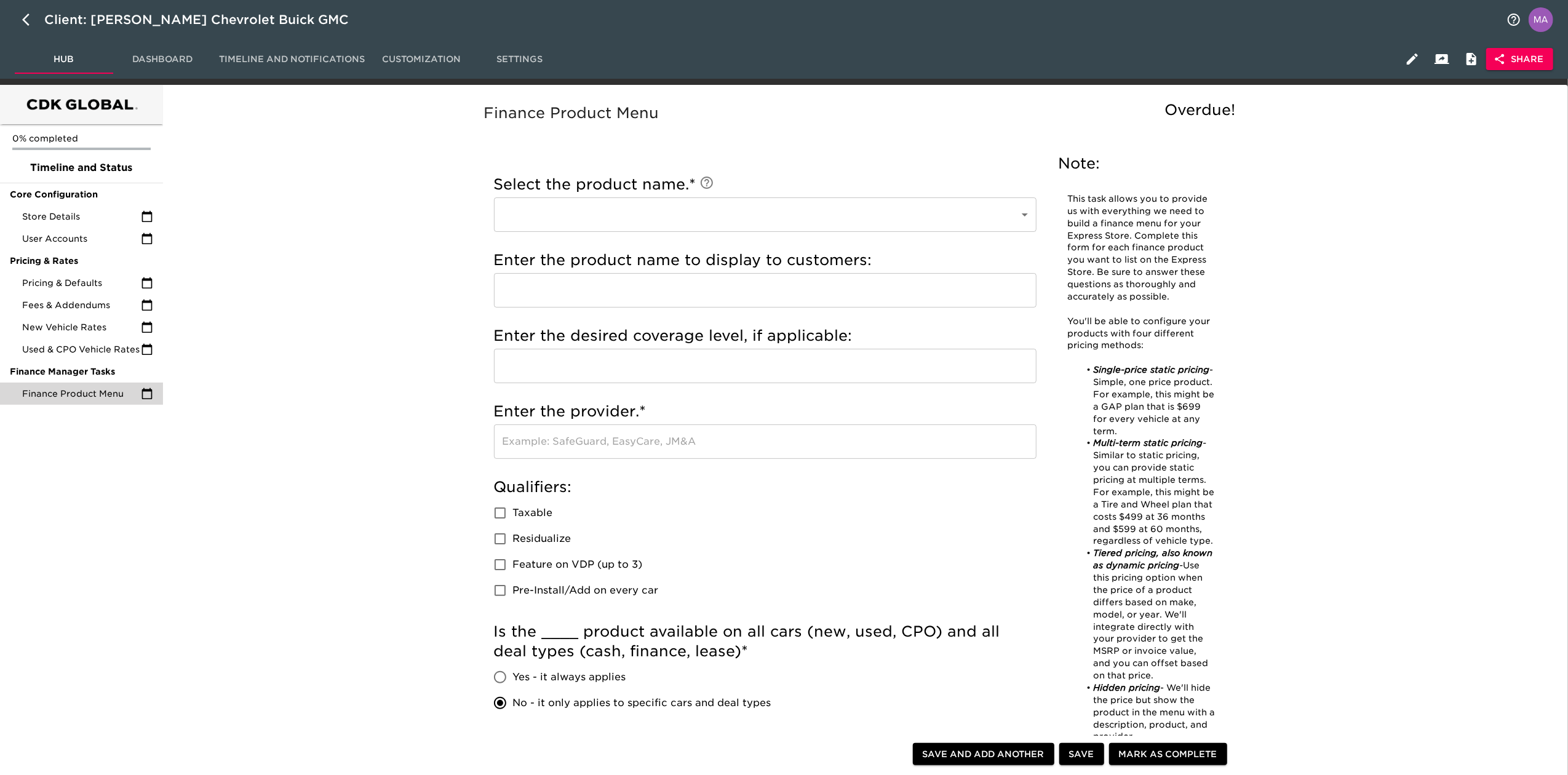
click at [448, 479] on div "Finance Product Menu Overdue! Note: This task allows you to provide us with eve…" at bounding box center [863, 766] width 1396 height 1348
click at [419, 479] on div "Finance Product Menu Overdue! Note: This task allows you to provide us with eve…" at bounding box center [863, 766] width 1396 height 1348
click at [341, 471] on div "Finance Product Menu Overdue! Note: This task allows you to provide us with eve…" at bounding box center [863, 766] width 1396 height 1348
click at [1027, 220] on body "Client: [PERSON_NAME] Chevrolet Buick GMC Hub Dashboard Timeline and Notificati…" at bounding box center [784, 727] width 1568 height 1455
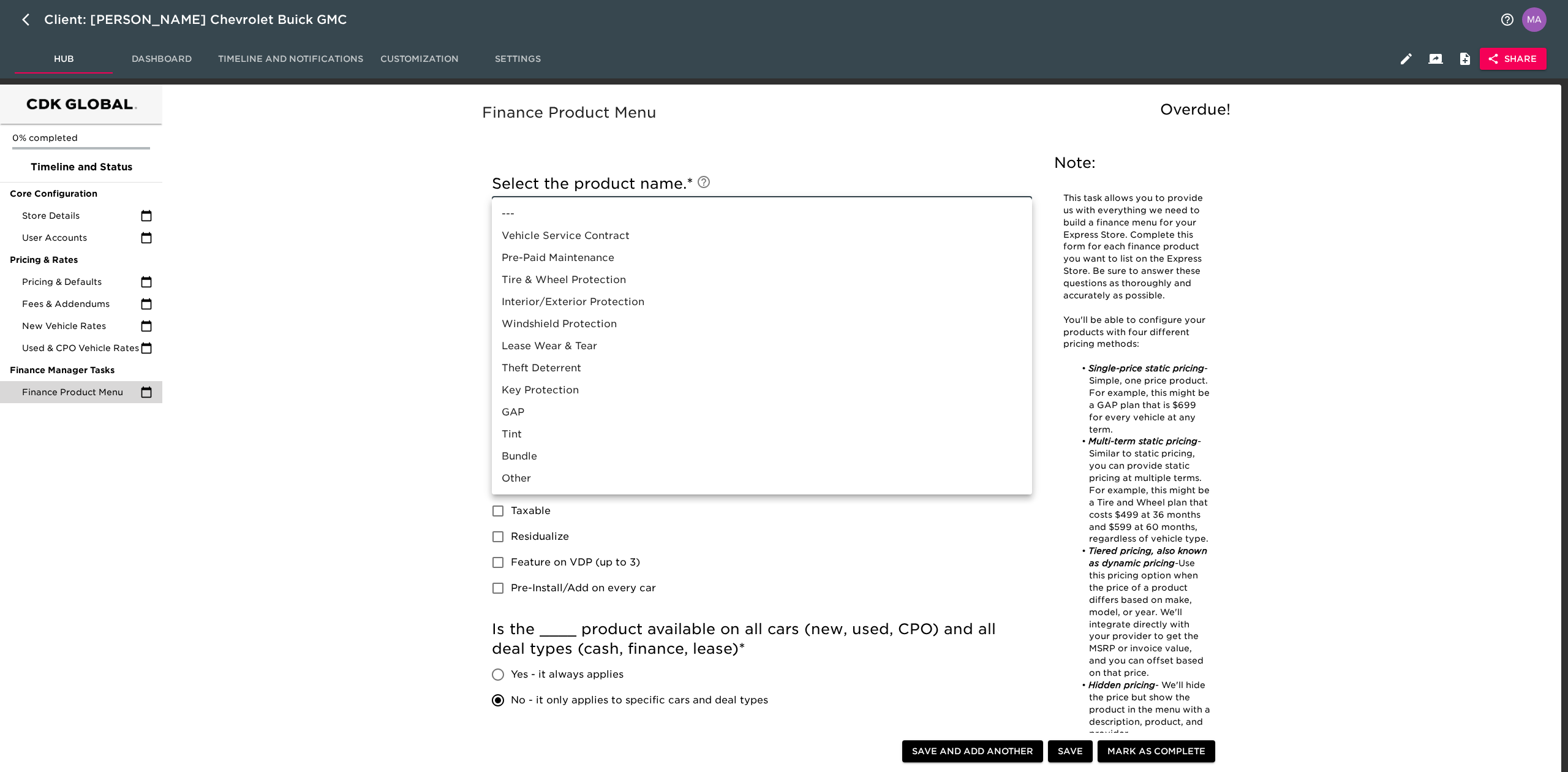
click at [430, 331] on div at bounding box center [784, 386] width 1568 height 772
